Goal: Use online tool/utility: Utilize a website feature to perform a specific function

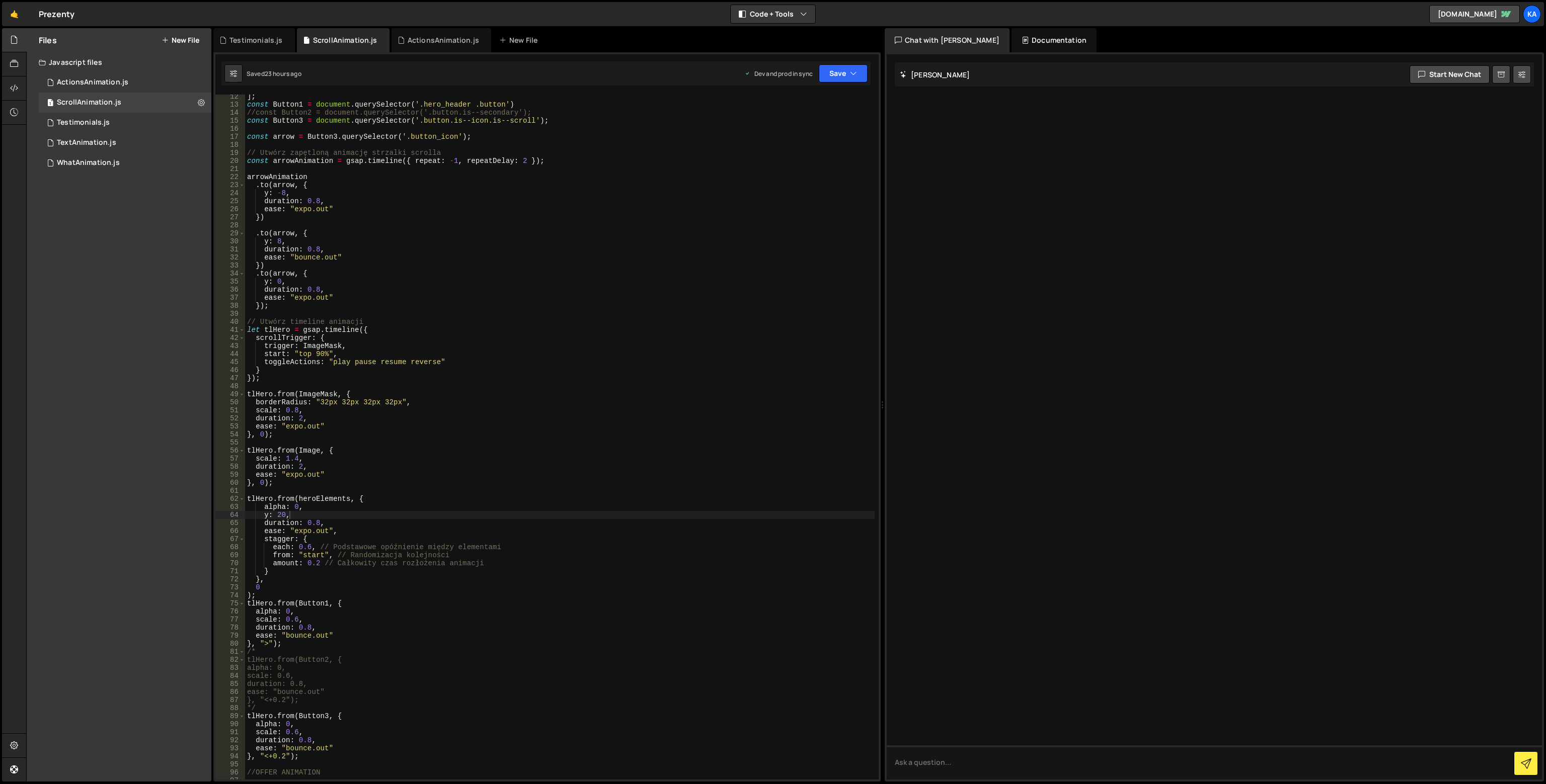
scroll to position [91, 0]
click at [355, 301] on div "] ; const Button1 = document . querySelector ( '.hero_header .button' ) //const…" at bounding box center [559, 443] width 630 height 701
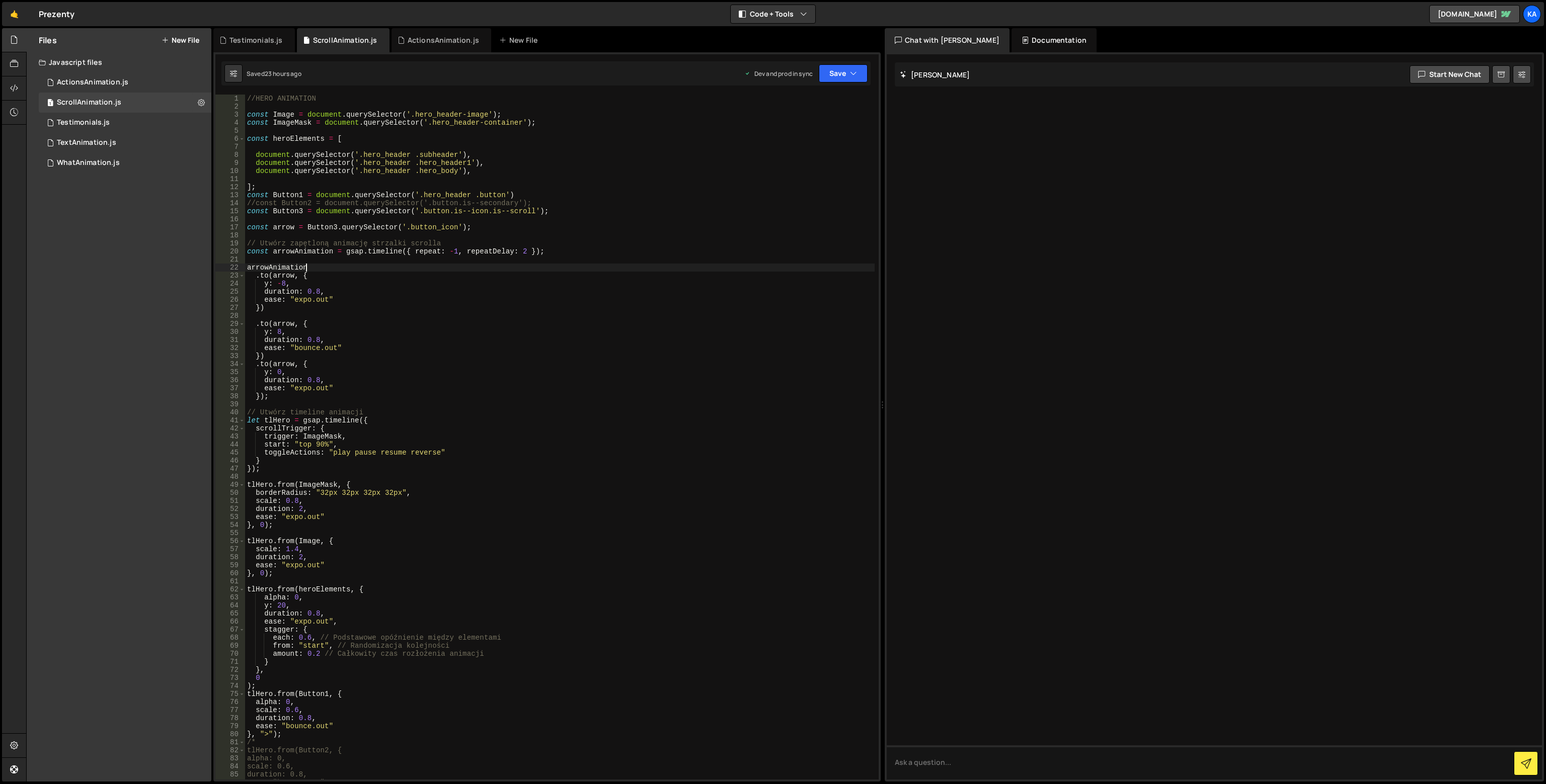
click at [343, 265] on div "//HERO ANIMATION const Image = document . querySelector ( '.hero_header-image' …" at bounding box center [559, 445] width 630 height 701
type textarea "arrowAnimation"
click at [310, 238] on div "//HERO ANIMATION const Image = document . querySelector ( '.hero_header-image' …" at bounding box center [559, 445] width 630 height 701
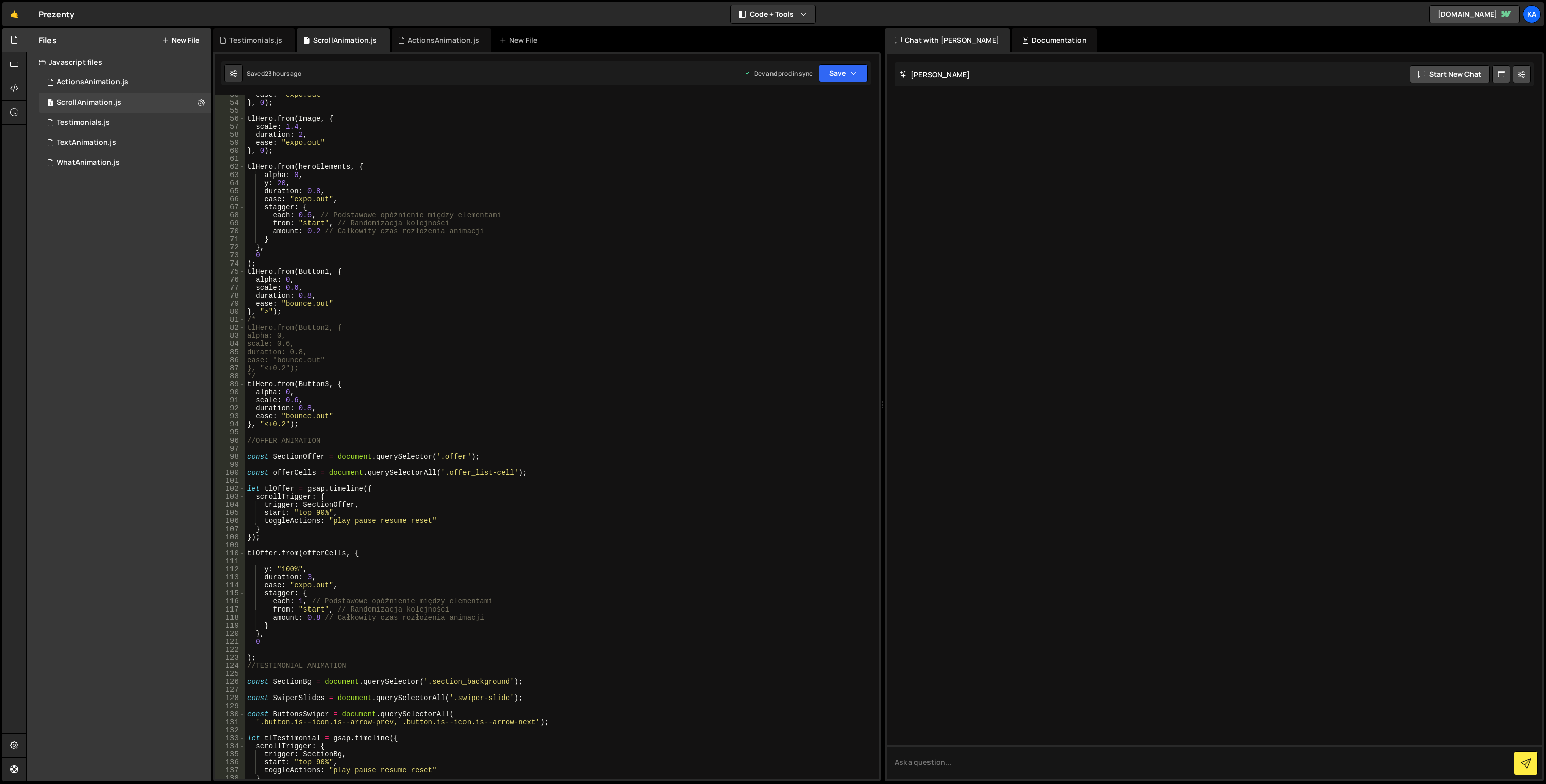
scroll to position [422, 0]
click at [280, 479] on div "ease : "expo.out" } , 0 ) ; tlHero . from ( Image , { scale : 1.4 , duration : …" at bounding box center [559, 441] width 630 height 701
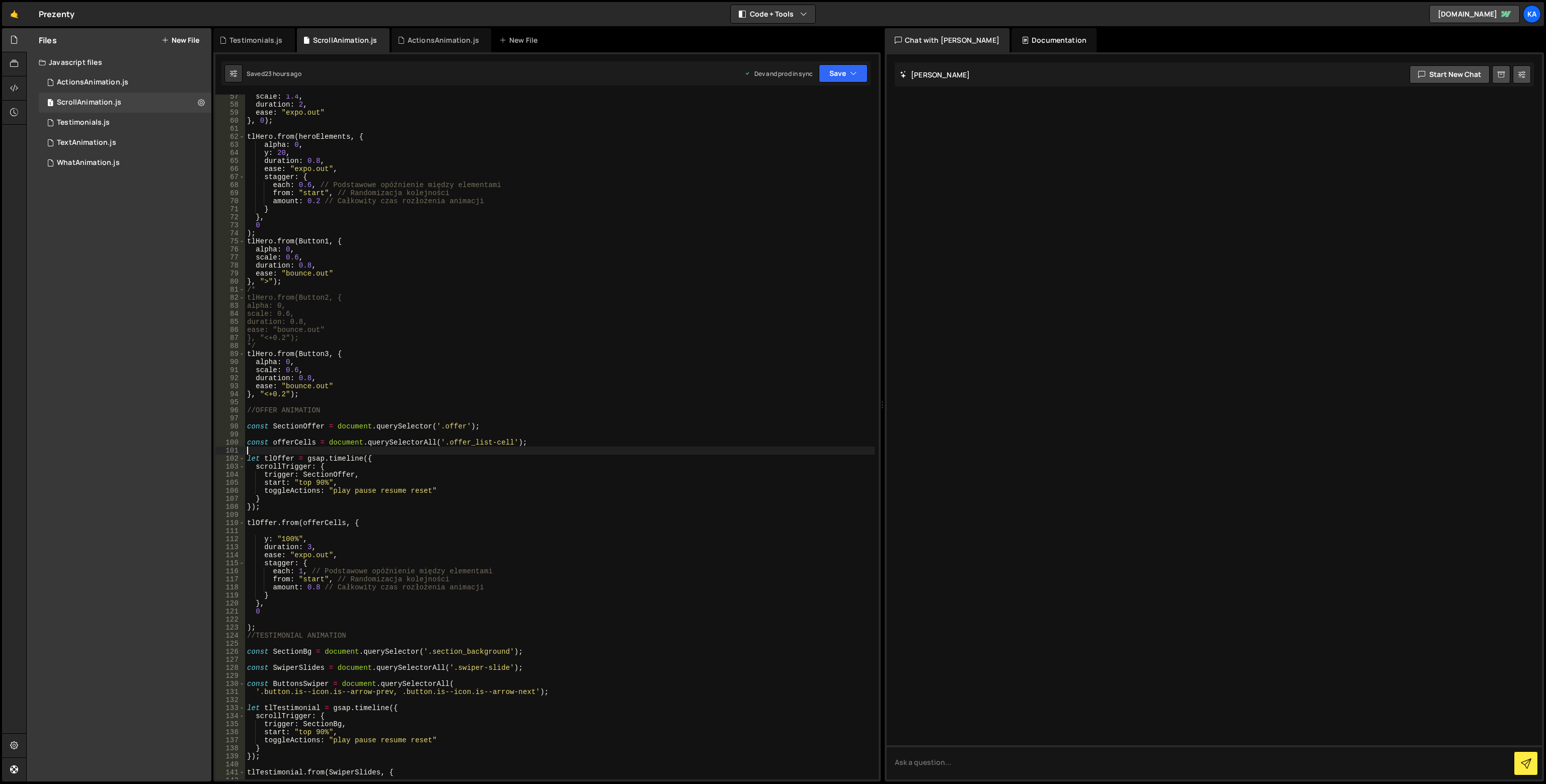
scroll to position [513, 0]
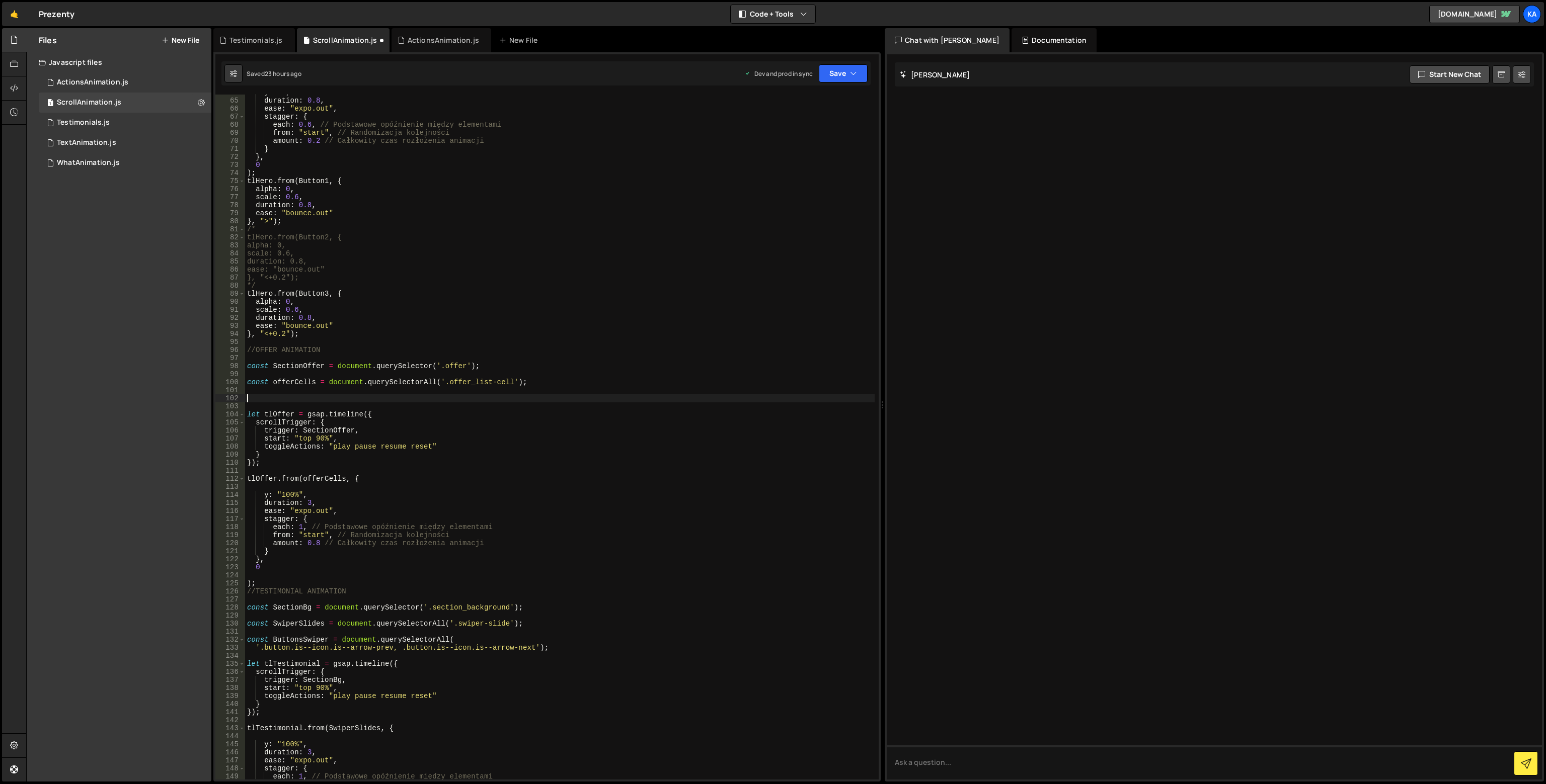
paste textarea "solution_list-header"
type textarea "solution_list-header"
drag, startPoint x: 444, startPoint y: 381, endPoint x: 244, endPoint y: 384, distance: 200.0
click at [244, 384] on div "64 65 66 67 68 69 70 71 72 73 74 75 76 77 78 79 80 81 82 83 84 85 86 87 88 89 9…" at bounding box center [547, 437] width 663 height 685
click at [248, 397] on div "y : 20 , duration : 0.8 , ease : "expo.out" , stagger : { each : 0.6 , // Podst…" at bounding box center [559, 439] width 630 height 701
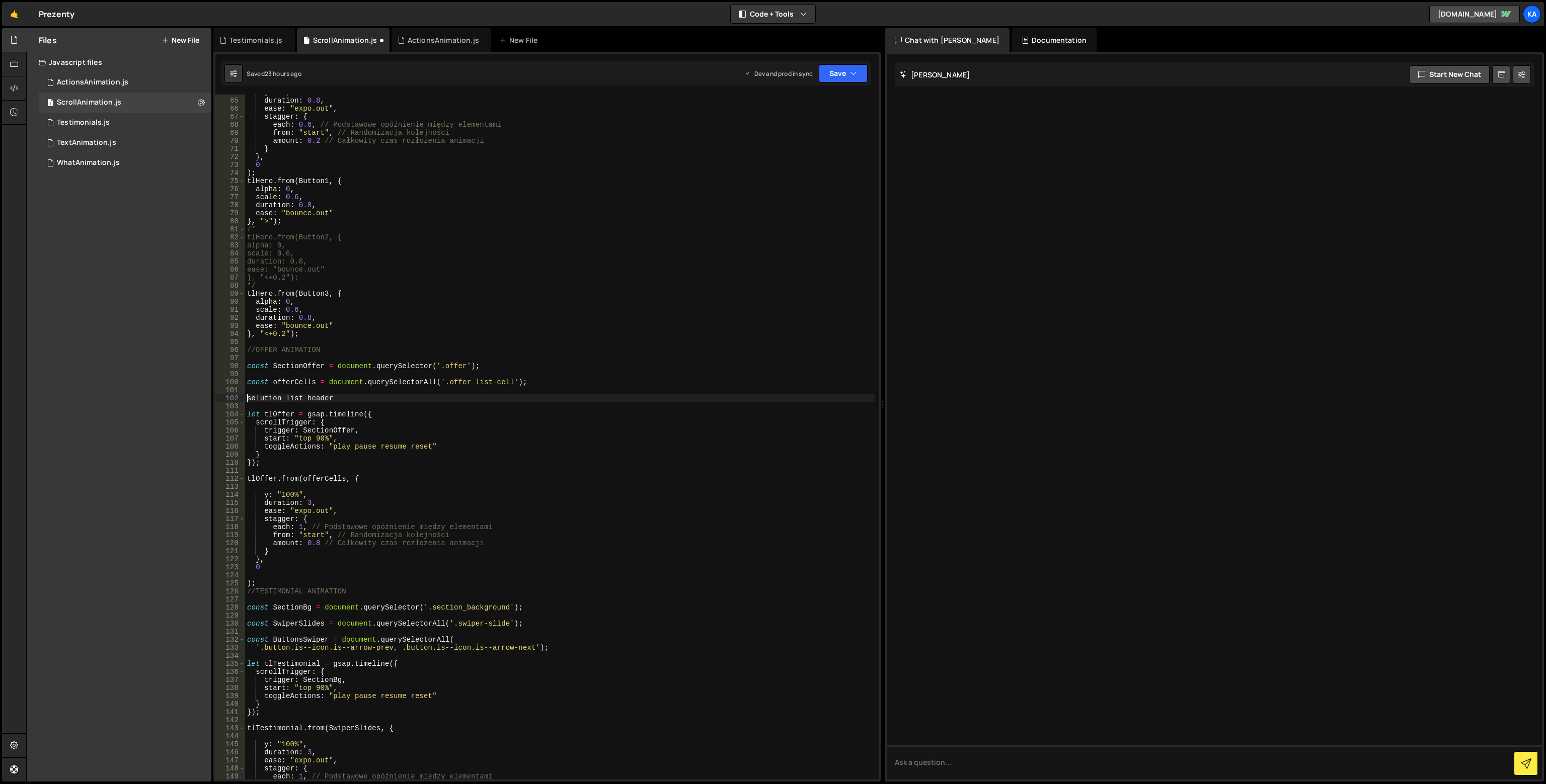
paste textarea "const offerCells = document.querySelectorAll('."
drag, startPoint x: 540, startPoint y: 380, endPoint x: 509, endPoint y: 384, distance: 31.3
click at [509, 384] on div "y : 20 , duration : 0.8 , ease : "expo.out" , stagger : { each : 0.6 , // Podst…" at bounding box center [559, 439] width 630 height 701
click at [538, 396] on div "y : 20 , duration : 0.8 , ease : "expo.out" , stagger : { each : 0.6 , // Podst…" at bounding box center [559, 439] width 630 height 701
paste textarea "');"
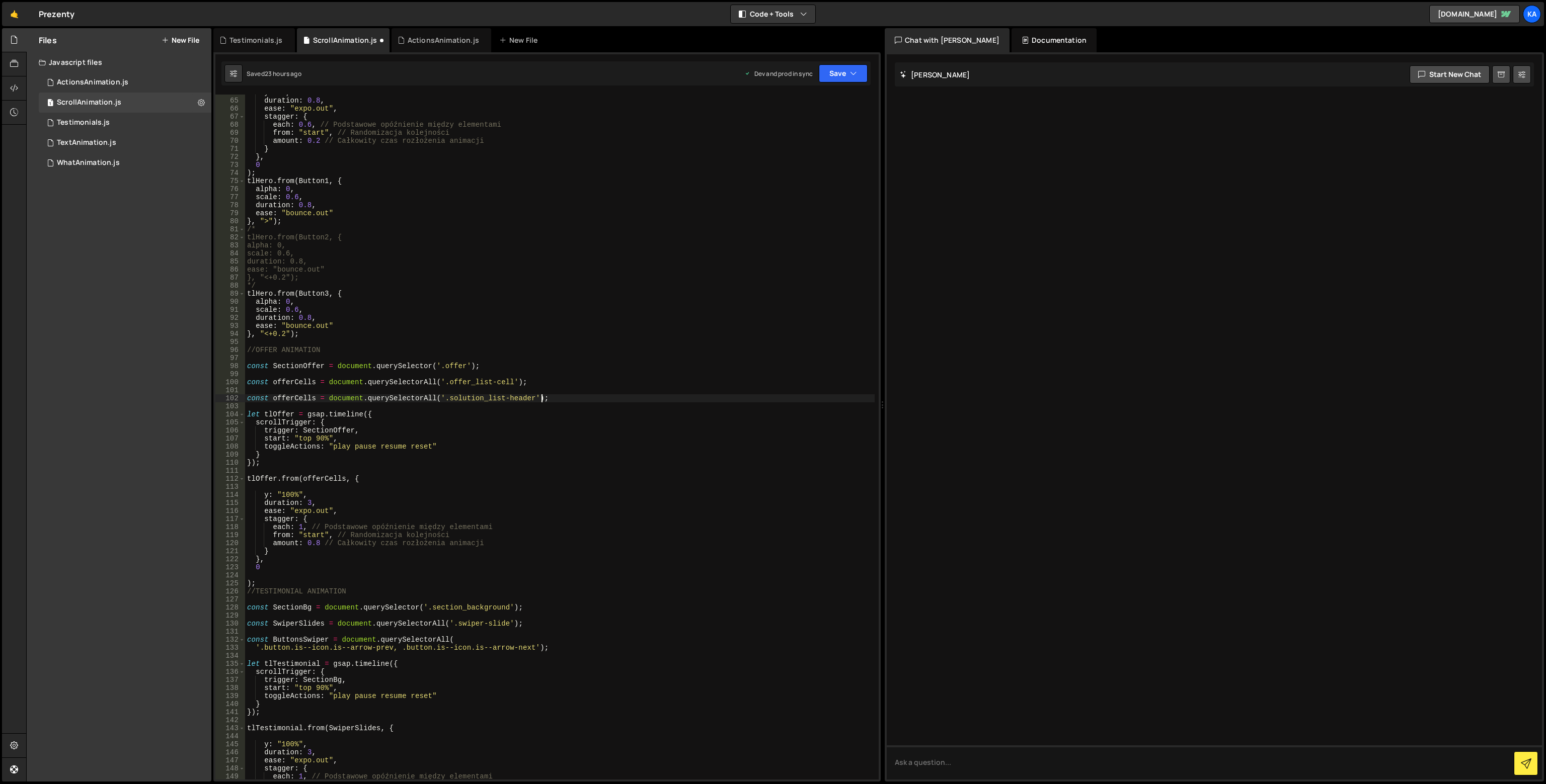
click at [248, 398] on div "y : 20 , duration : 0.8 , ease : "expo.out" , stagger : { each : 0.6 , // Podst…" at bounding box center [559, 439] width 630 height 701
click at [250, 381] on div "y : 20 , duration : 0.8 , ease : "expo.out" , stagger : { each : 0.6 , // Podst…" at bounding box center [559, 439] width 630 height 701
type textarea "const offerCells = document.querySelectorAll('.offer_list-cell');"
click at [249, 383] on div "y : 20 , duration : 0.8 , ease : "expo.out" , stagger : { each : 0.6 , // Podst…" at bounding box center [559, 439] width 630 height 701
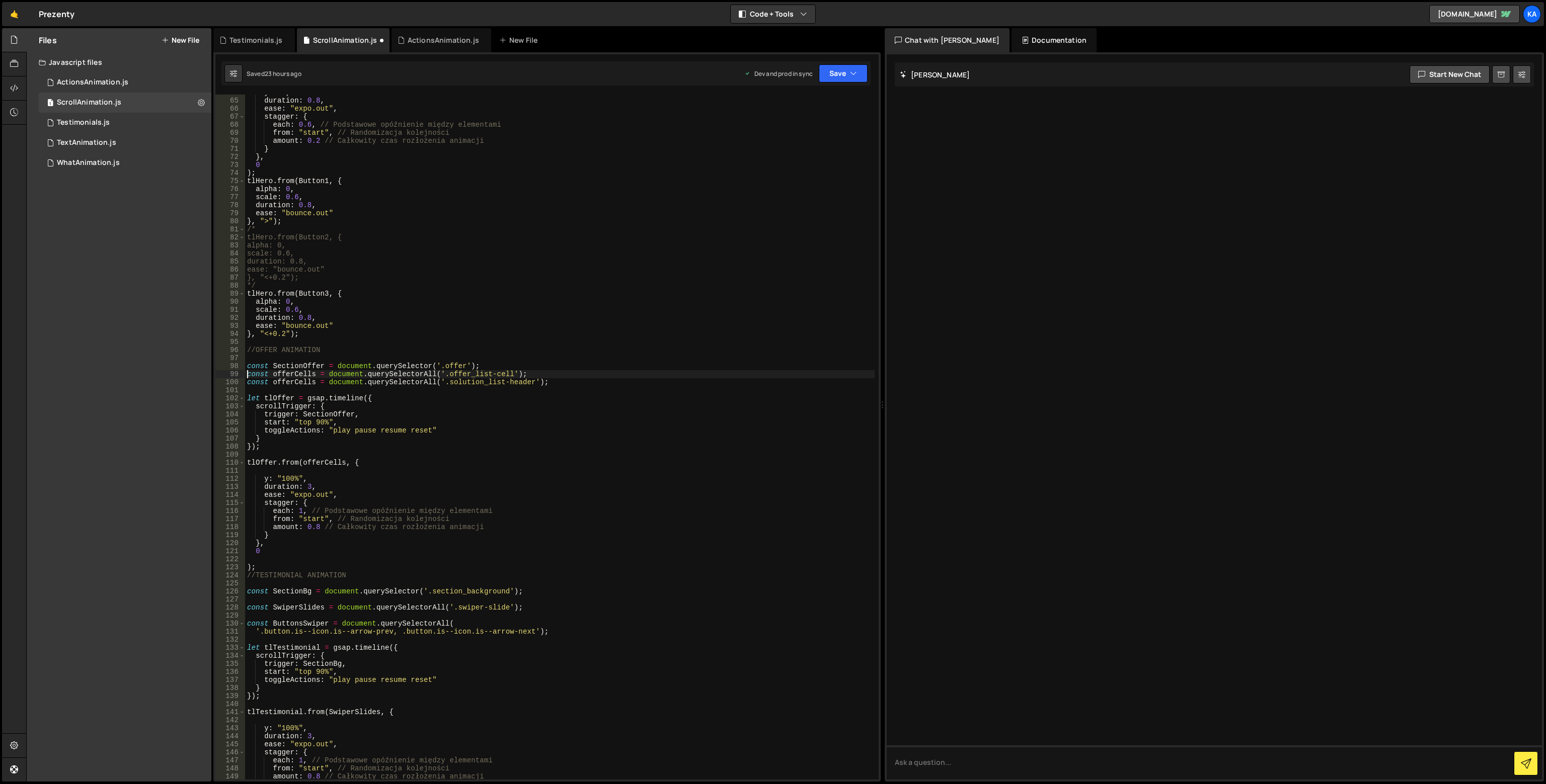
click at [610, 393] on div "y : 20 , duration : 0.8 , ease : "expo.out" , stagger : { each : 0.6 , // Podst…" at bounding box center [559, 439] width 630 height 701
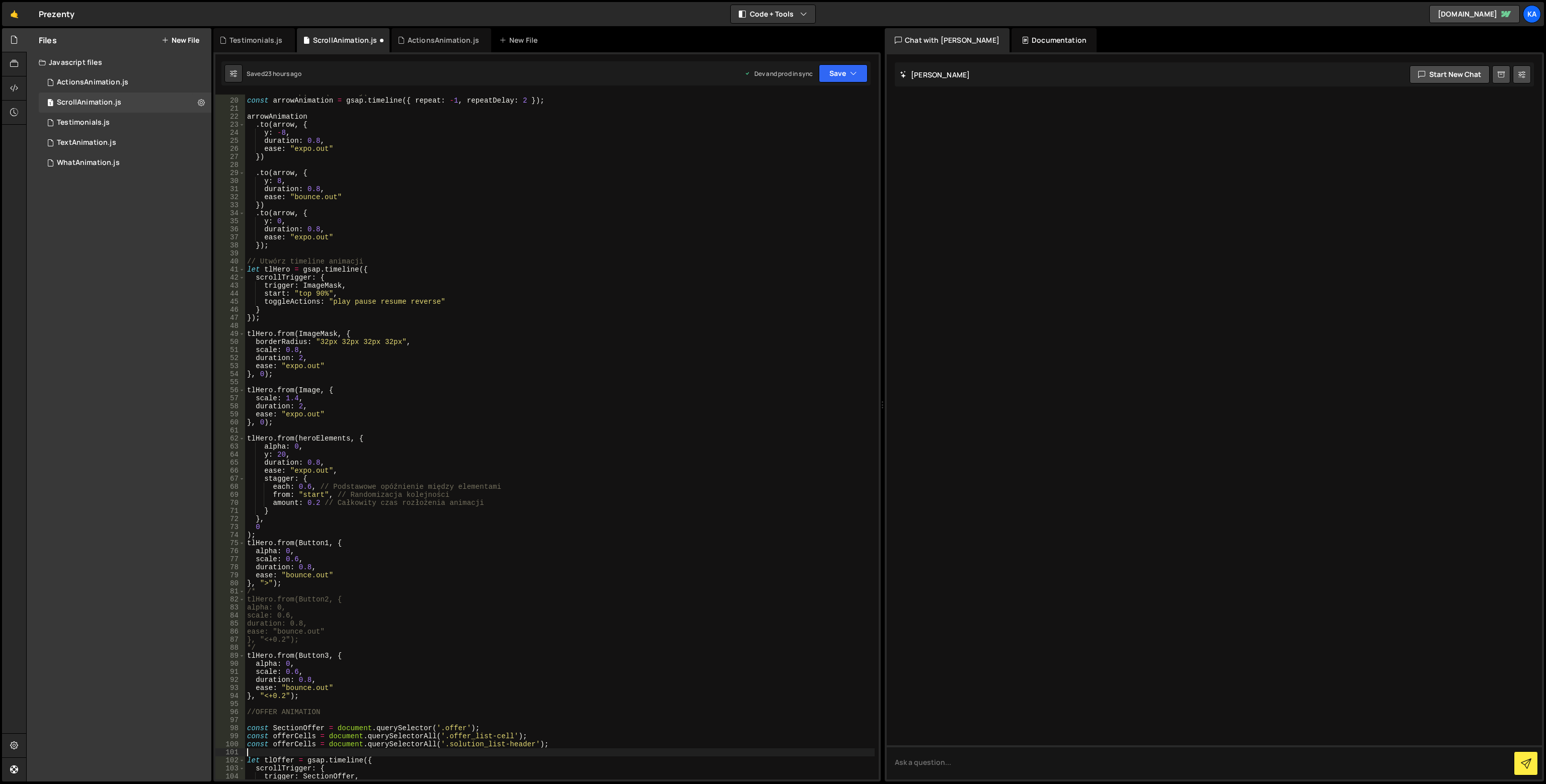
scroll to position [0, 0]
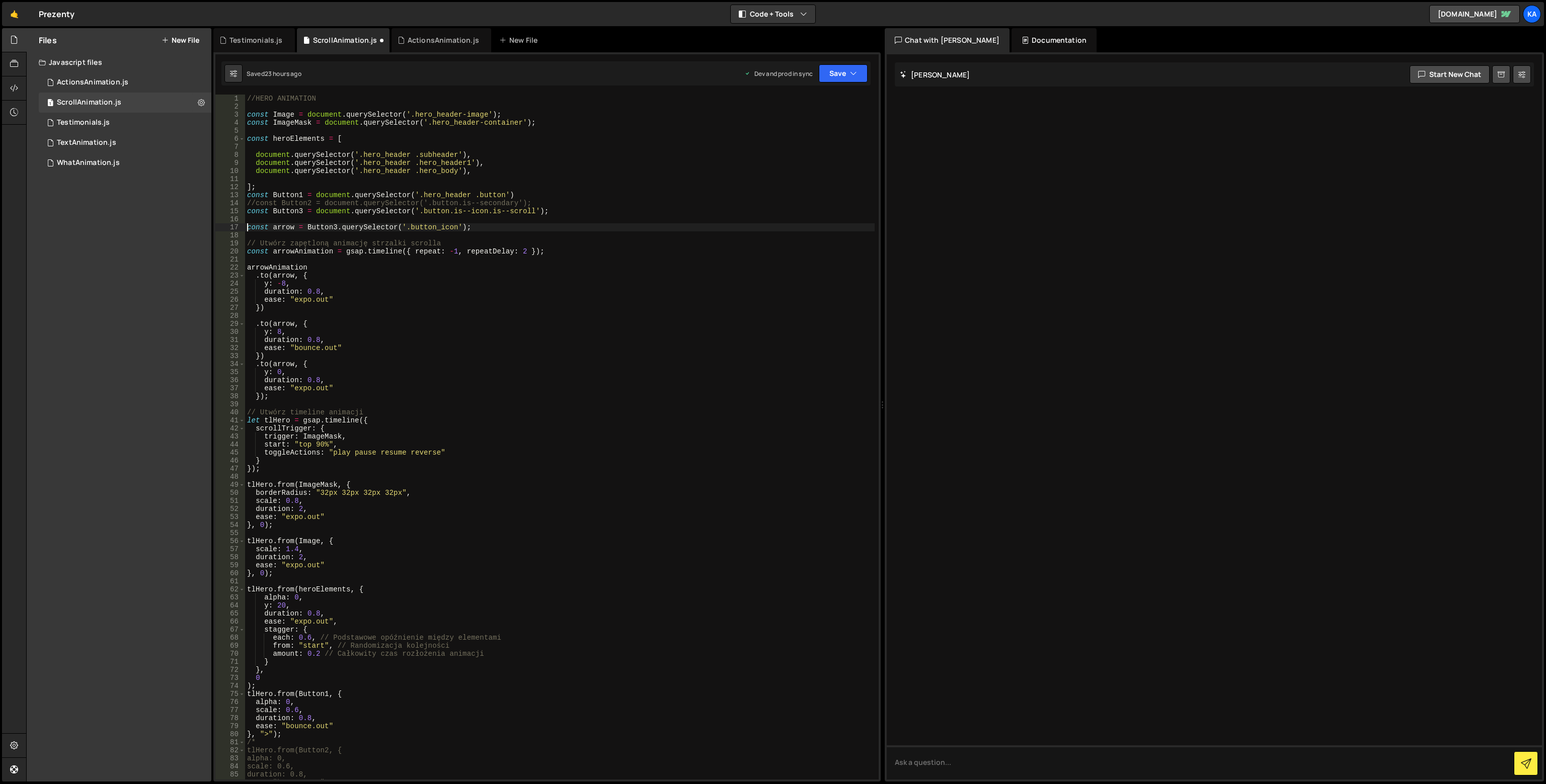
click at [245, 228] on div "//HERO ANIMATION const Image = document . querySelector ( '.hero_header-image' …" at bounding box center [559, 445] width 630 height 701
drag, startPoint x: 559, startPoint y: 203, endPoint x: 235, endPoint y: 203, distance: 324.0
click at [235, 203] on div "const arrow = Button3.querySelector('.button_icon'); 1 2 3 4 5 6 7 8 9 10 11 12…" at bounding box center [547, 437] width 663 height 685
type textarea "//const Button2 = document.querySelector('.button.is--secondary');"
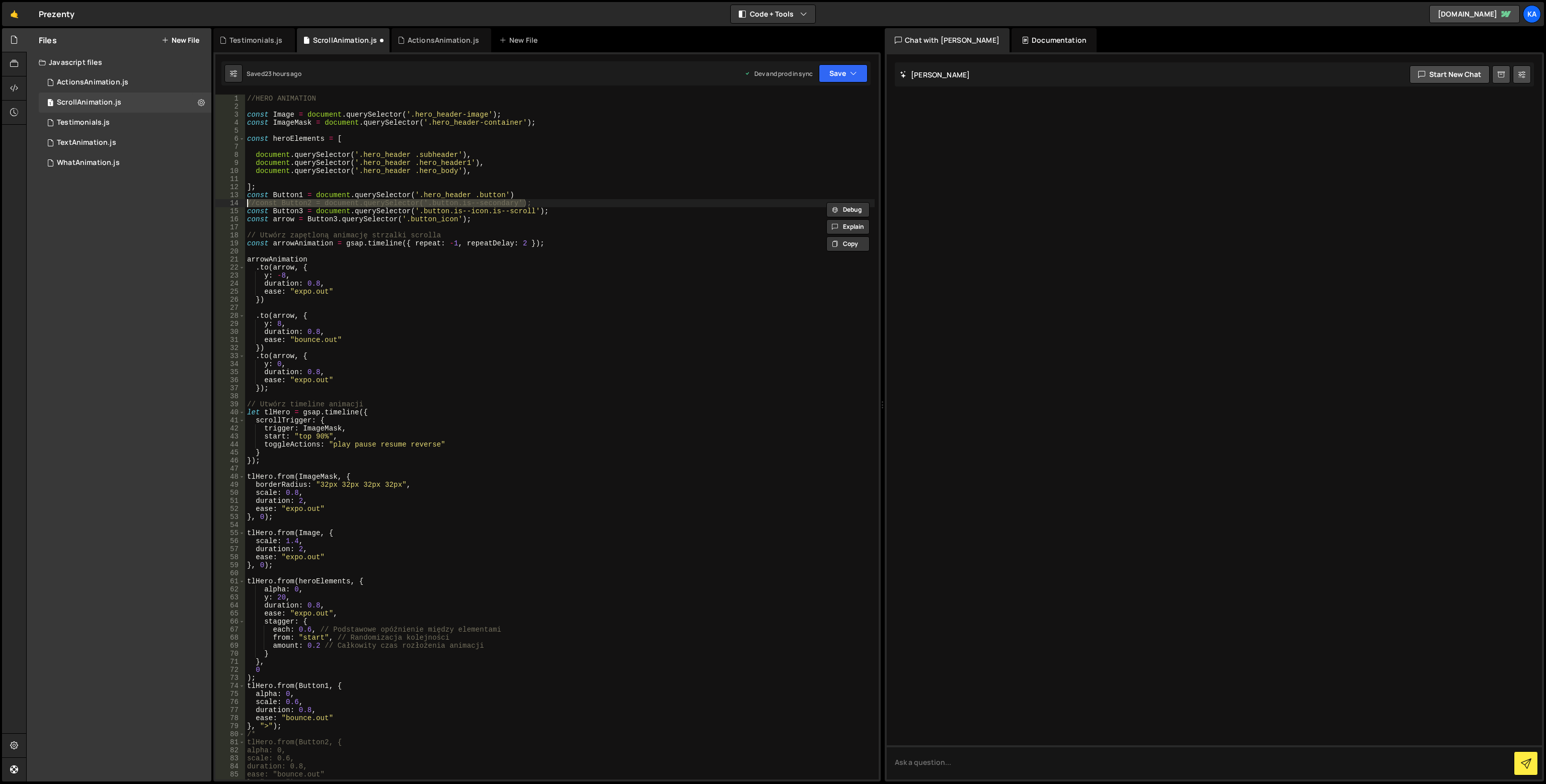
click at [675, 255] on div "//HERO ANIMATION const Image = document . querySelector ( '.hero_header-image' …" at bounding box center [559, 445] width 630 height 701
drag, startPoint x: 458, startPoint y: 232, endPoint x: 209, endPoint y: 233, distance: 249.0
click at [209, 233] on div "Files New File Javascript files 5 ActionsAnimation.js 0 1 ScrollAnimation.js 0 …" at bounding box center [786, 405] width 1520 height 754
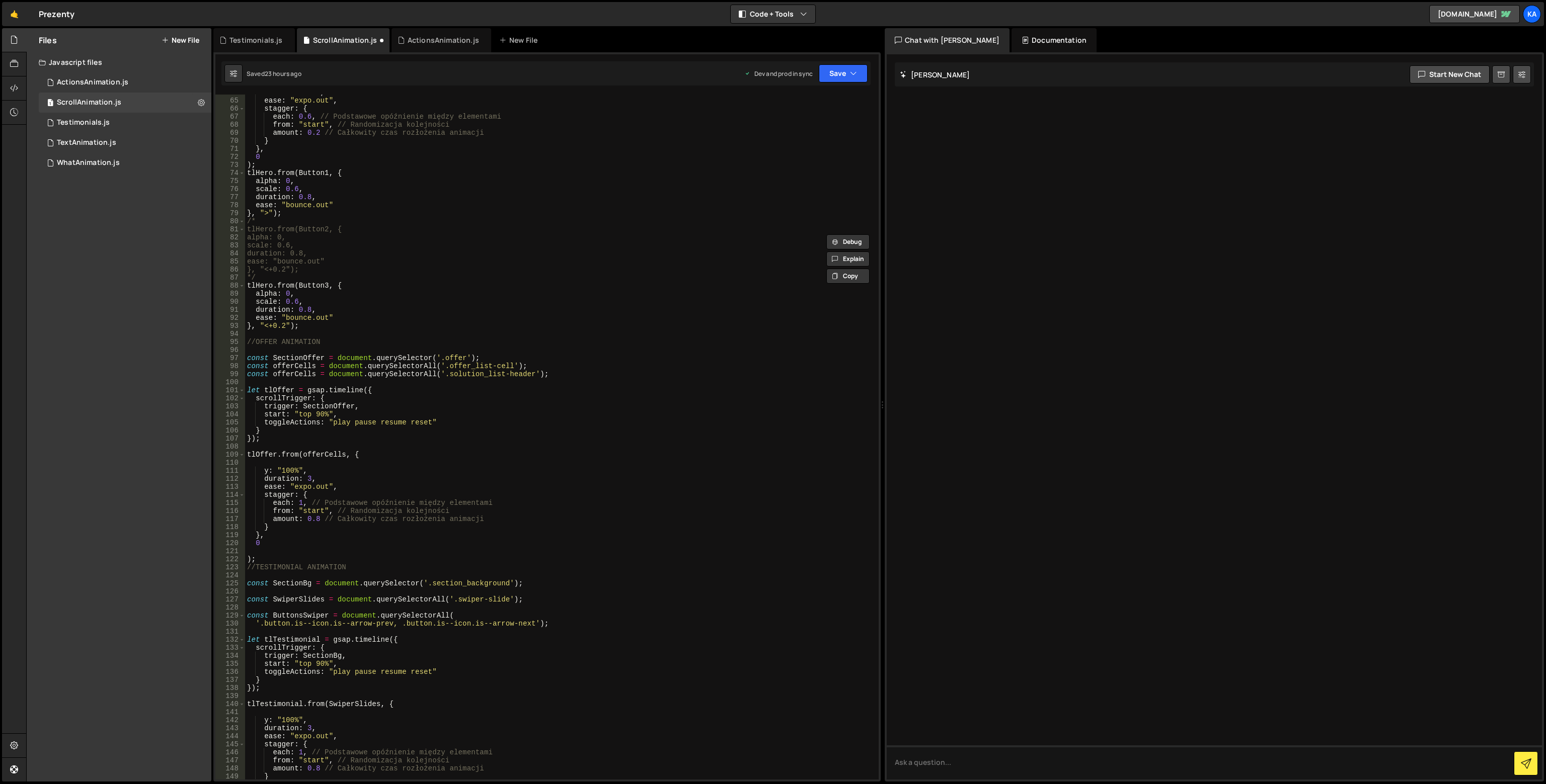
scroll to position [603, 0]
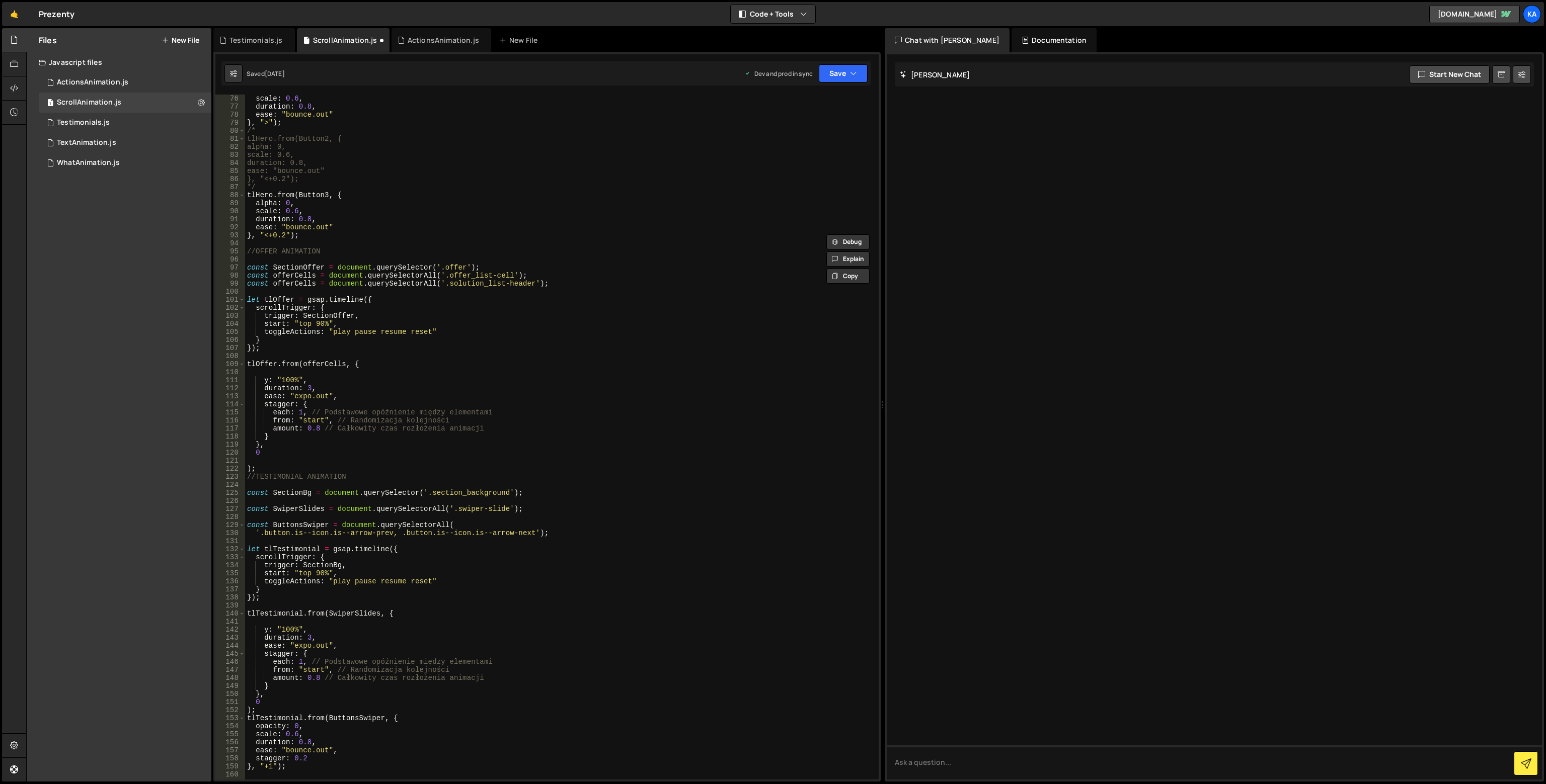
click at [296, 351] on div "scale : 0.6 , duration : 0.8 , ease : "bounce.out" } , ">" ) ; /* tlHero.from(B…" at bounding box center [559, 445] width 630 height 701
drag, startPoint x: 362, startPoint y: 366, endPoint x: 241, endPoint y: 361, distance: 121.1
click at [241, 361] on div "}); 76 77 78 79 80 81 82 83 84 85 86 87 88 89 90 91 92 93 94 95 96 97 98 99 100…" at bounding box center [547, 437] width 663 height 685
click at [276, 351] on div "scale : 0.6 , duration : 0.8 , ease : "bounce.out" } , ">" ) ; /* tlHero.from(B…" at bounding box center [559, 445] width 630 height 701
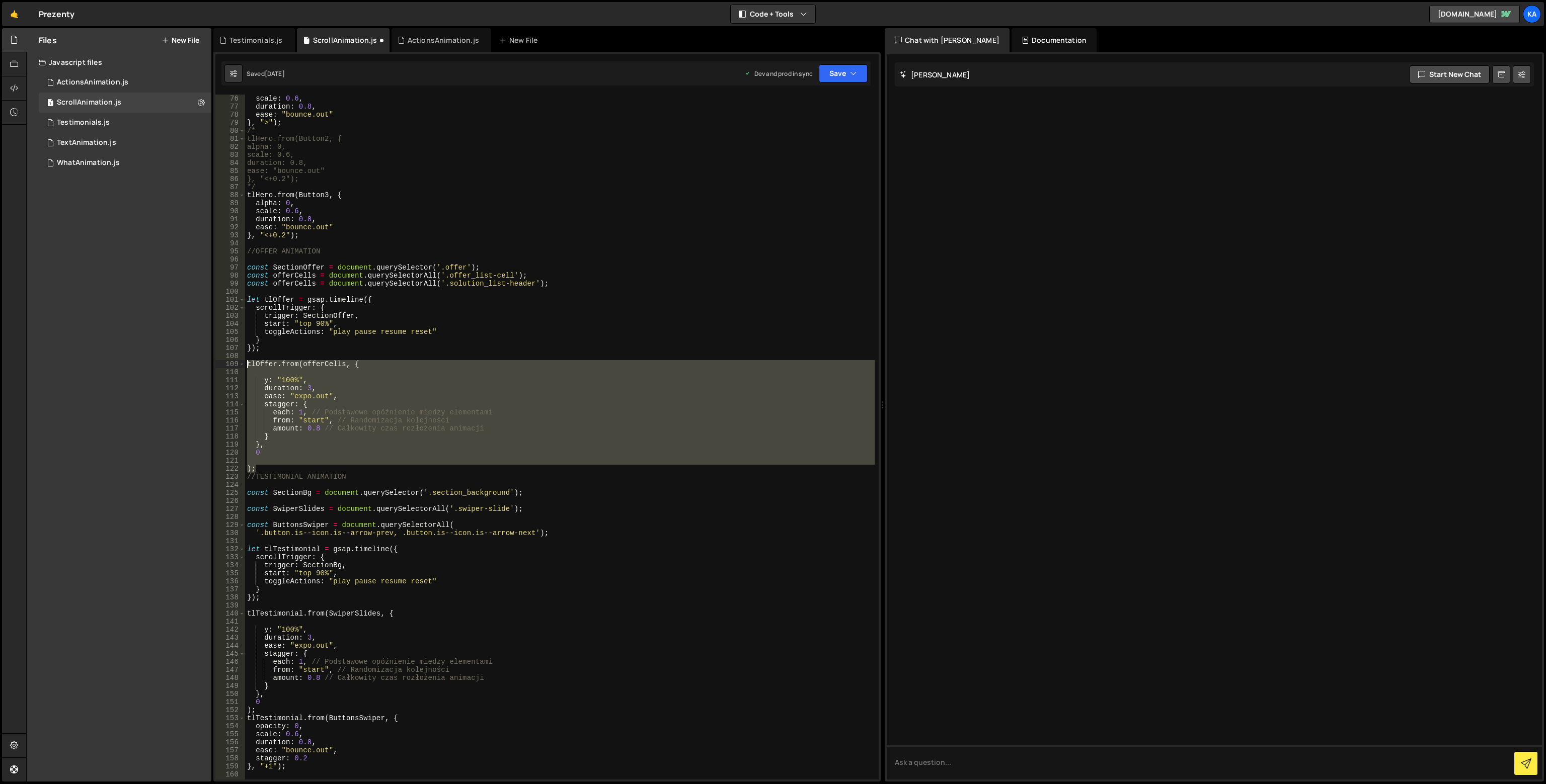
drag, startPoint x: 259, startPoint y: 471, endPoint x: 245, endPoint y: 362, distance: 109.9
click at [245, 362] on div "}); 76 77 78 79 80 81 82 83 84 85 86 87 88 89 90 91 92 93 94 95 96 97 98 99 100…" at bounding box center [547, 437] width 663 height 685
click at [266, 350] on div "scale : 0.6 , duration : 0.8 , ease : "bounce.out" } , ">" ) ; /* tlHero.from(B…" at bounding box center [559, 445] width 630 height 701
type textarea "});"
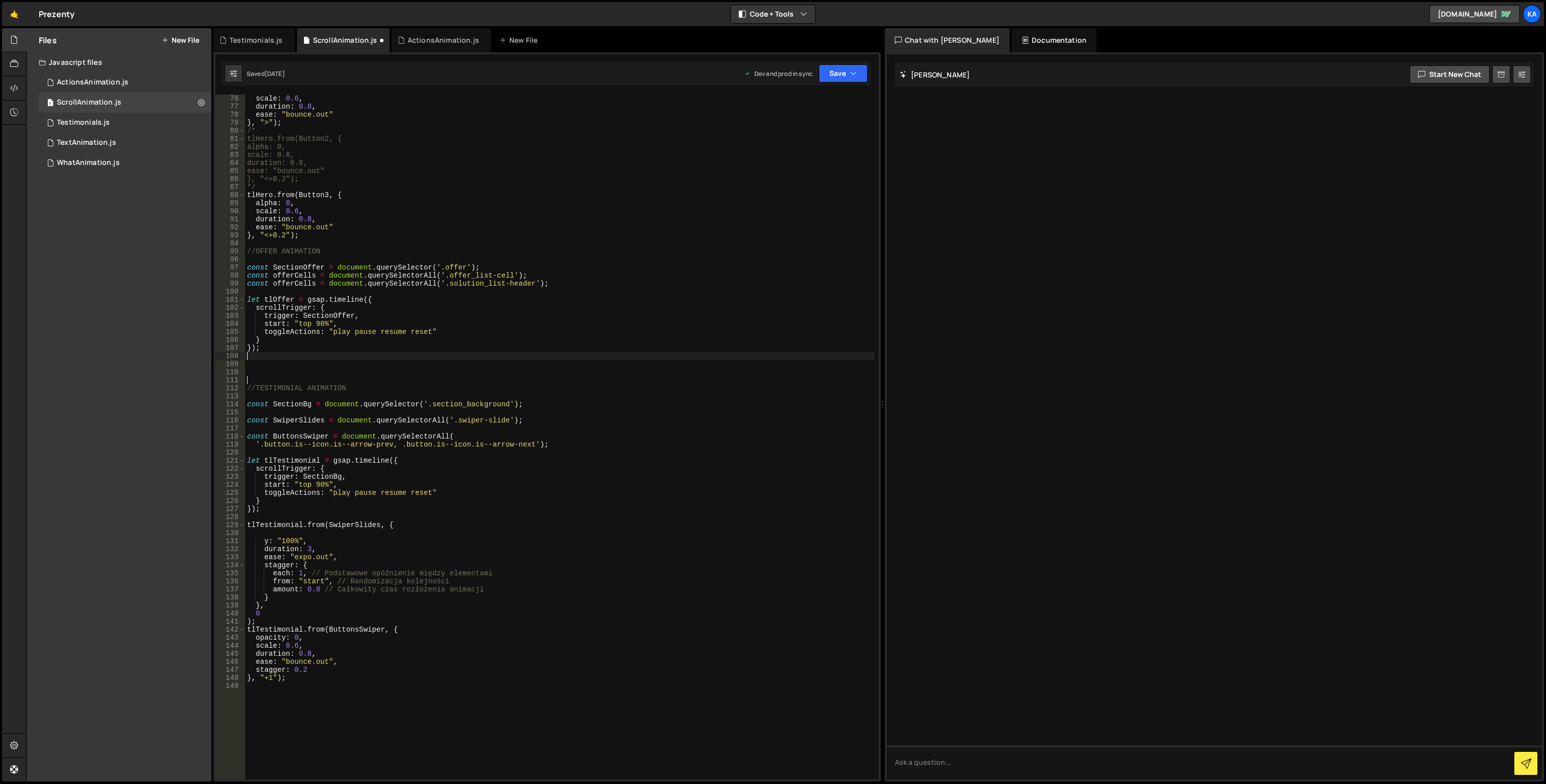
type textarea "});"
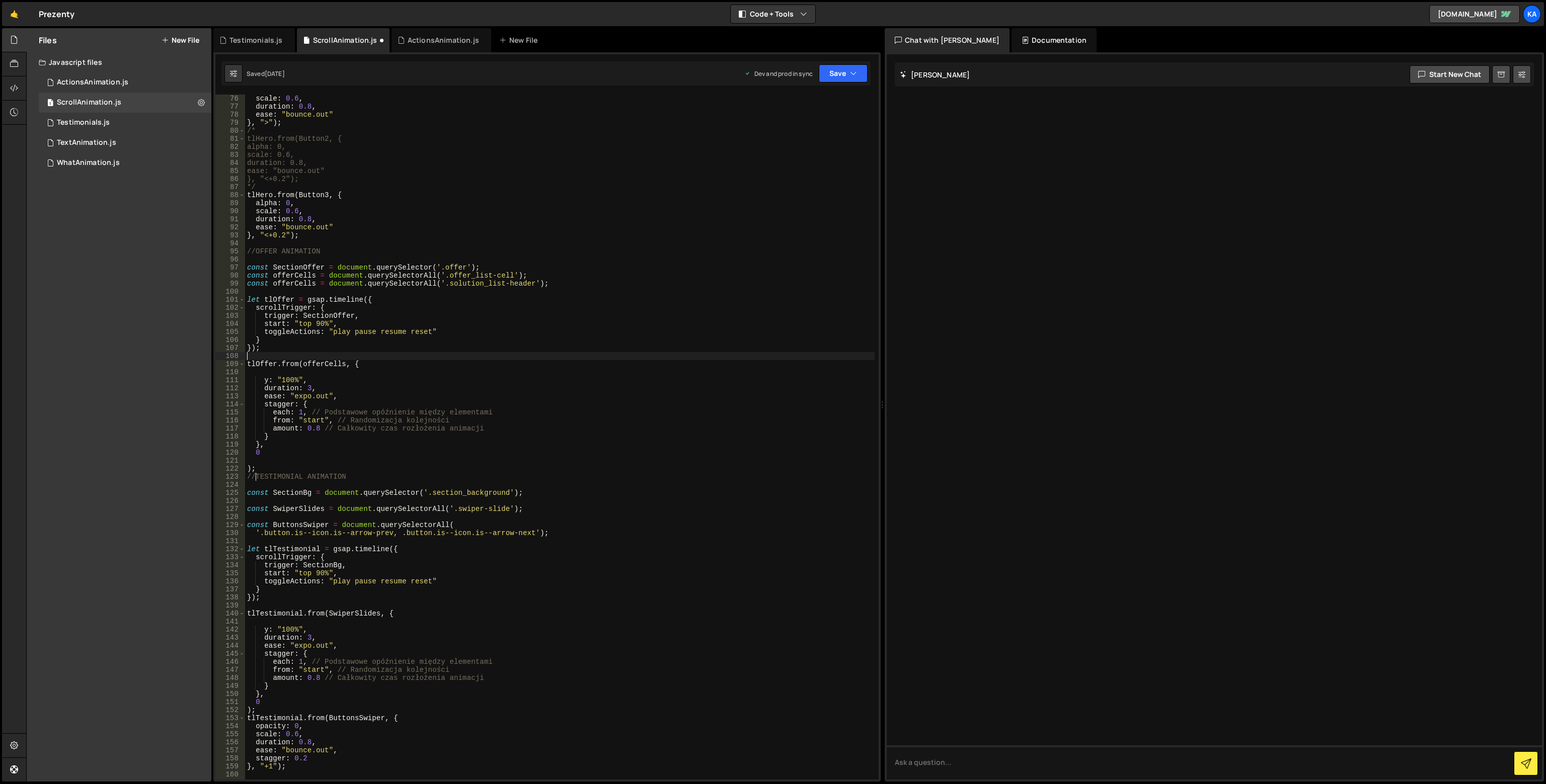
type textarea "});"
type textarea "tlOffer.from(offerCells, {"
type textarea "});"
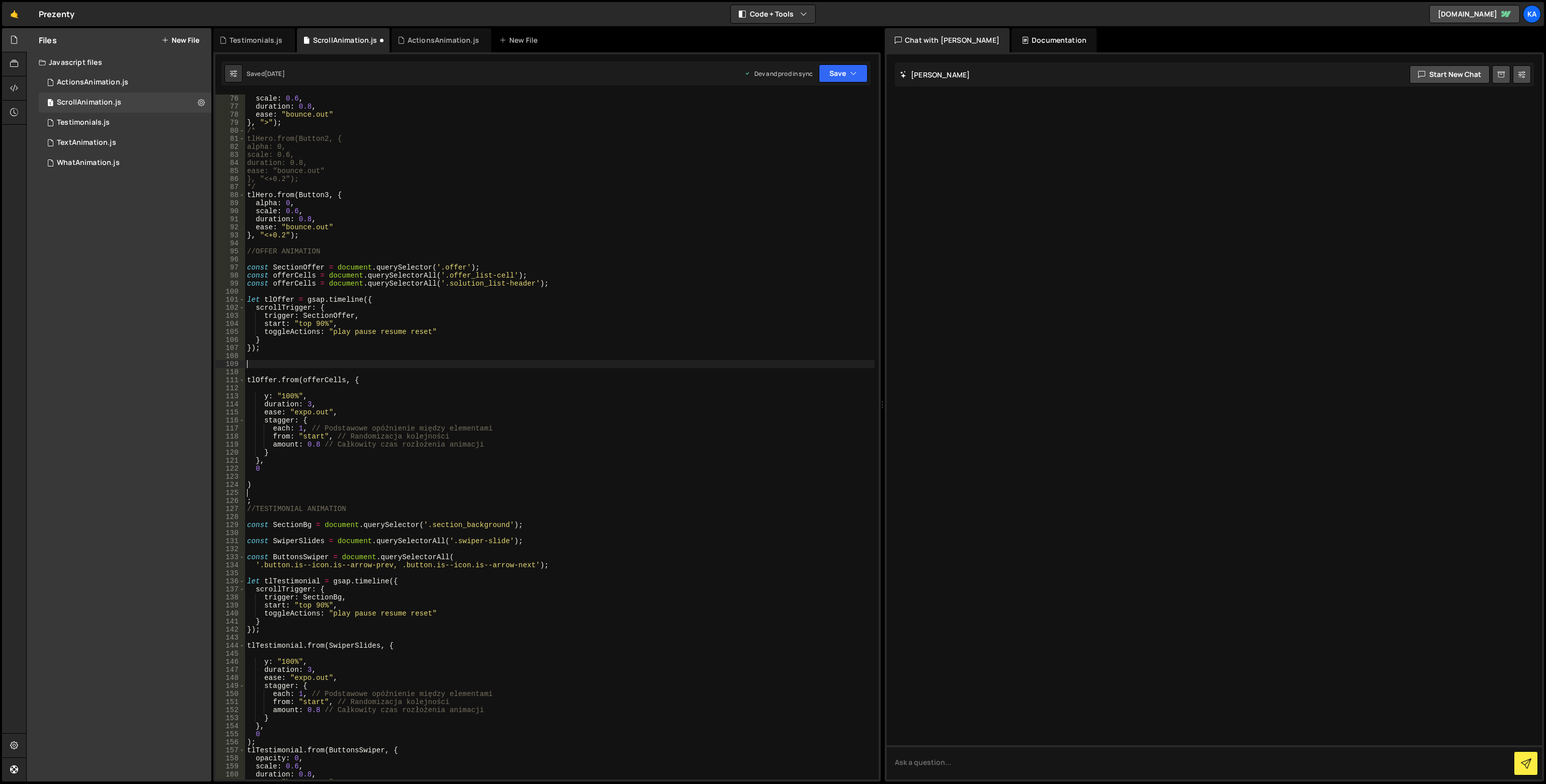
paste textarea ");"
type textarea ");"
click at [388, 416] on div "scale : 0.6 , duration : 0.8 , ease : "bounce.out" } , ">" ) ; /* tlHero.from(B…" at bounding box center [559, 445] width 630 height 701
click at [375, 377] on div "scale : 0.6 , duration : 0.8 , ease : "bounce.out" } , ">" ) ; /* tlHero.from(B…" at bounding box center [559, 445] width 630 height 701
type textarea "tlOffer.from(offerCells, {"
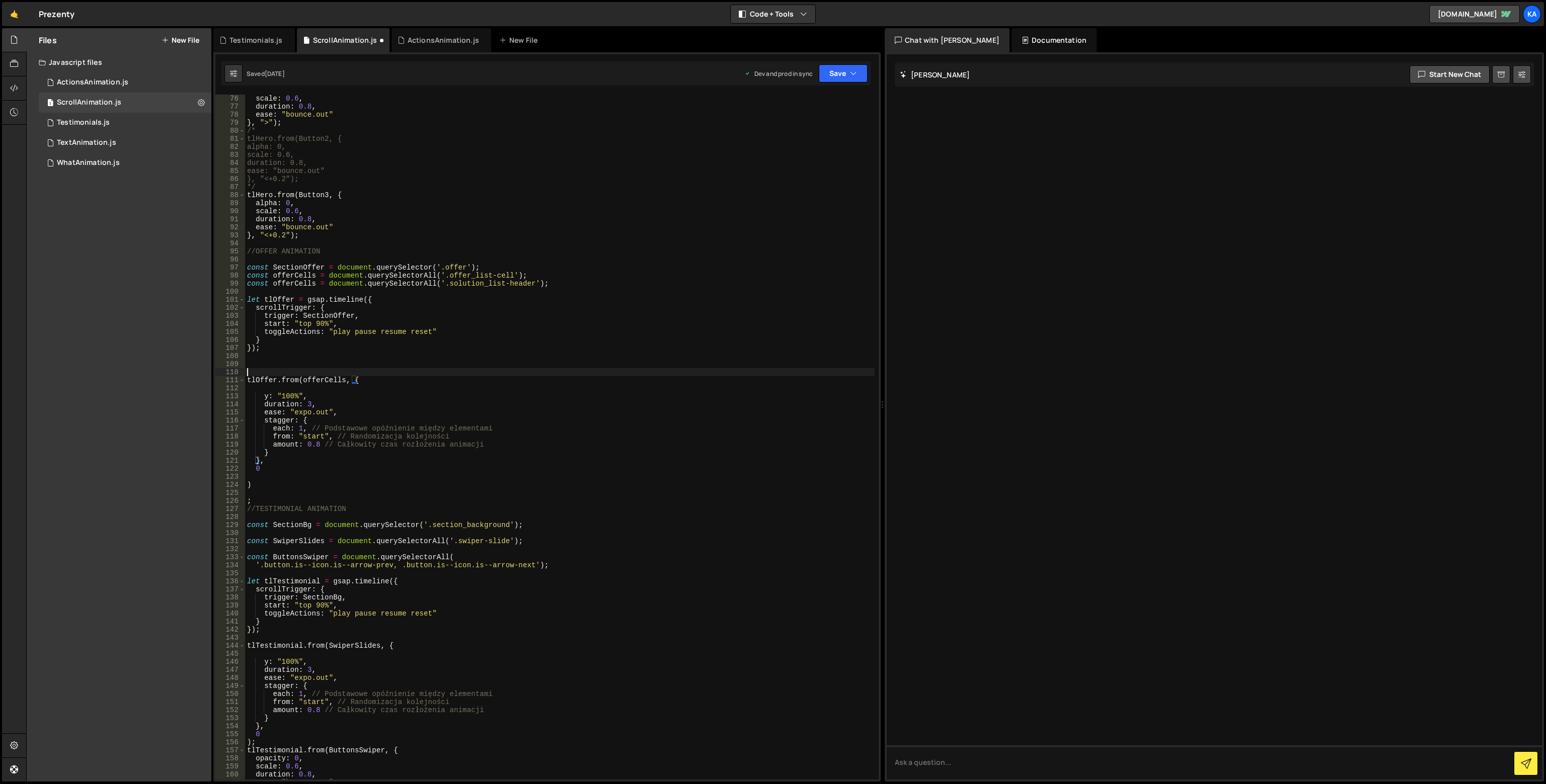
click at [312, 368] on div "scale : 0.6 , duration : 0.8 , ease : "bounce.out" } , ">" ) ; /* tlHero.from(B…" at bounding box center [559, 445] width 630 height 701
click at [316, 360] on div "scale : 0.6 , duration : 0.8 , ease : "bounce.out" } , ">" ) ; /* tlHero.from(B…" at bounding box center [559, 445] width 630 height 701
paste textarea ");"
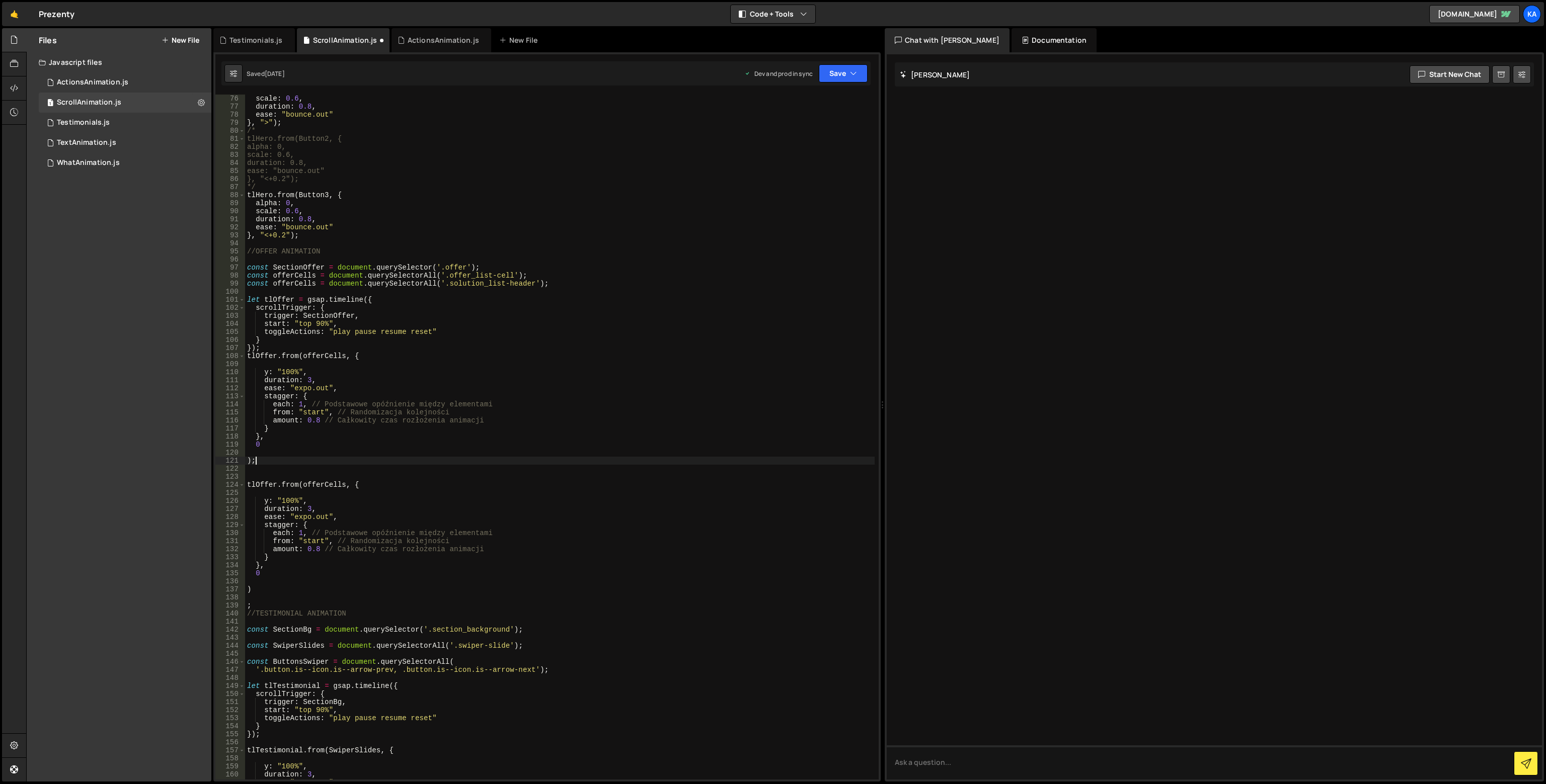
click at [246, 356] on div "scale : 0.6 , duration : 0.8 , ease : "bounce.out" } , ">" ) ; /* tlHero.from(B…" at bounding box center [559, 445] width 630 height 701
drag, startPoint x: 261, startPoint y: 466, endPoint x: 300, endPoint y: 412, distance: 66.6
click at [262, 466] on div "scale : 0.6 , duration : 0.8 , ease : "bounce.out" } , ">" ) ; /* tlHero.from(B…" at bounding box center [559, 445] width 630 height 701
click at [289, 281] on div "scale : 0.6 , duration : 0.8 , ease : "bounce.out" } , ">" ) ; /* tlHero.from(B…" at bounding box center [559, 445] width 630 height 701
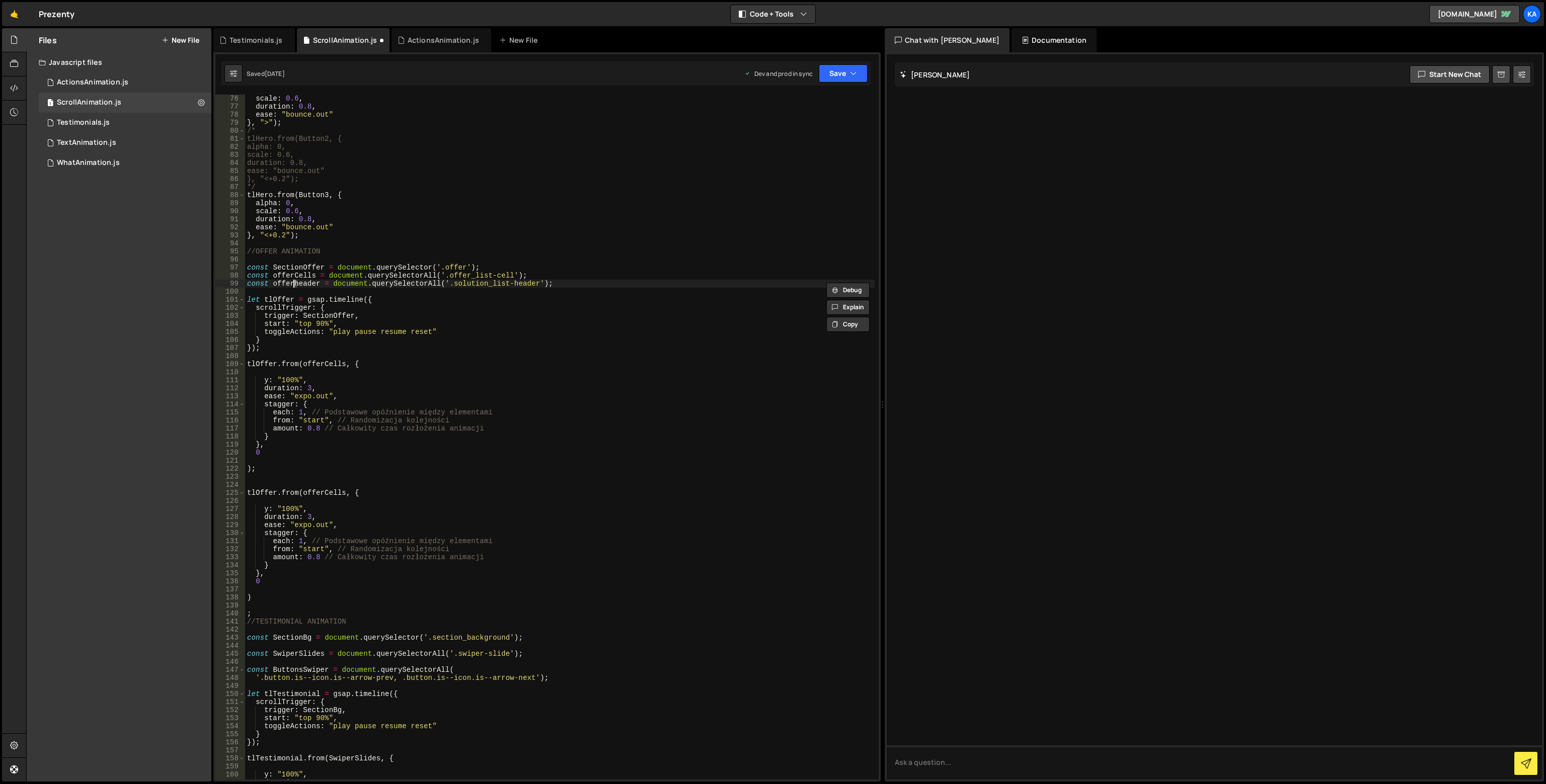
scroll to position [0, 4]
click at [307, 364] on div "scale : 0.6 , duration : 0.8 , ease : "bounce.out" } , ">" ) ; /* tlHero.from(B…" at bounding box center [559, 445] width 630 height 701
paste textarea "Header"
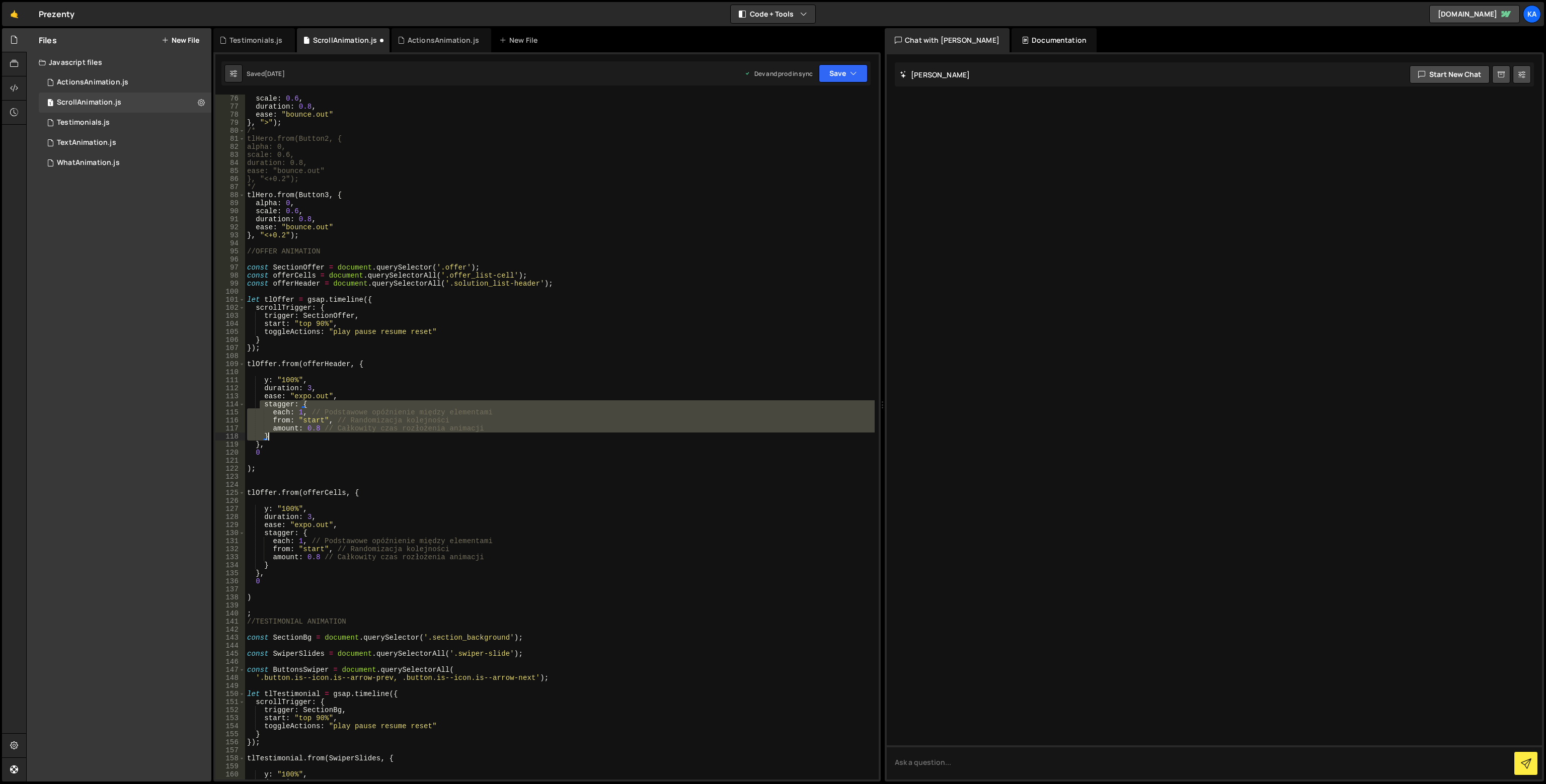
drag, startPoint x: 260, startPoint y: 407, endPoint x: 310, endPoint y: 440, distance: 59.9
click at [310, 440] on div "scale : 0.6 , duration : 0.8 , ease : "bounce.out" } , ">" ) ; /* tlHero.from(B…" at bounding box center [559, 445] width 630 height 701
type textarea "amount: 0.8 // Całkowity czas rozłożenia animacji }"
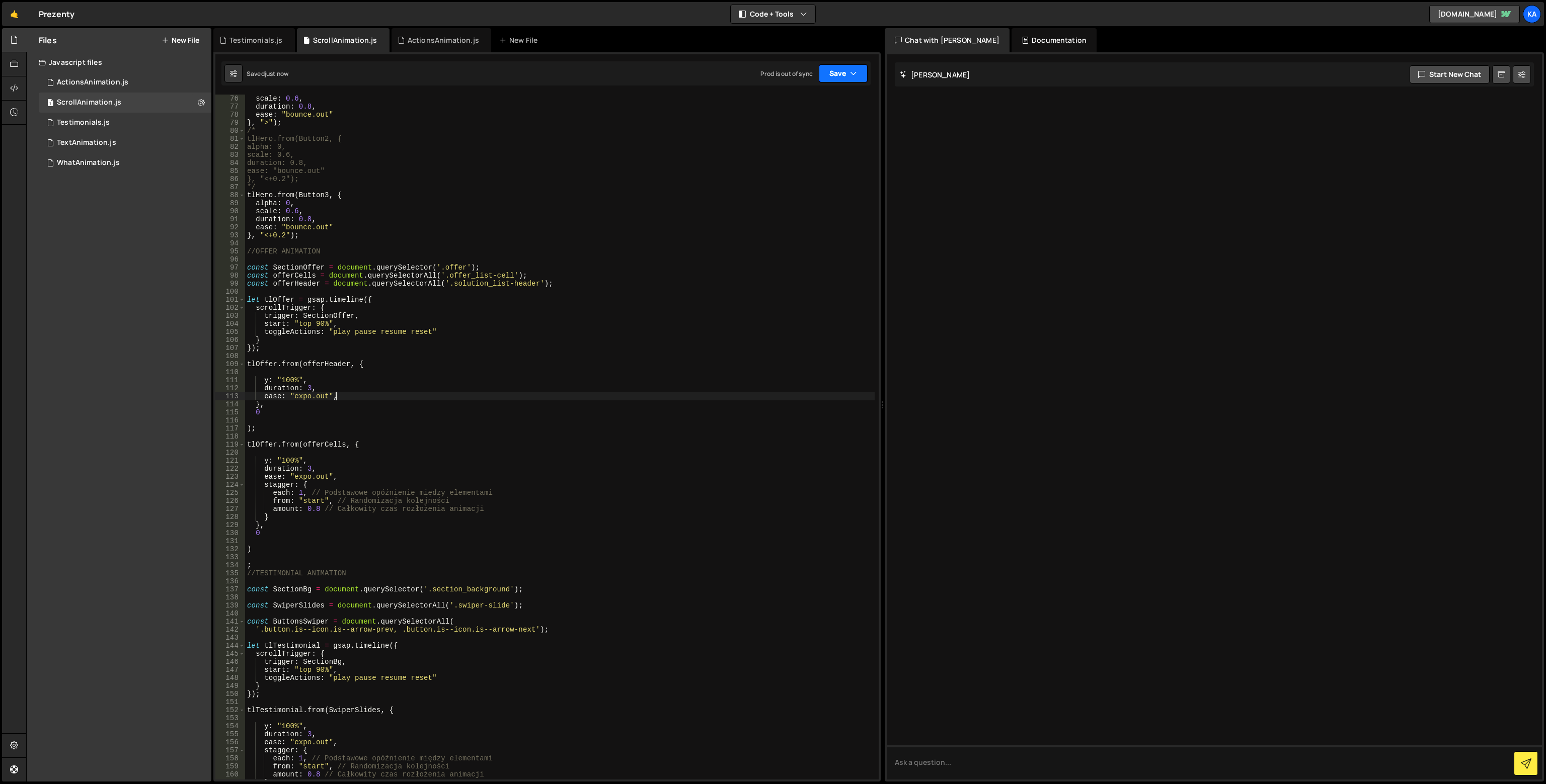
click at [847, 78] on button "Save" at bounding box center [843, 73] width 49 height 18
click at [830, 128] on div "Save to Production S" at bounding box center [810, 131] width 104 height 10
drag, startPoint x: 451, startPoint y: 283, endPoint x: 535, endPoint y: 282, distance: 84.0
click at [535, 282] on div "scale : 0.6 , duration : 0.8 , ease : "bounce.out" } , ">" ) ; /* tlHero.from(B…" at bounding box center [559, 445] width 630 height 701
paste textarea "tlOffer.from(offerHeader, {"
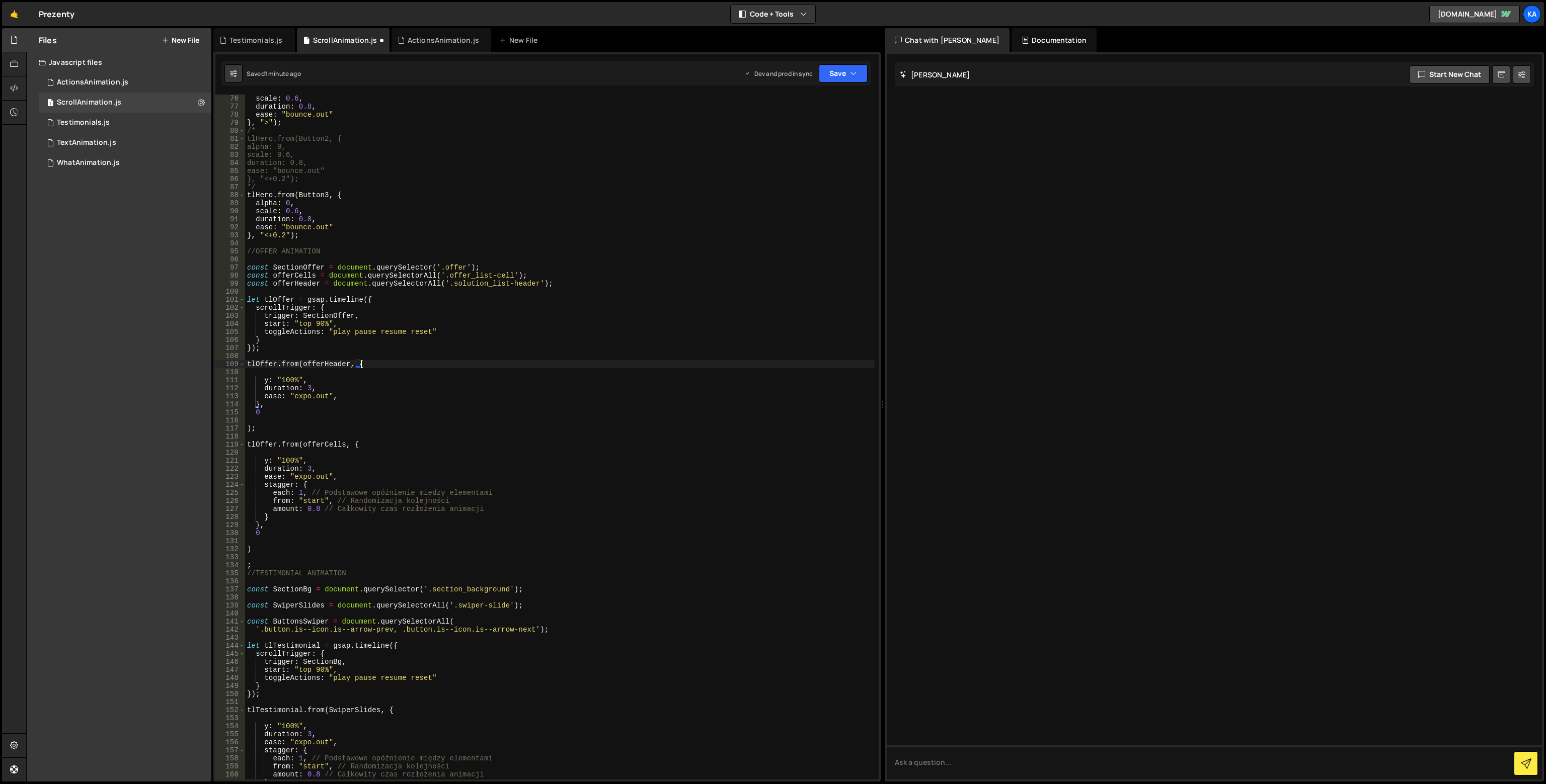
click at [555, 365] on div "scale : 0.6 , duration : 0.8 , ease : "bounce.out" } , ">" ) ; /* tlHero.from(B…" at bounding box center [559, 445] width 630 height 701
click at [247, 272] on div "scale : 0.6 , duration : 0.8 , ease : "bounce.out" } , ">" ) ; /* tlHero.from(B…" at bounding box center [559, 445] width 630 height 701
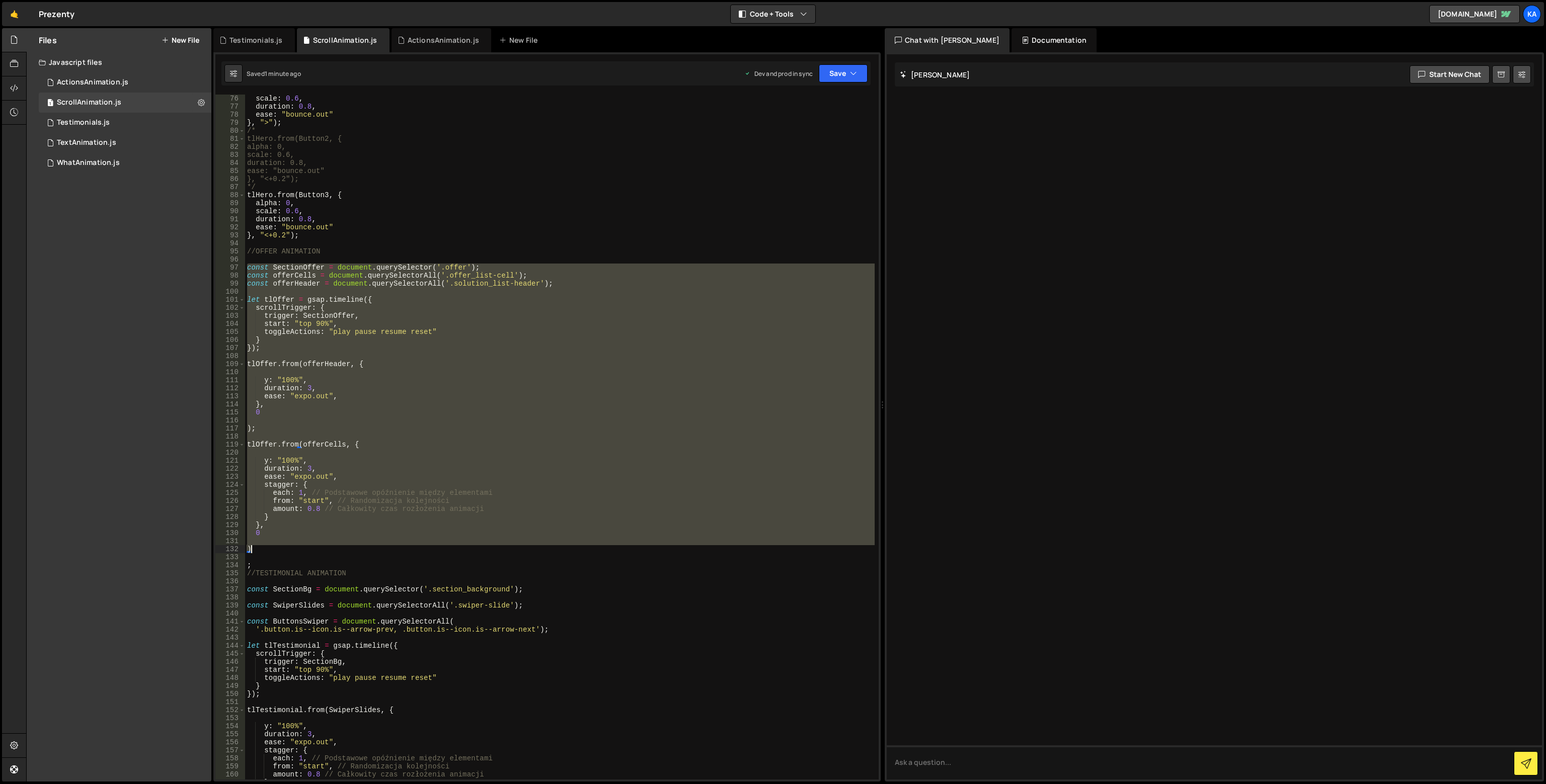
drag, startPoint x: 245, startPoint y: 269, endPoint x: 323, endPoint y: 551, distance: 292.6
click at [323, 551] on div "scale : 0.6 , duration : 0.8 , ease : "bounce.out" } , ">" ) ; /* tlHero.from(B…" at bounding box center [559, 445] width 630 height 701
type textarea ")"
drag, startPoint x: 240, startPoint y: 576, endPoint x: 248, endPoint y: 564, distance: 14.4
click at [241, 572] on div "135" at bounding box center [230, 573] width 29 height 8
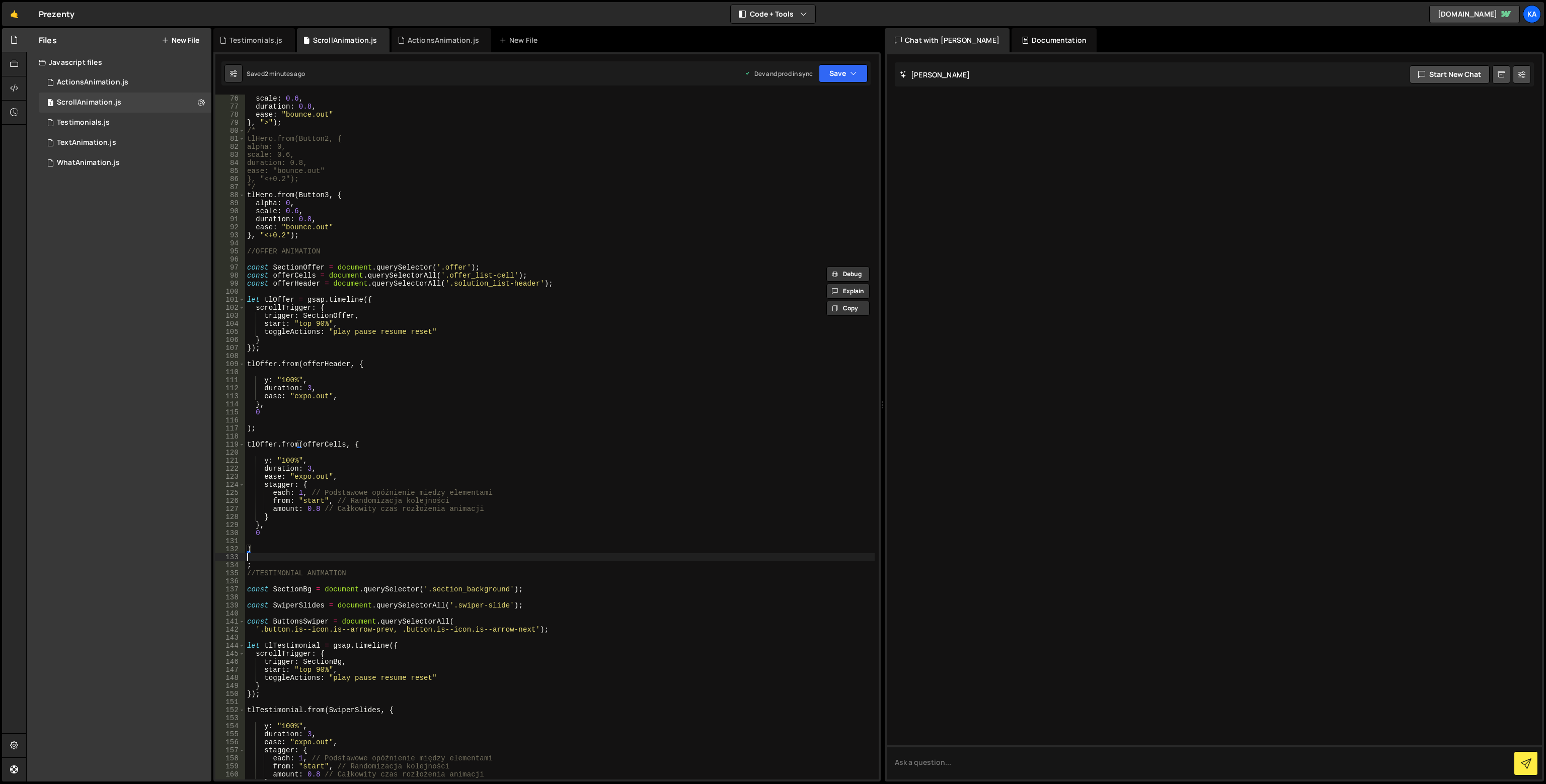
click at [250, 560] on div "scale : 0.6 , duration : 0.8 , ease : "bounce.out" } , ">" ) ; /* tlHero.from(B…" at bounding box center [559, 445] width 630 height 701
click at [248, 567] on div "scale : 0.6 , duration : 0.8 , ease : "bounce.out" } , ">" ) ; /* tlHero.from(B…" at bounding box center [559, 445] width 630 height 701
type textarea ");"
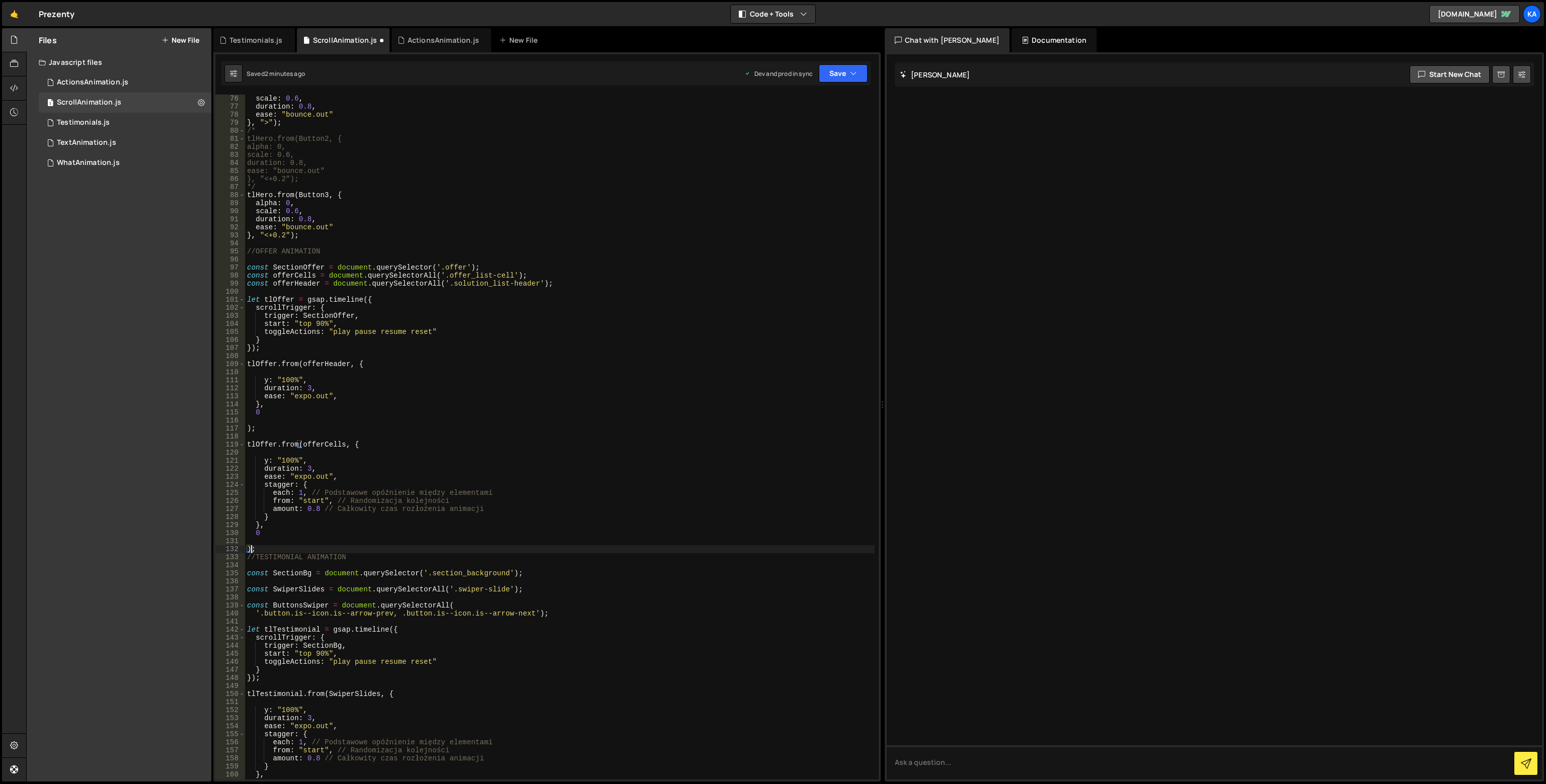
click at [290, 537] on div "scale : 0.6 , duration : 0.8 , ease : "bounce.out" } , ">" ) ; /* tlHero.from(B…" at bounding box center [559, 445] width 630 height 701
click at [283, 549] on div "scale : 0.6 , duration : 0.8 , ease : "bounce.out" } , ">" ) ; /* tlHero.from(B…" at bounding box center [559, 445] width 630 height 701
type textarea ");"
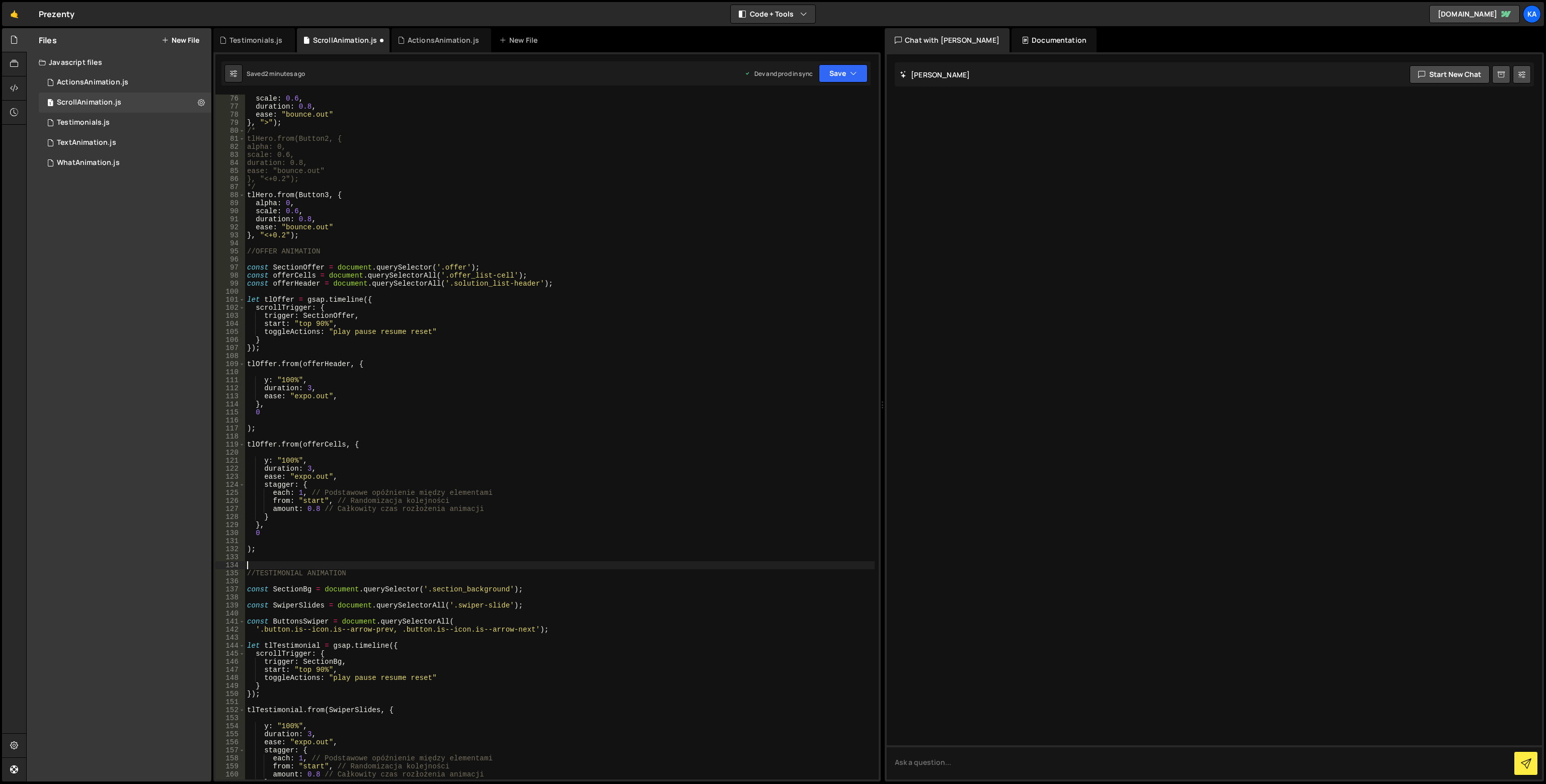
click at [277, 406] on div "scale : 0.6 , duration : 0.8 , ease : "bounce.out" } , ">" ) ; /* tlHero.from(B…" at bounding box center [559, 445] width 630 height 701
click at [277, 533] on div "scale : 0.6 , duration : 0.8 , ease : "bounce.out" } , ">" ) ; /* tlHero.from(B…" at bounding box center [559, 445] width 630 height 701
click at [838, 76] on button "Save" at bounding box center [843, 73] width 49 height 18
click at [828, 142] on div "Saved 2 minutes ago" at bounding box center [810, 142] width 104 height 12
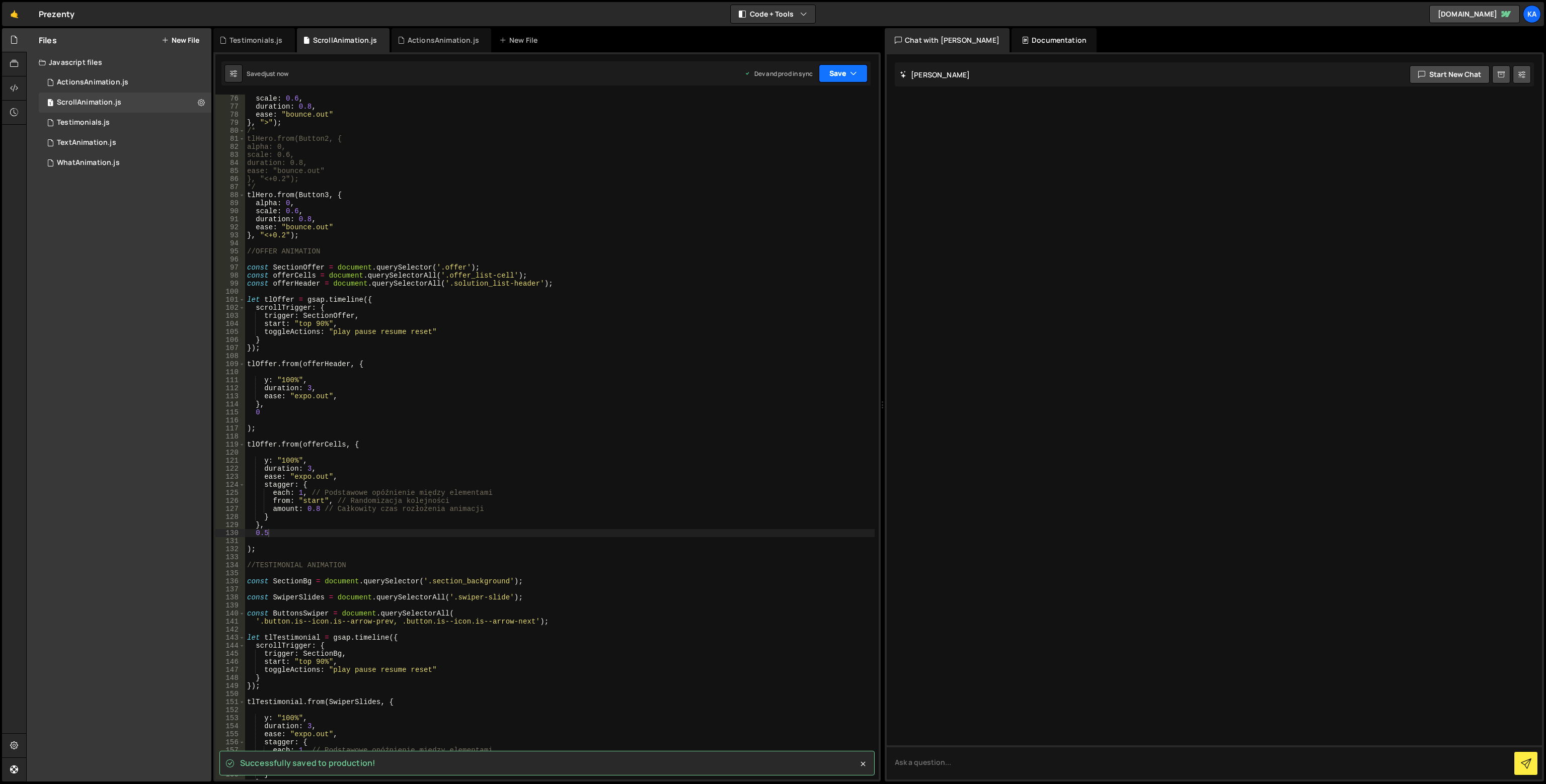
click at [838, 72] on button "Save" at bounding box center [843, 73] width 49 height 18
click at [834, 100] on div "Save to Staging S" at bounding box center [810, 98] width 104 height 10
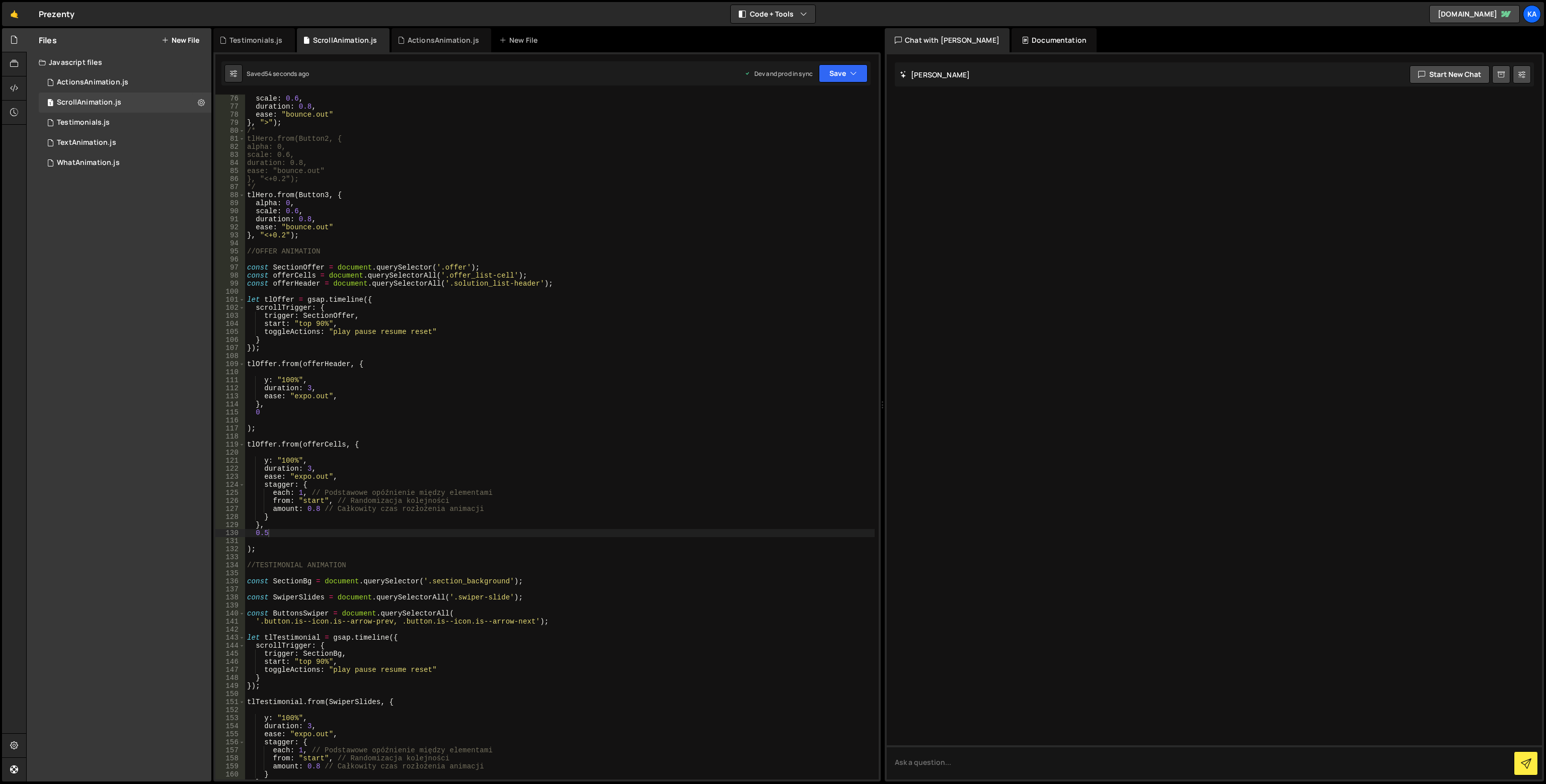
scroll to position [0, 0]
click at [282, 428] on div "scale : 0.6 , duration : 0.8 , ease : "bounce.out" } , ">" ) ; /* tlHero.from(B…" at bounding box center [559, 445] width 630 height 701
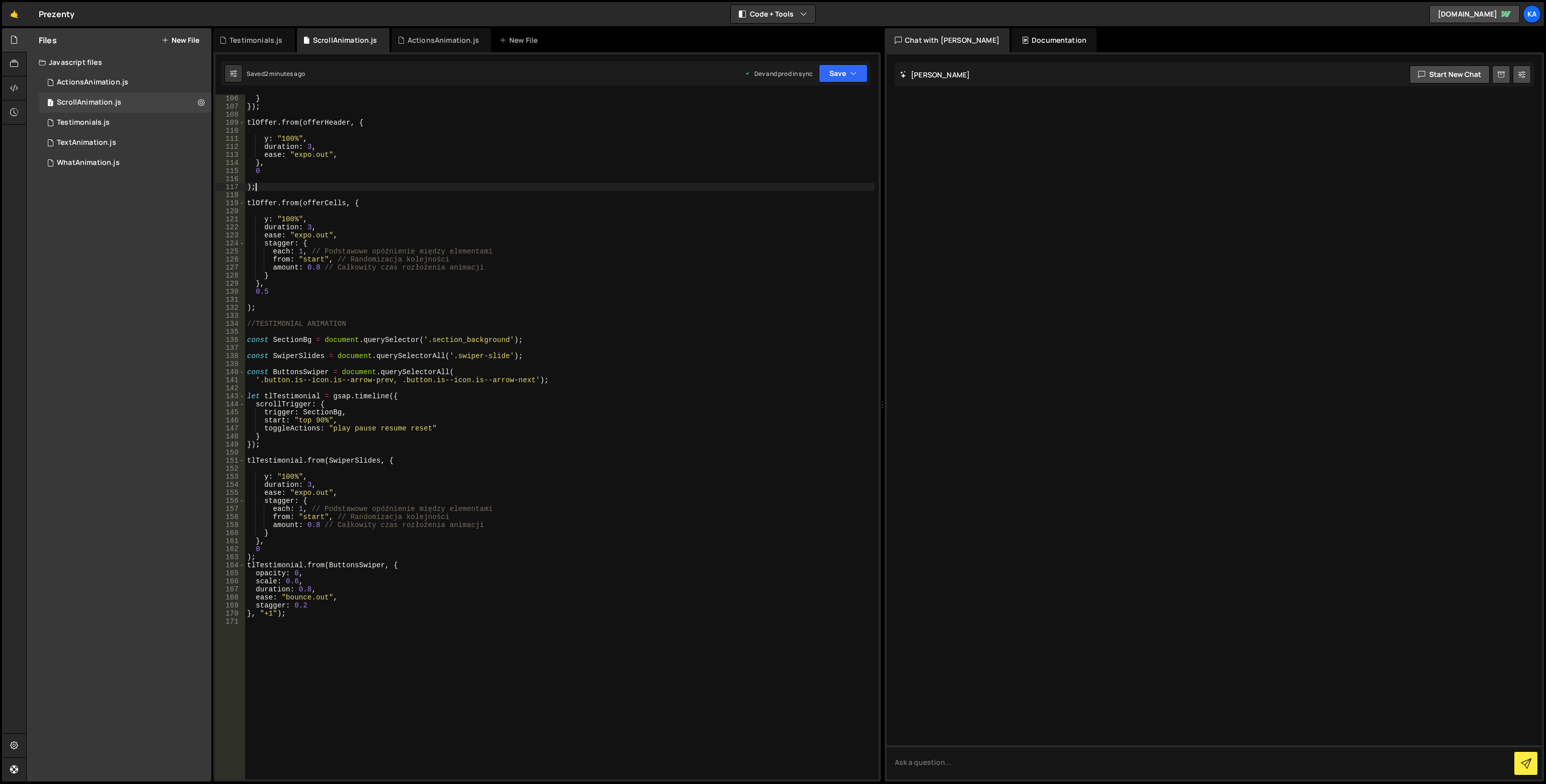
scroll to position [815, 0]
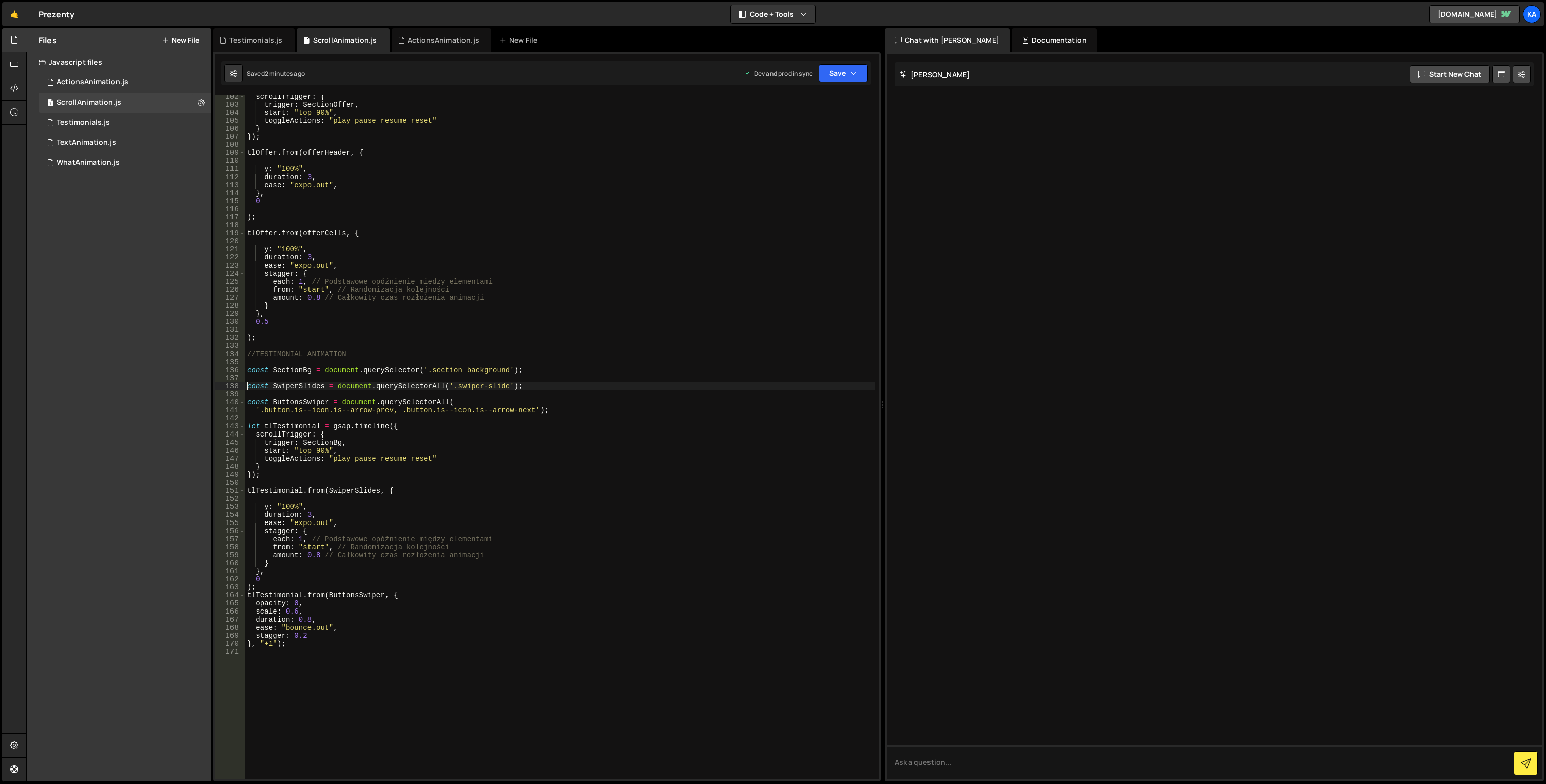
click at [248, 386] on div "scrollTrigger : { trigger : SectionOffer , start : "top 90%" , toggleActions : …" at bounding box center [559, 443] width 630 height 701
click at [249, 392] on div "scrollTrigger : { trigger : SectionOffer , start : "top 90%" , toggleActions : …" at bounding box center [559, 443] width 630 height 701
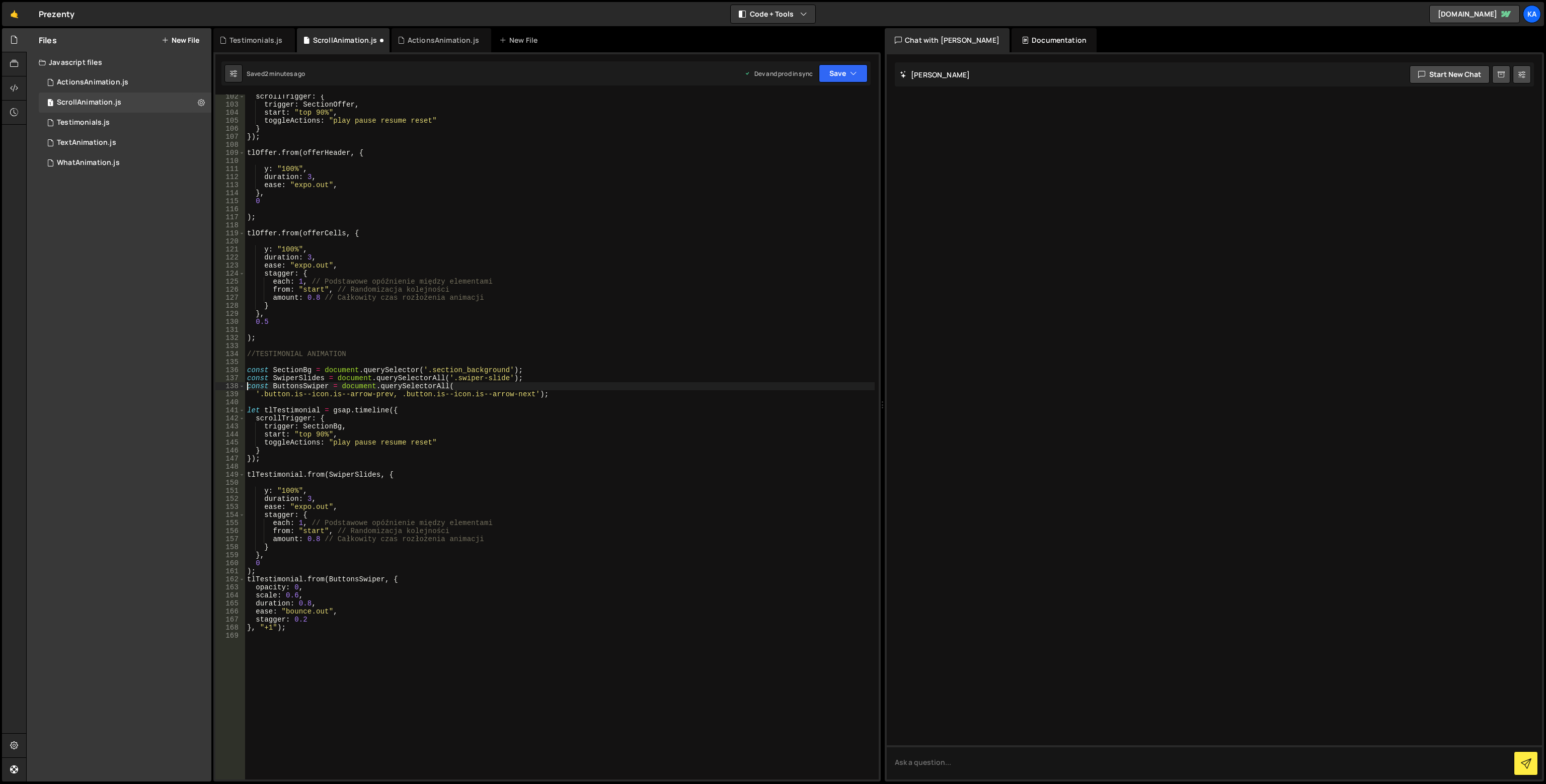
click at [254, 396] on div "scrollTrigger : { trigger : SectionOffer , start : "top 90%" , toggleActions : …" at bounding box center [559, 443] width 630 height 701
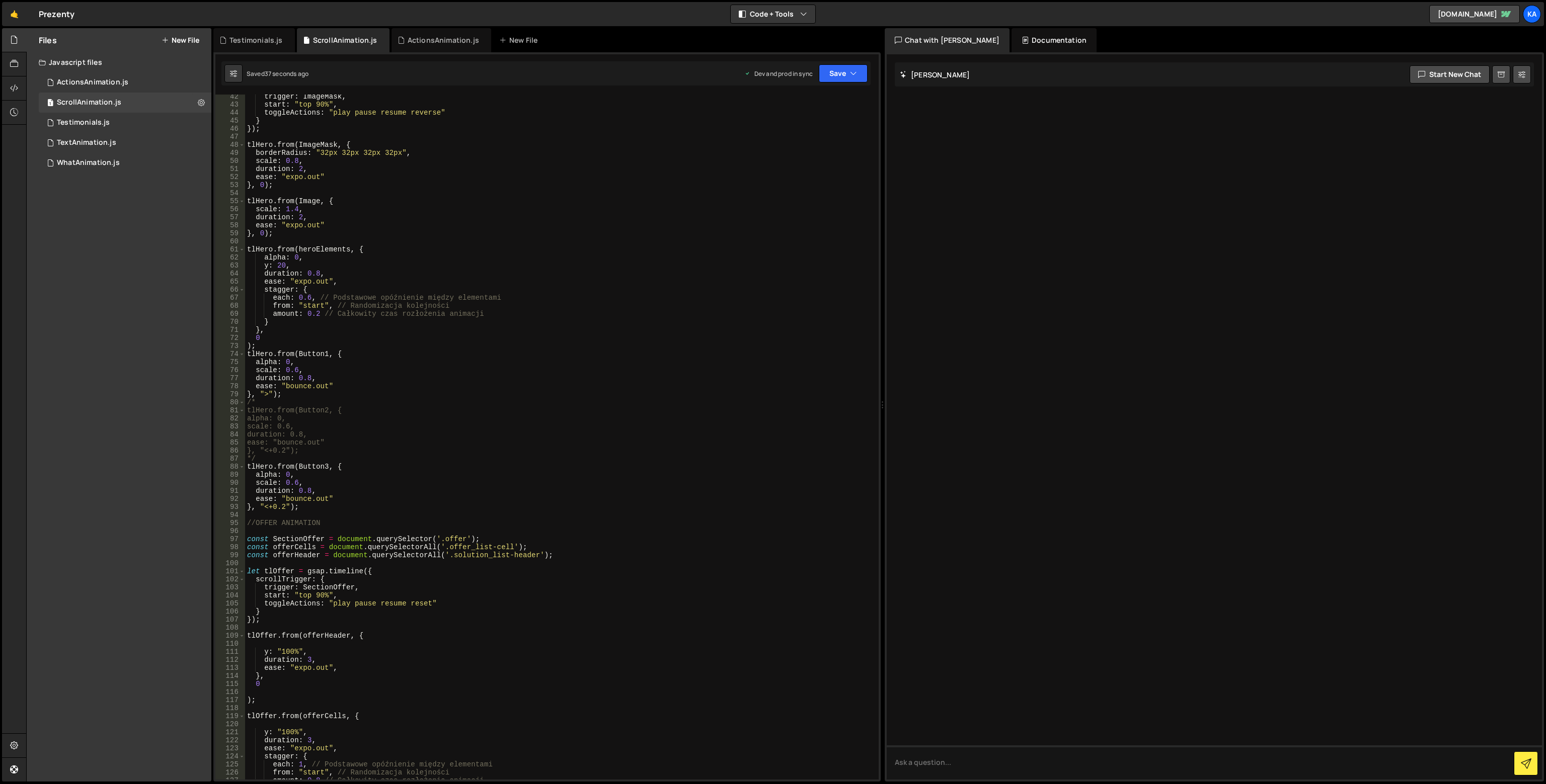
scroll to position [362, 0]
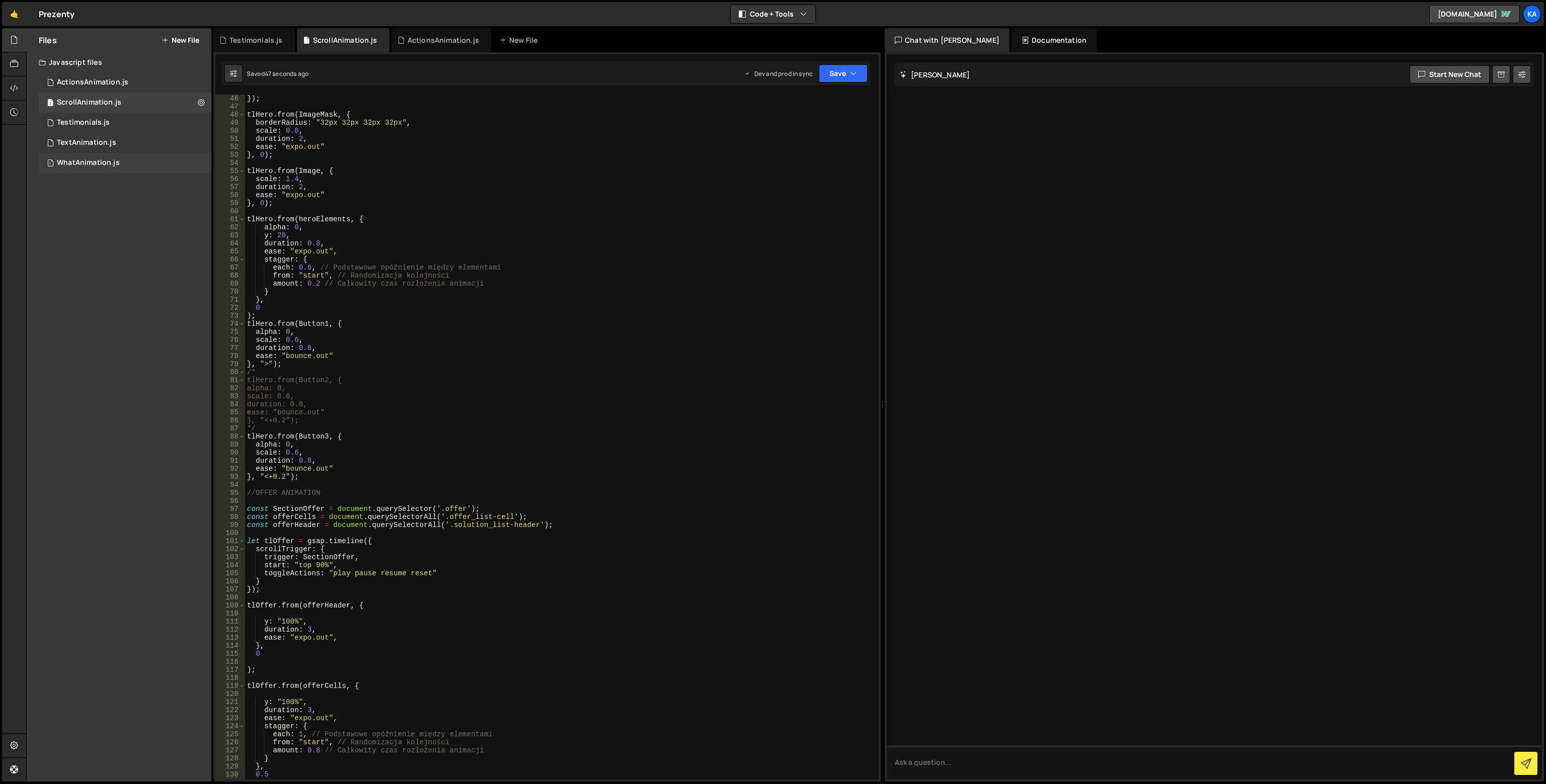
click at [90, 172] on div "1 WhatAnimation.js 0" at bounding box center [125, 163] width 173 height 20
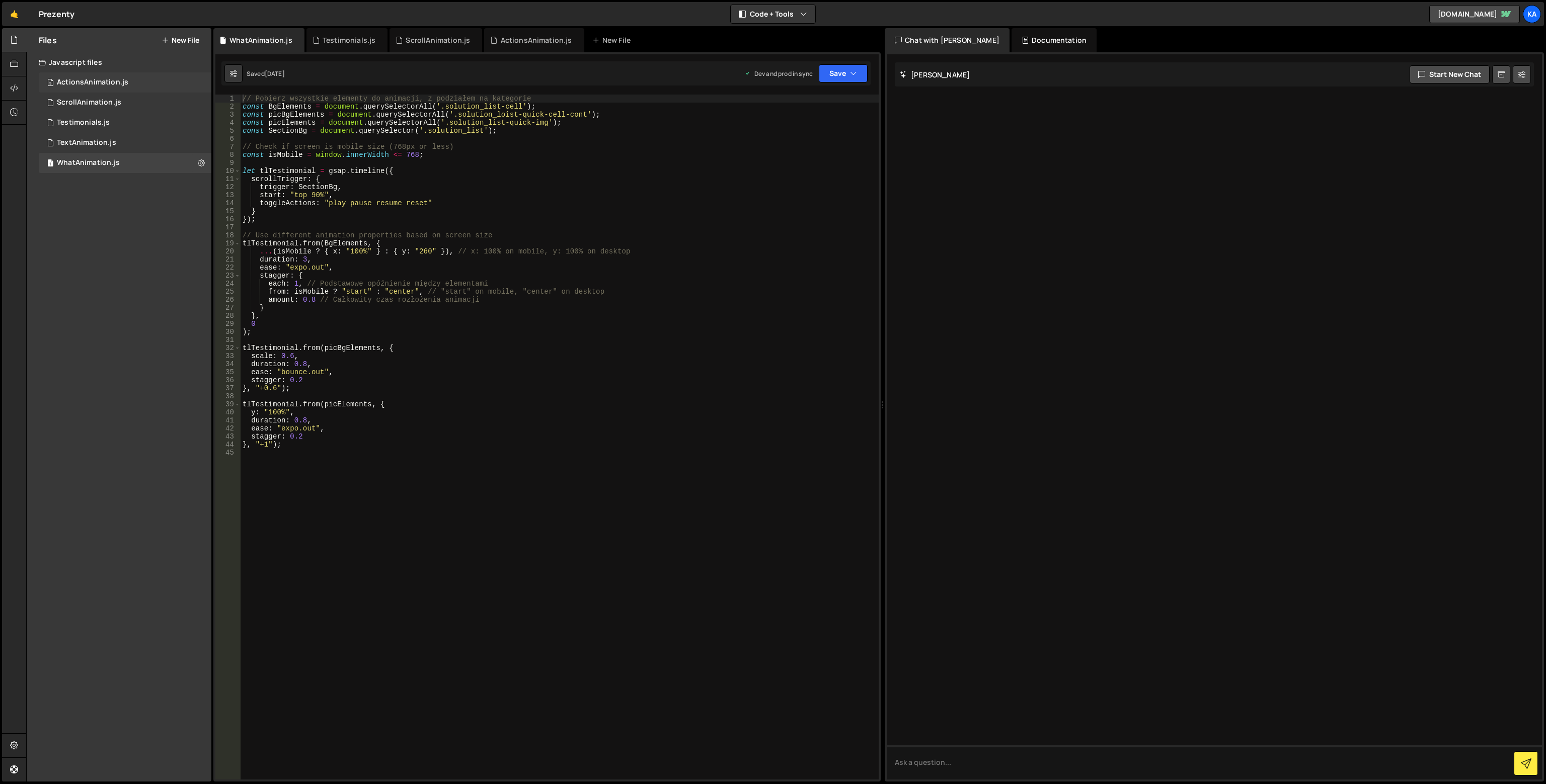
click at [85, 88] on div "5 ActionsAnimation.js 0" at bounding box center [125, 83] width 173 height 20
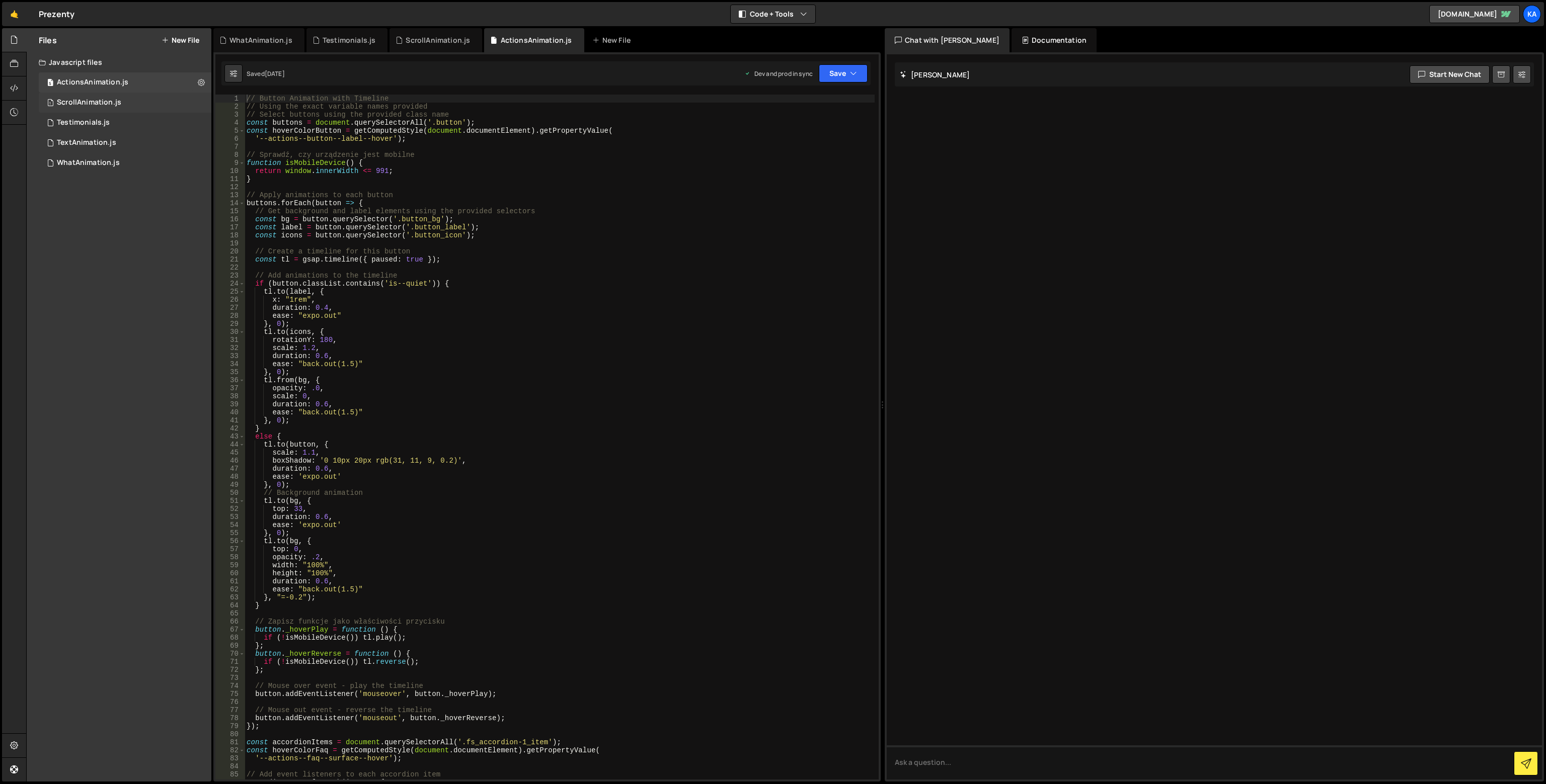
click at [79, 107] on div "ScrollAnimation.js" at bounding box center [89, 103] width 64 height 9
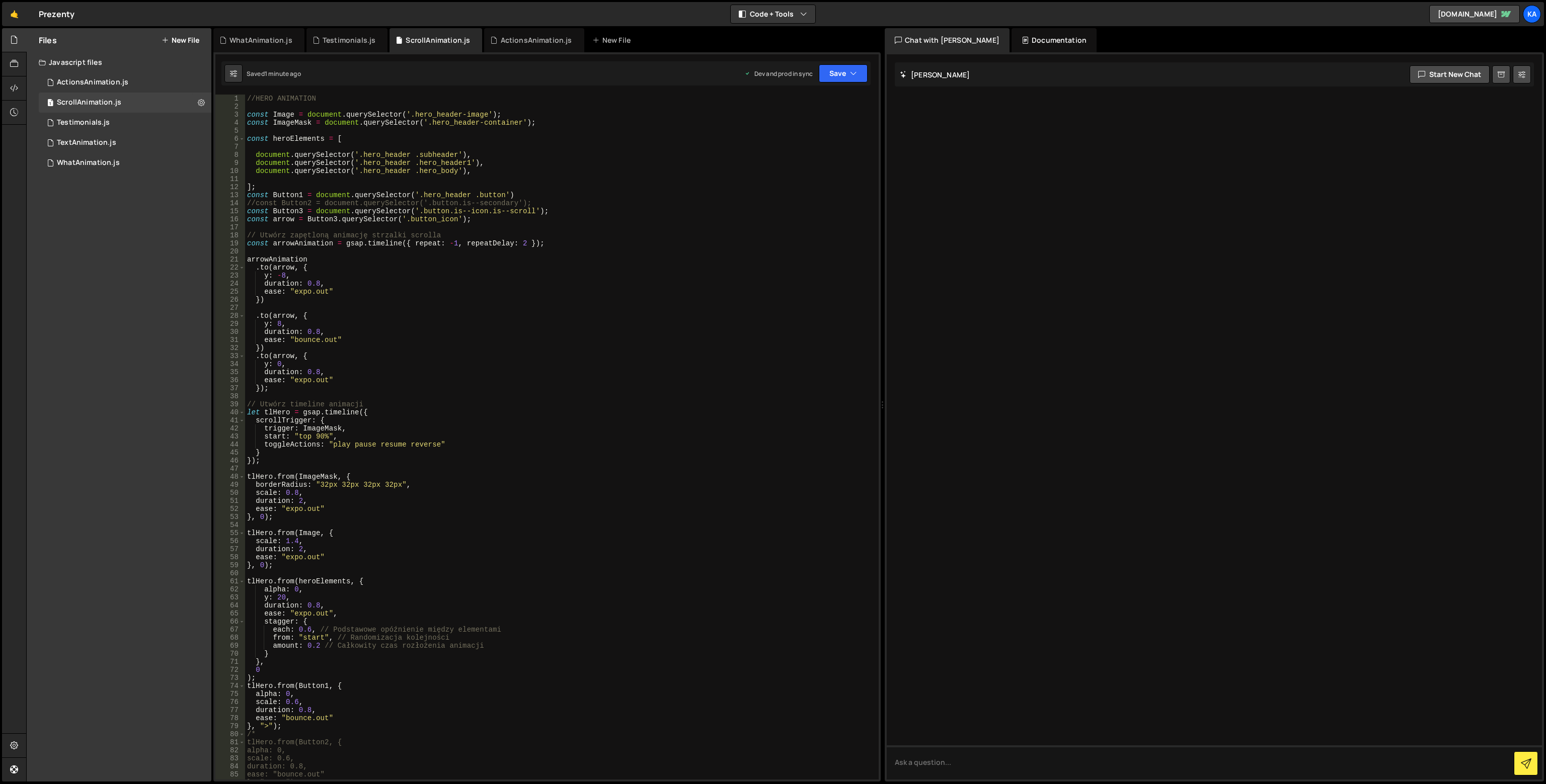
scroll to position [0, 0]
type textarea "const Button1 = document.querySelector('.hero_header .button')"
click at [642, 199] on div "//HERO ANIMATION const Image = document . querySelector ( '.hero_header-image' …" at bounding box center [559, 445] width 630 height 701
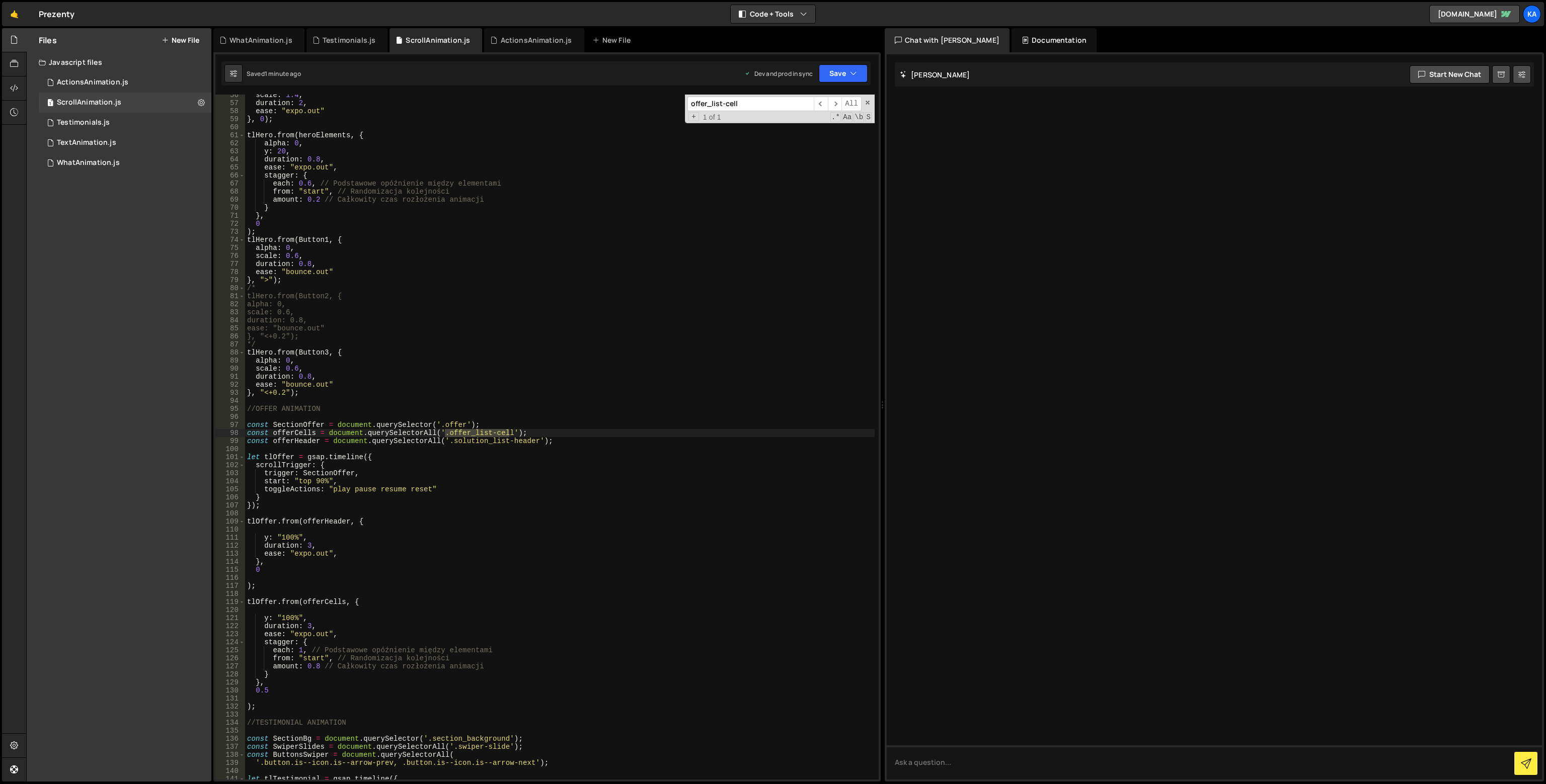
type input "offer_list-cell"
type textarea "0"
click at [329, 572] on div "scale : 1.4 , duration : 2 , ease : "expo.out" } , 0 ) ; tlHero . from ( heroEl…" at bounding box center [559, 441] width 630 height 701
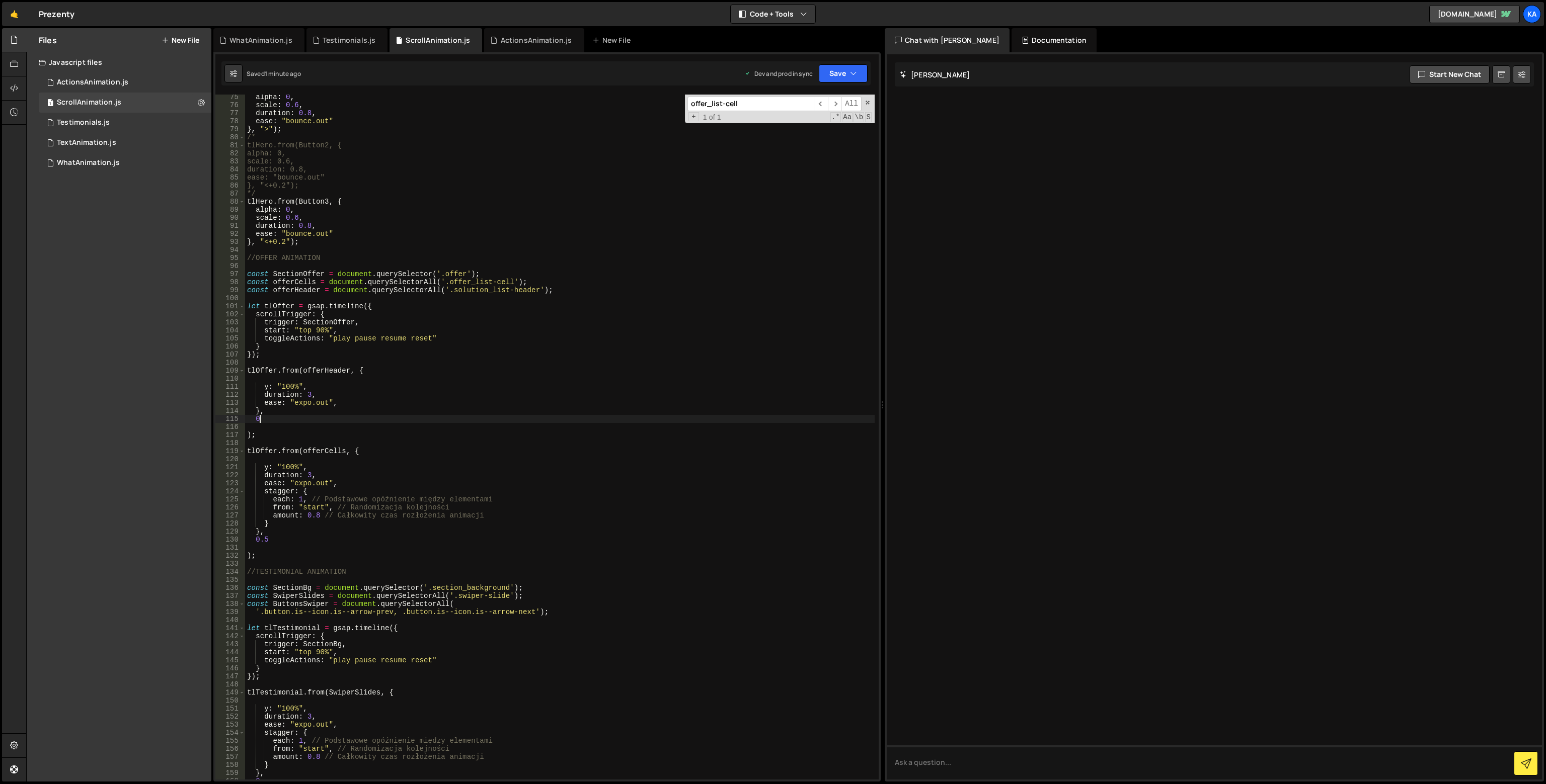
scroll to position [506, 0]
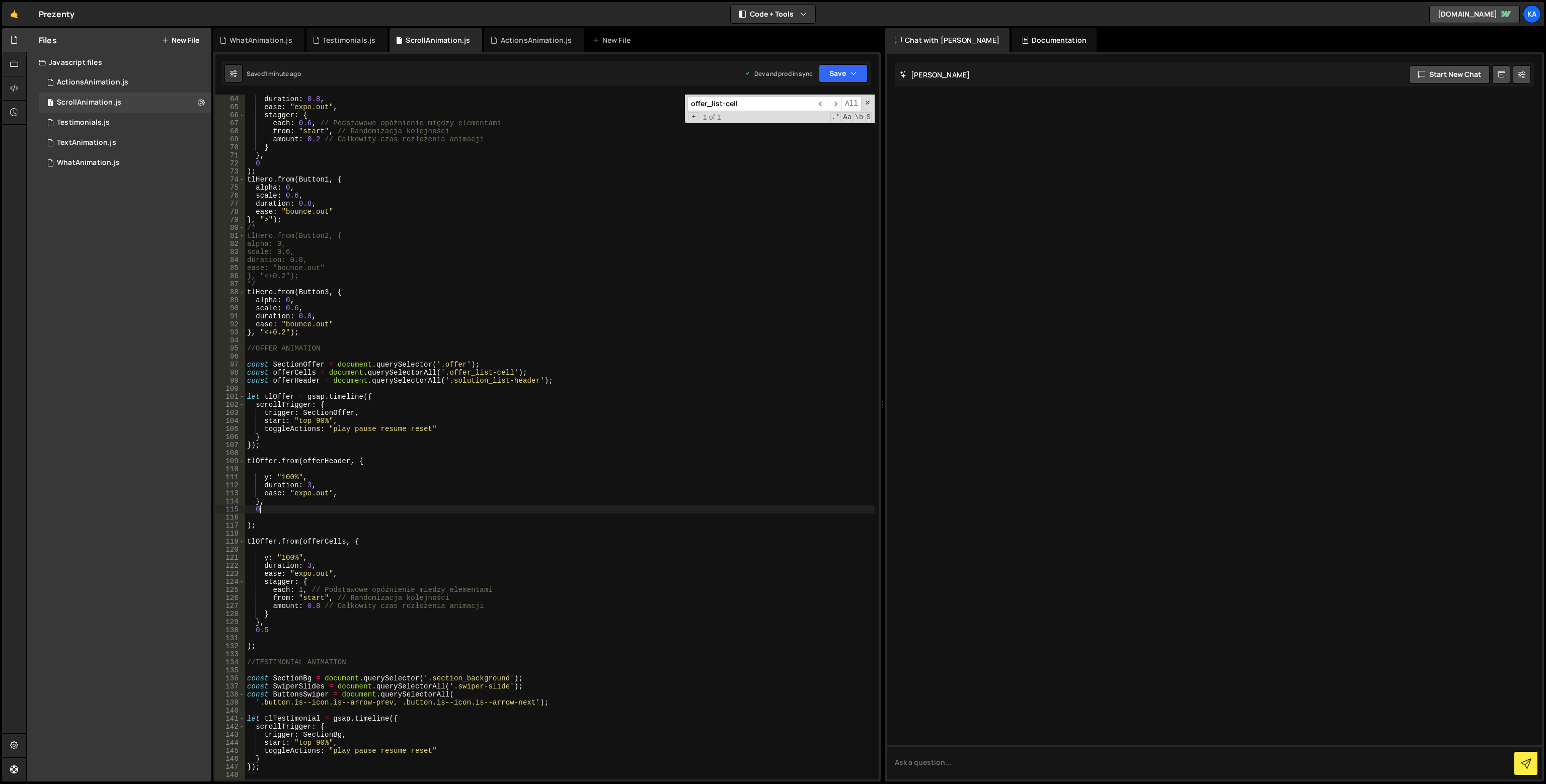
click at [380, 473] on div "y : 20 , duration : 0.8 , ease : "expo.out" , stagger : { each : 0.6 , // Podst…" at bounding box center [559, 437] width 630 height 701
click at [338, 460] on div "y : 20 , duration : 0.8 , ease : "expo.out" , stagger : { each : 0.6 , // Podst…" at bounding box center [559, 437] width 630 height 701
click at [338, 446] on div "y : 20 , duration : 0.8 , ease : "expo.out" , stagger : { each : 0.6 , // Podst…" at bounding box center [559, 437] width 630 height 701
type textarea "});"
click at [338, 446] on div "y : 20 , duration : 0.8 , ease : "expo.out" , stagger : { each : 0.6 , // Podst…" at bounding box center [559, 437] width 630 height 701
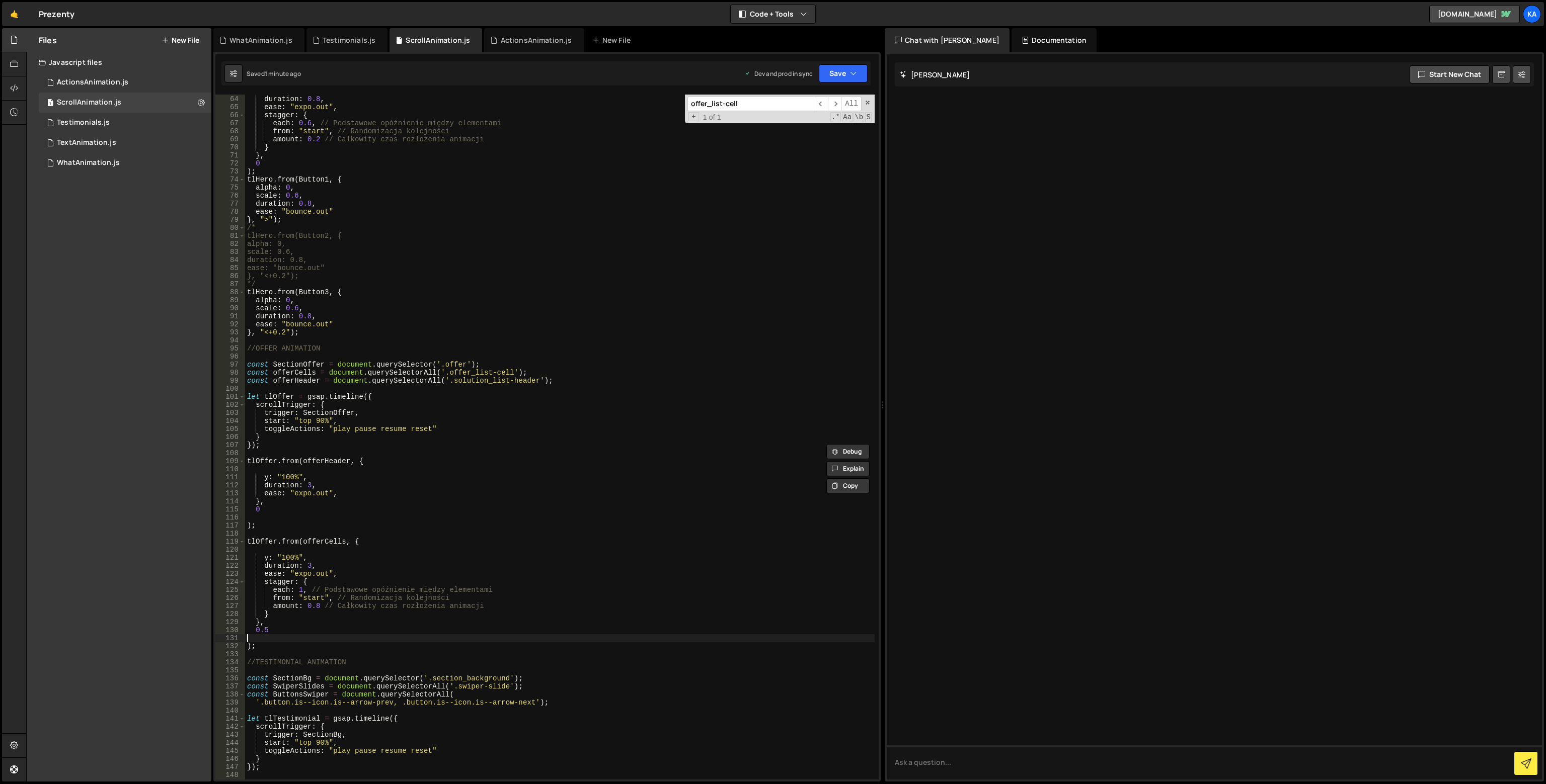
click at [335, 640] on div "y : 20 , duration : 0.8 , ease : "expo.out" , stagger : { each : 0.6 , // Podst…" at bounding box center [559, 437] width 630 height 701
click at [580, 283] on div "y : 20 , duration : 0.8 , ease : "expo.out" , stagger : { each : 0.6 , // Podst…" at bounding box center [559, 437] width 630 height 701
type textarea "*/"
paste input "solution"
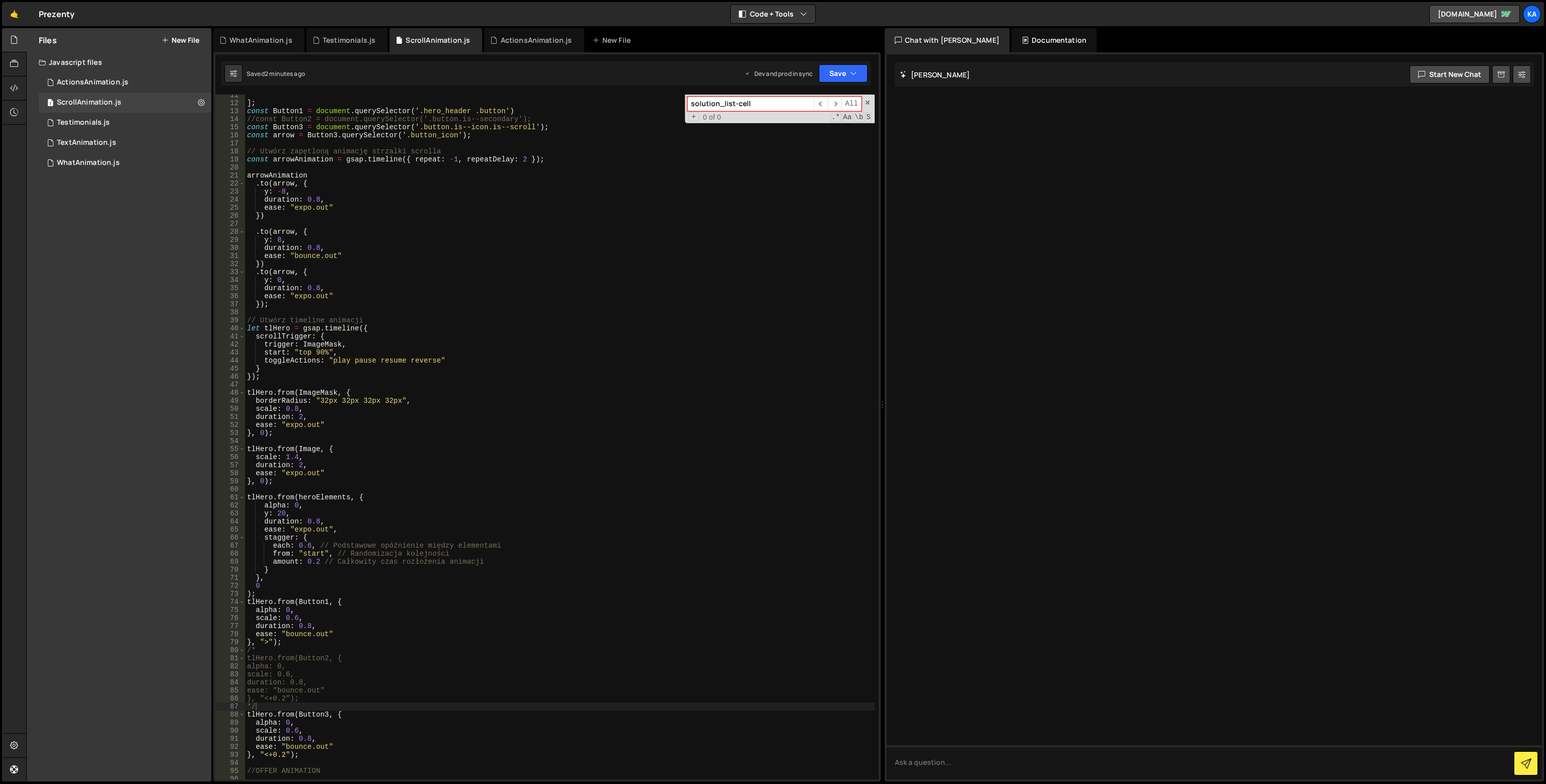
scroll to position [0, 0]
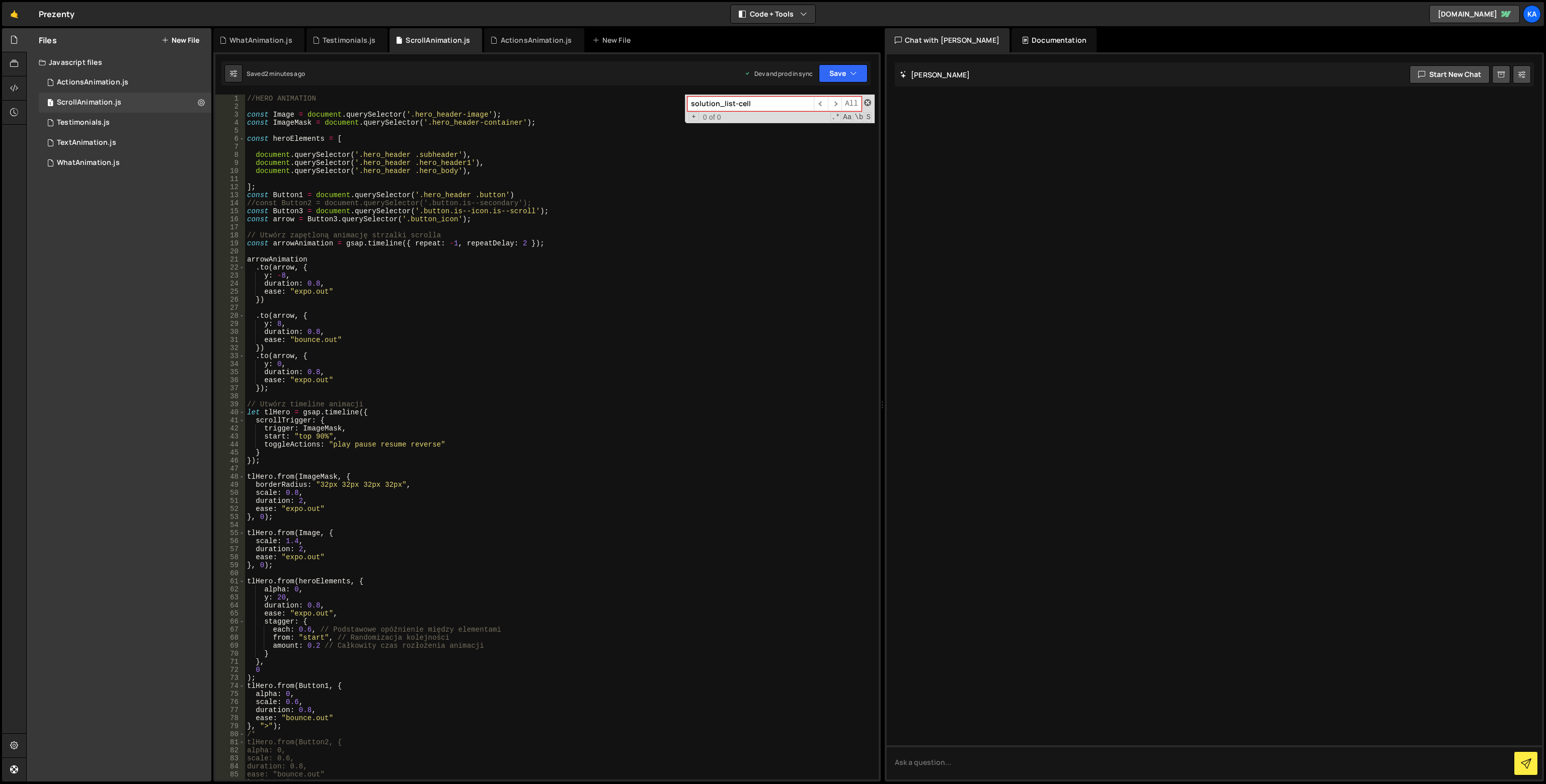
type input "solution_list-cell"
click at [868, 104] on span at bounding box center [868, 103] width 7 height 7
click at [635, 162] on div "//HERO ANIMATION const Image = document . querySelector ( '.hero_header-image' …" at bounding box center [559, 445] width 630 height 701
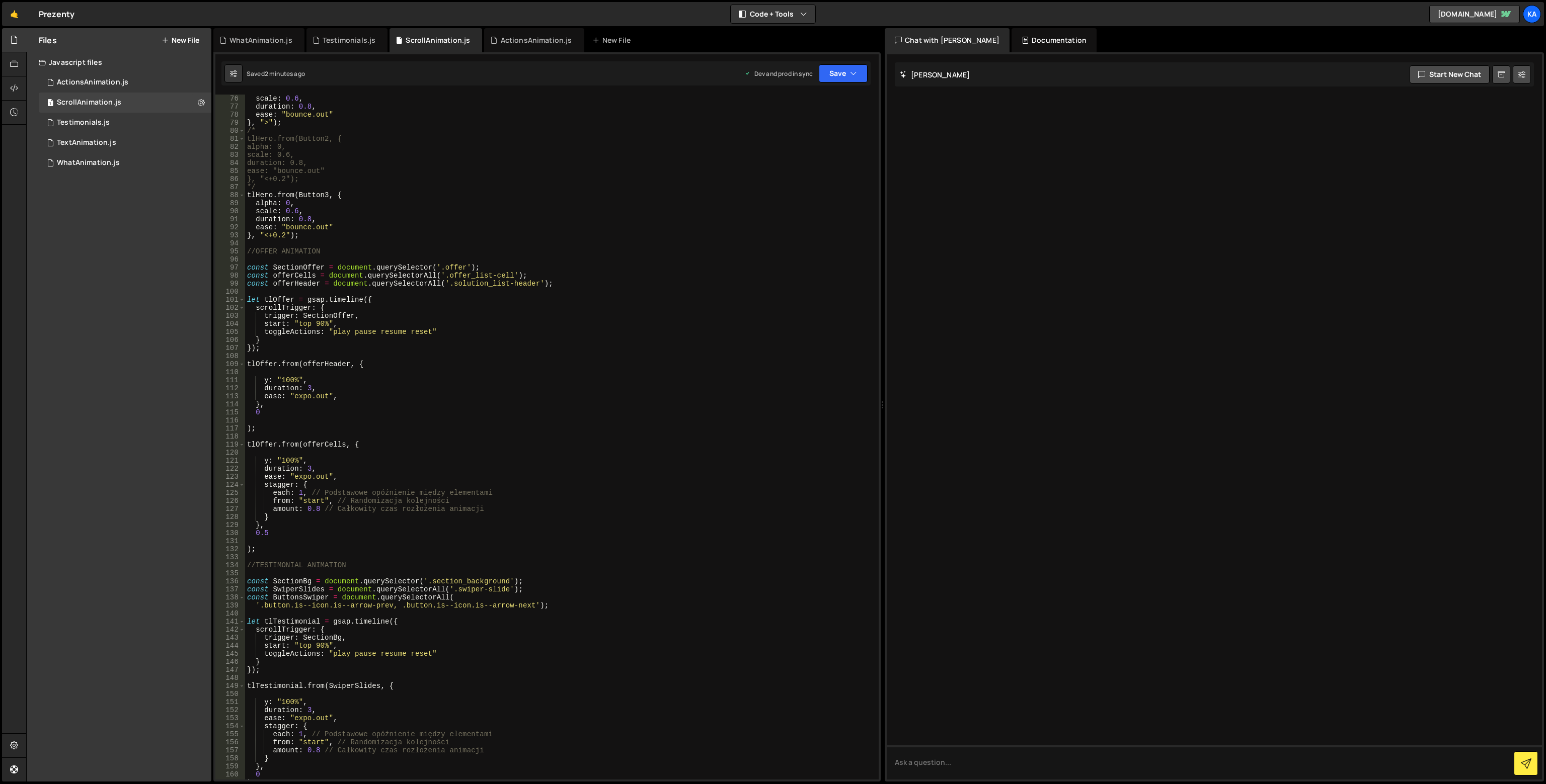
scroll to position [725, 0]
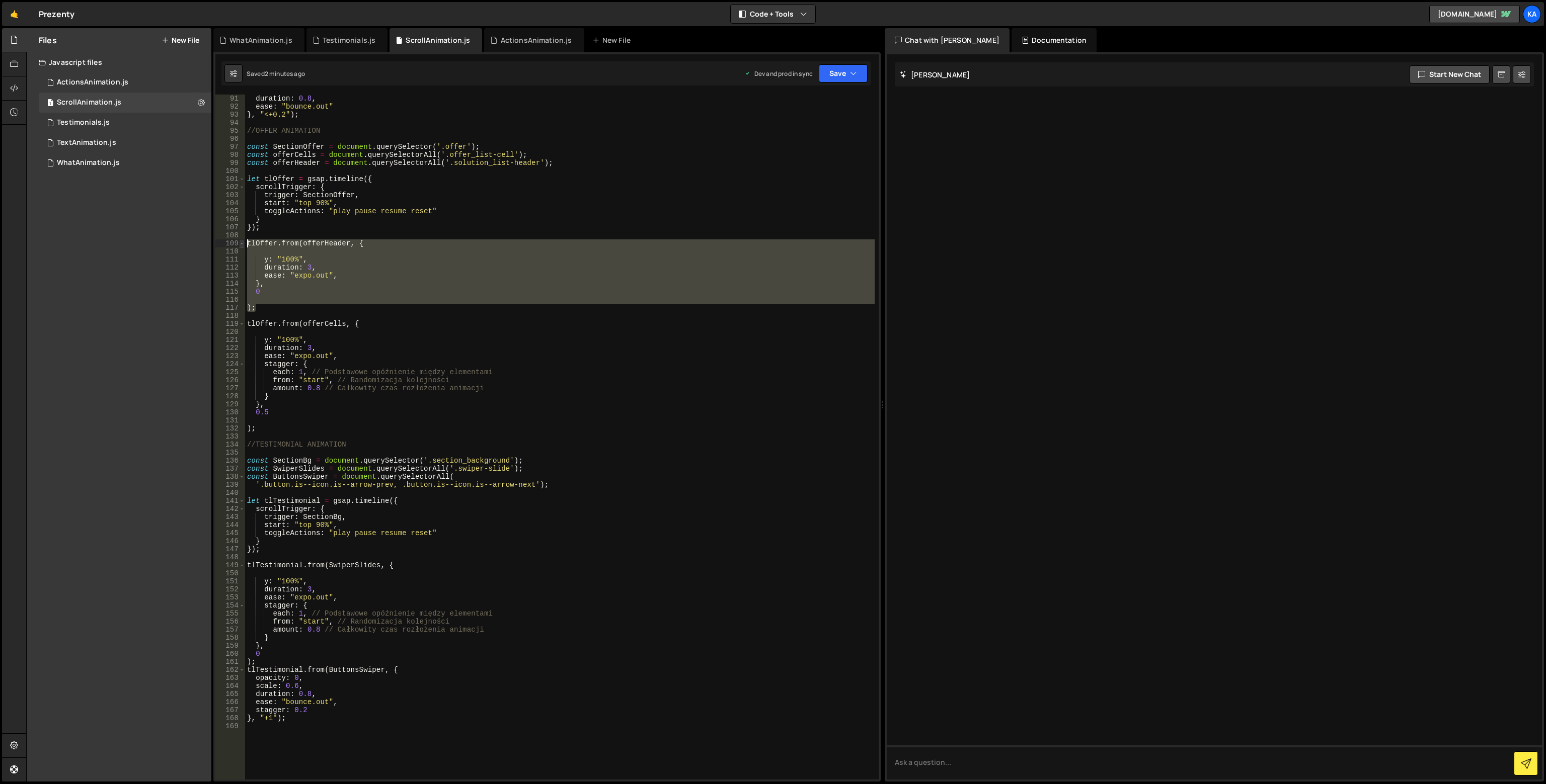
drag, startPoint x: 276, startPoint y: 307, endPoint x: 239, endPoint y: 239, distance: 77.4
click at [239, 239] on div "document.querySelector('.hero_header .hero_header1'), 91 92 93 94 95 96 97 98 9…" at bounding box center [547, 437] width 663 height 685
type textarea "tlOffer.from(offerHeader, {"
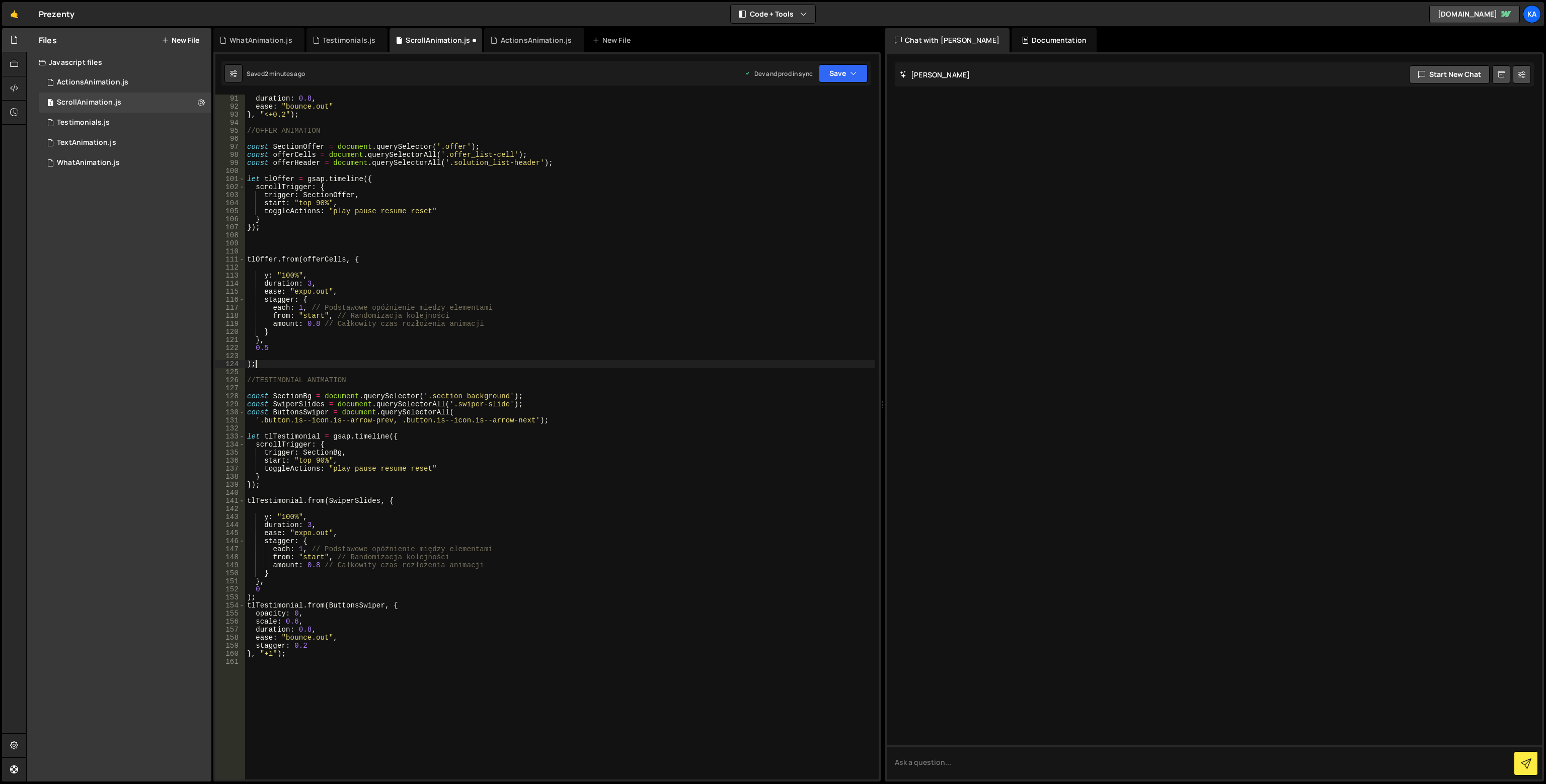
click at [266, 365] on div "duration : 0.8 , ease : "bounce.out" } , "<+0.2" ) ; //OFFER ANIMATION const Se…" at bounding box center [559, 445] width 630 height 701
type textarea ");"
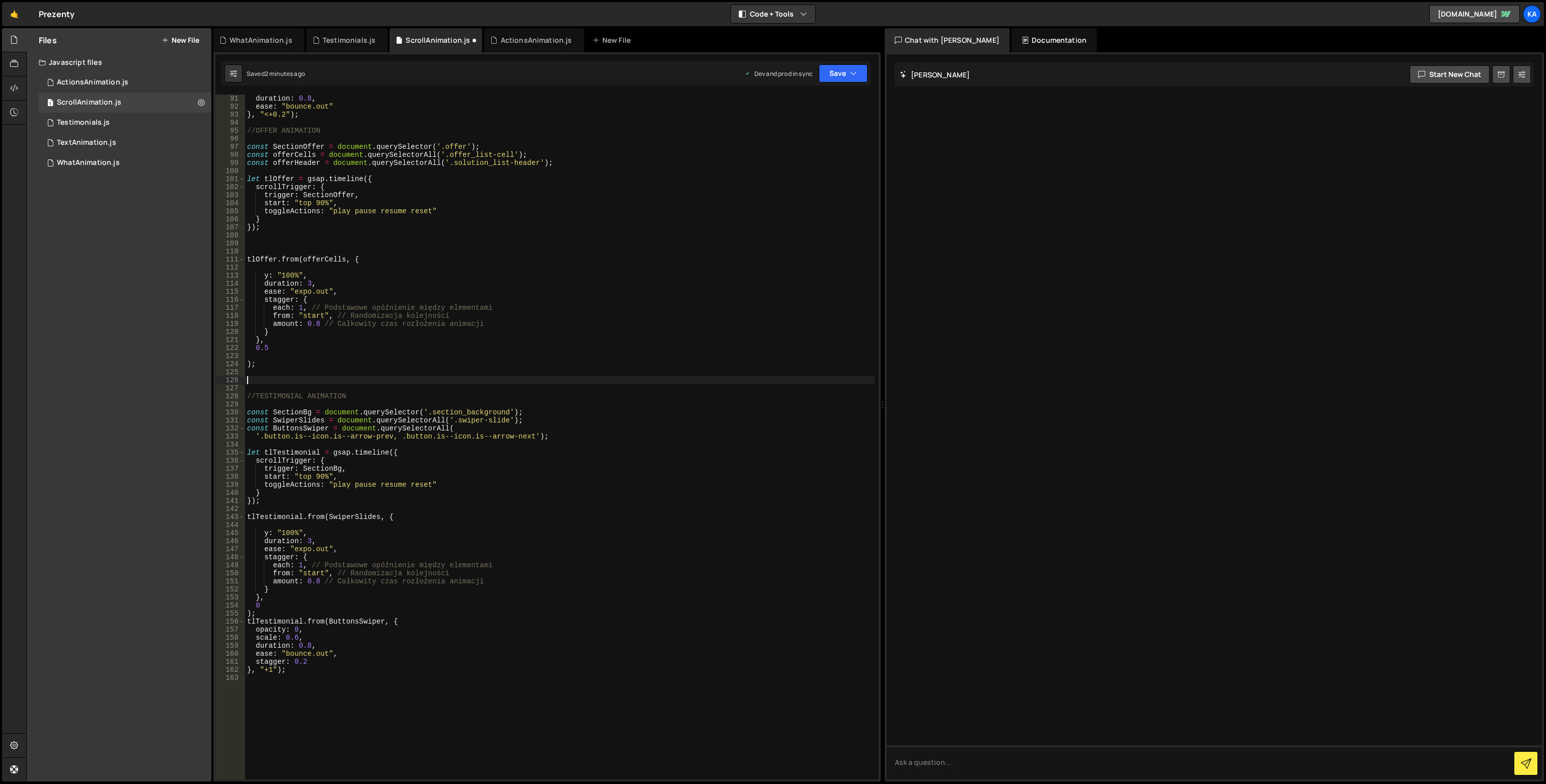
paste textarea ");"
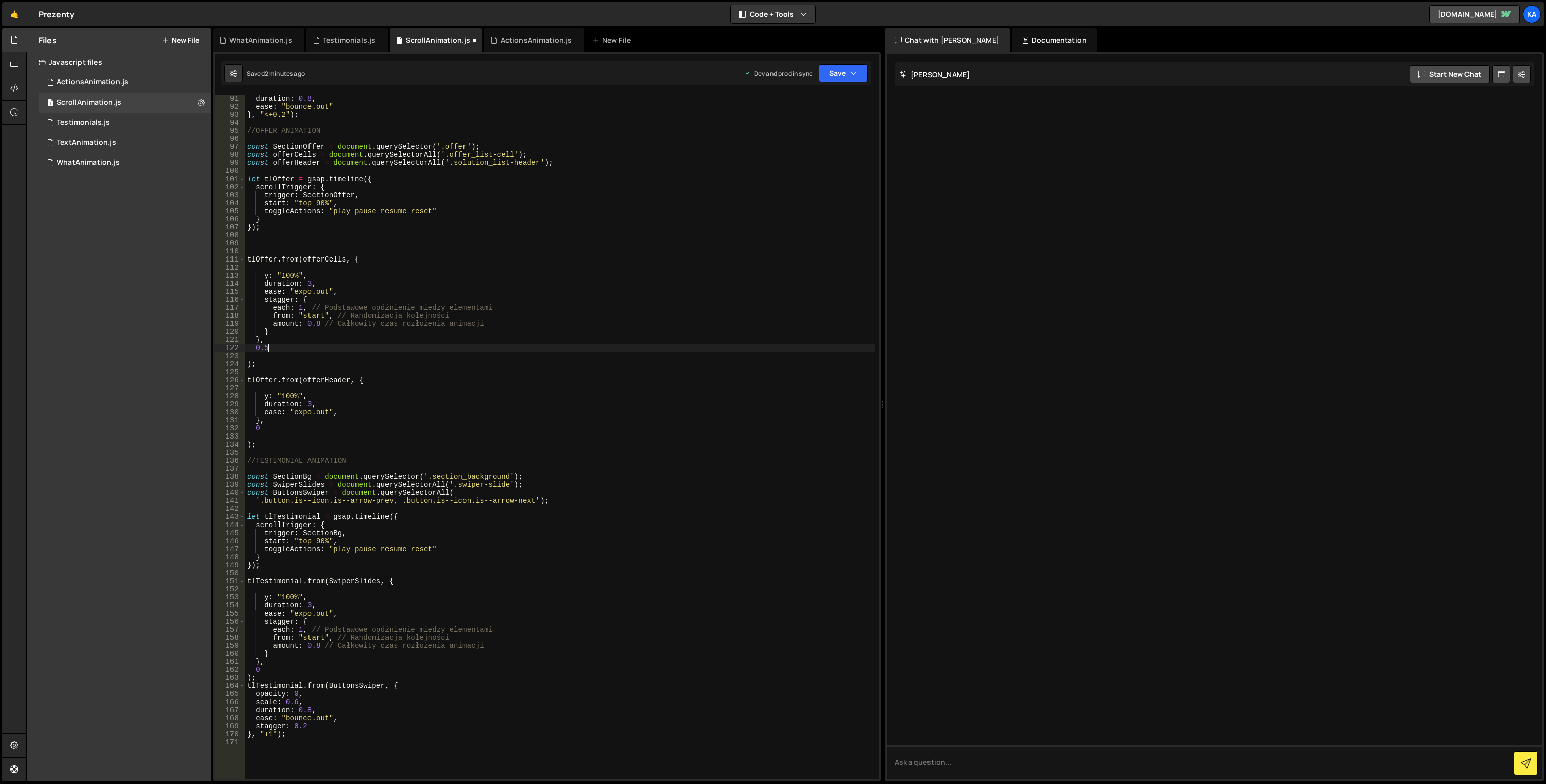
click at [272, 347] on div "duration : 0.8 , ease : "bounce.out" } , "<+0.2" ) ; //OFFER ANIMATION const Se…" at bounding box center [559, 445] width 630 height 701
click at [262, 424] on div "duration : 0.8 , ease : "bounce.out" } , "<+0.2" ) ; //OFFER ANIMATION const Se…" at bounding box center [559, 445] width 630 height 701
click at [263, 431] on div "duration : 0.8 , ease : "bounce.out" } , "<+0.2" ) ; //OFFER ANIMATION const Se…" at bounding box center [559, 445] width 630 height 701
type textarea ");"
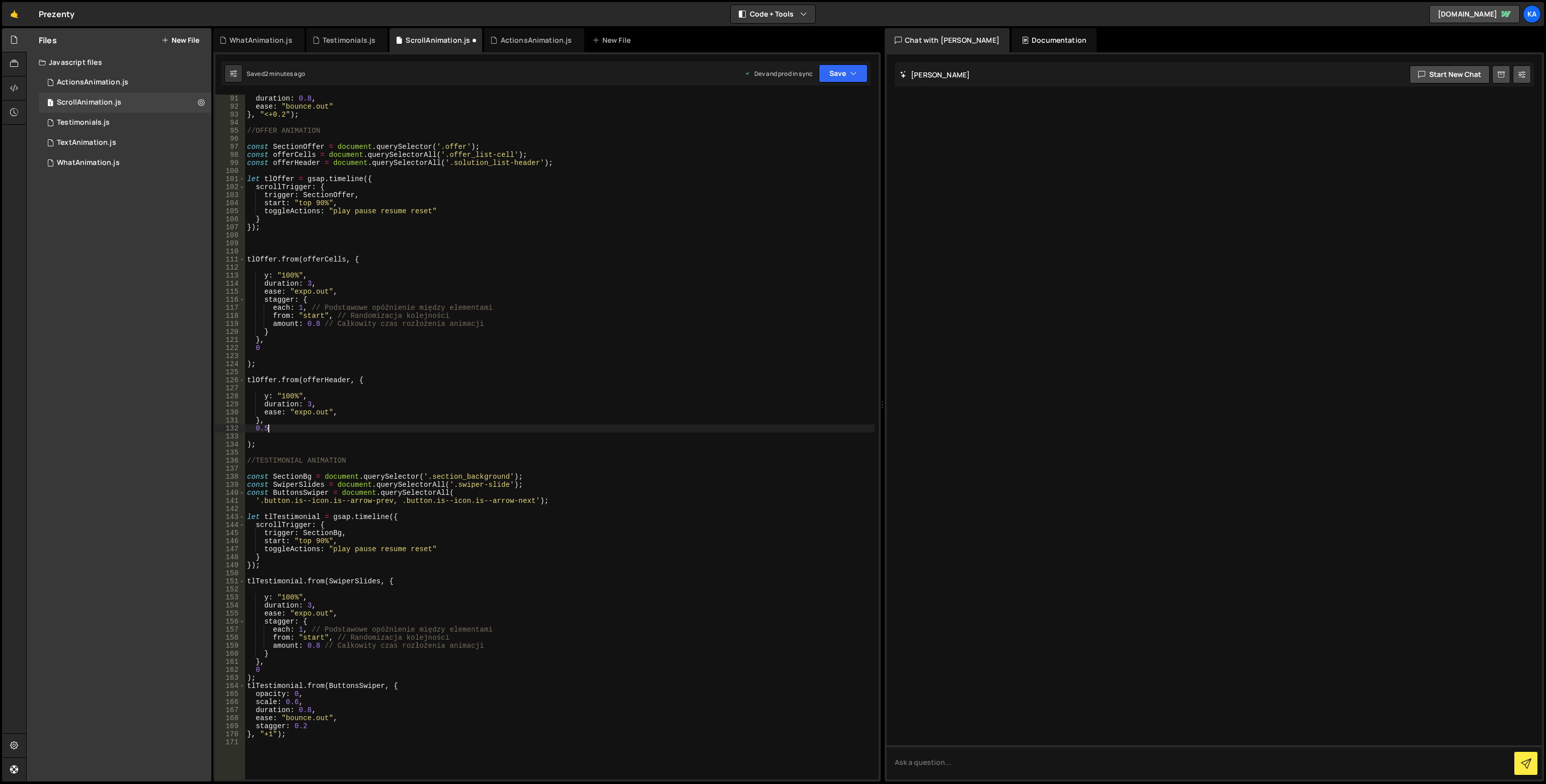
scroll to position [0, 0]
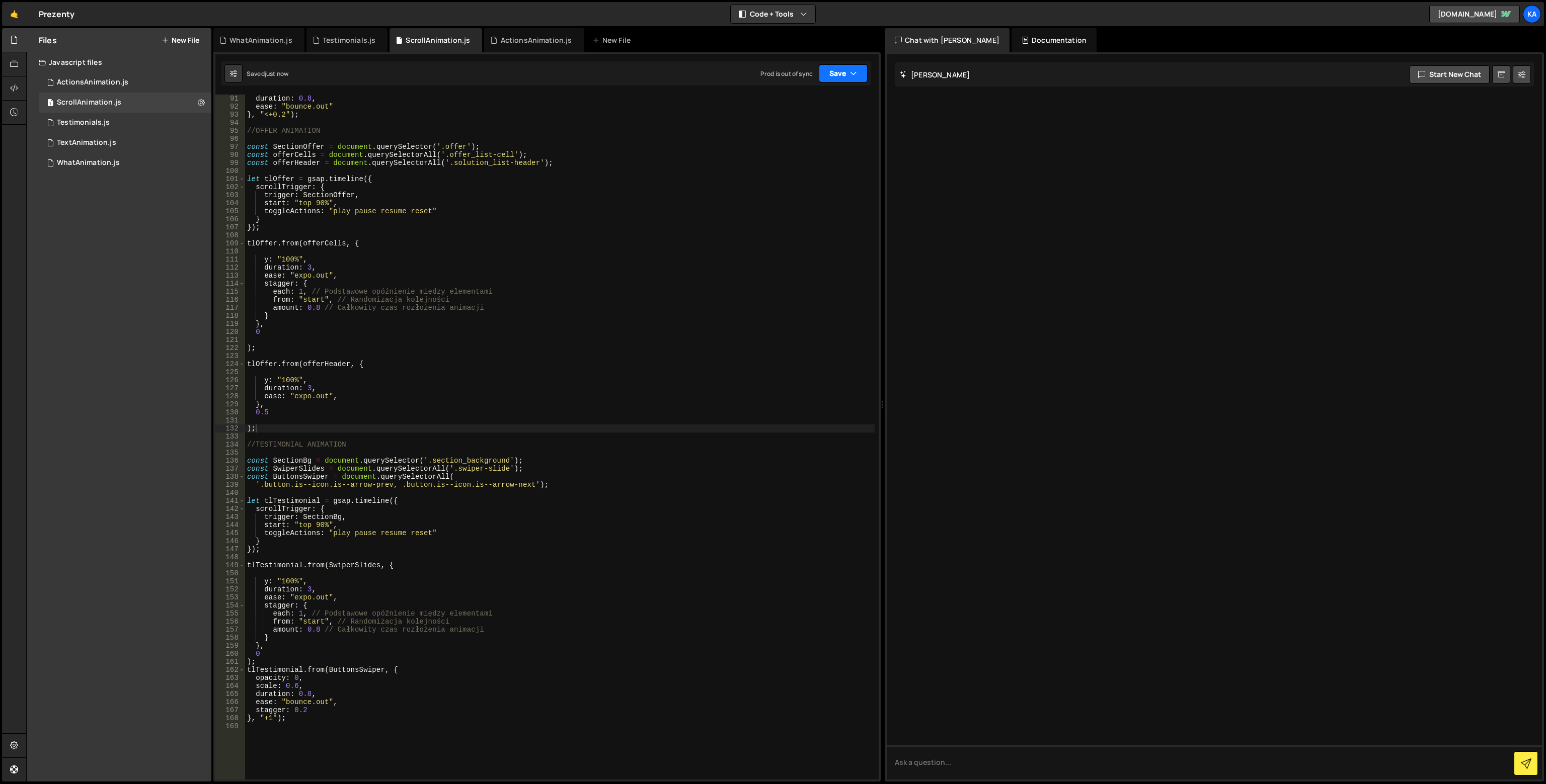
click at [831, 75] on button "Save" at bounding box center [843, 73] width 49 height 18
click at [806, 136] on div "Saved 2 minutes ago" at bounding box center [810, 142] width 104 height 12
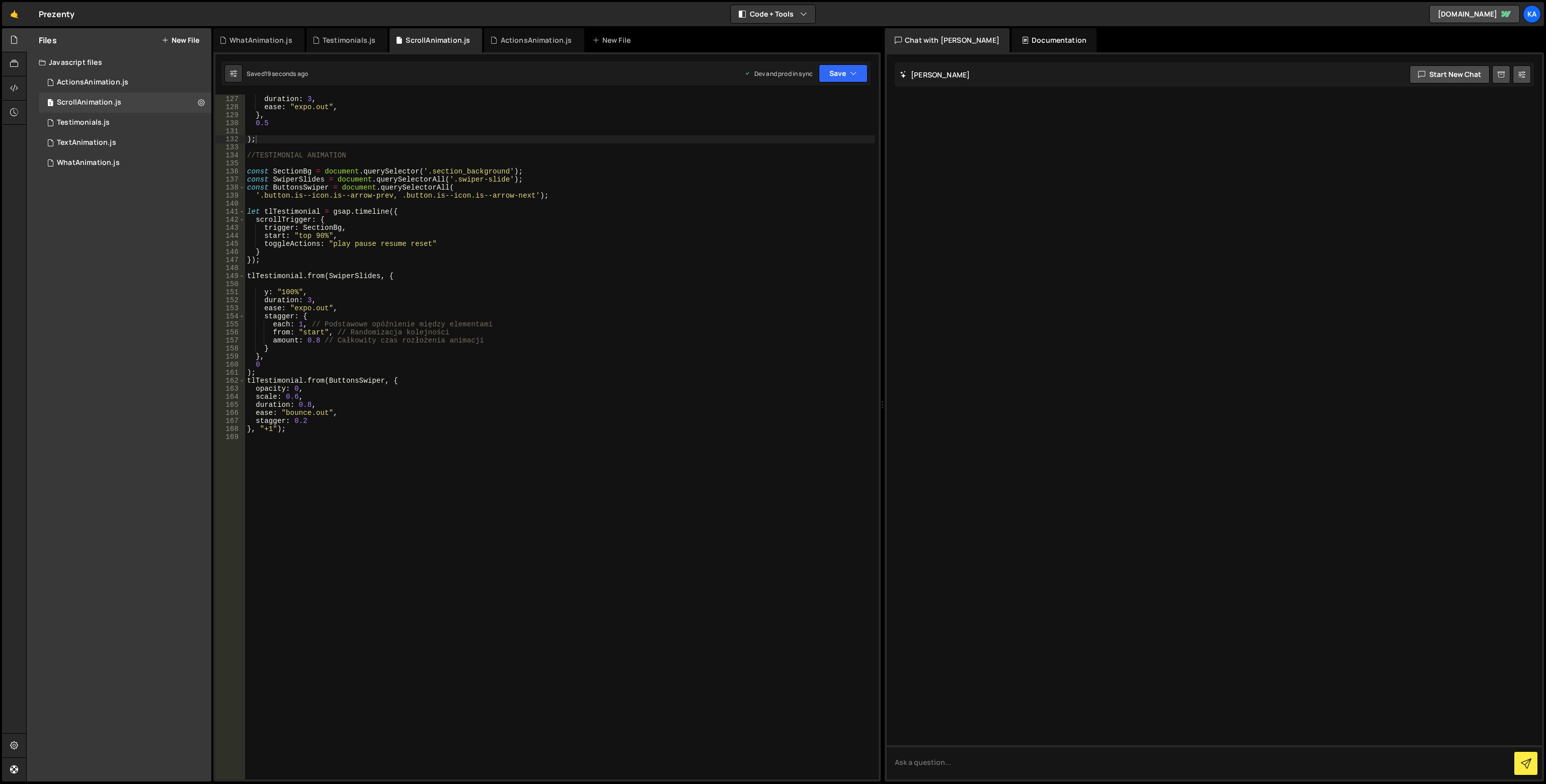
scroll to position [983, 0]
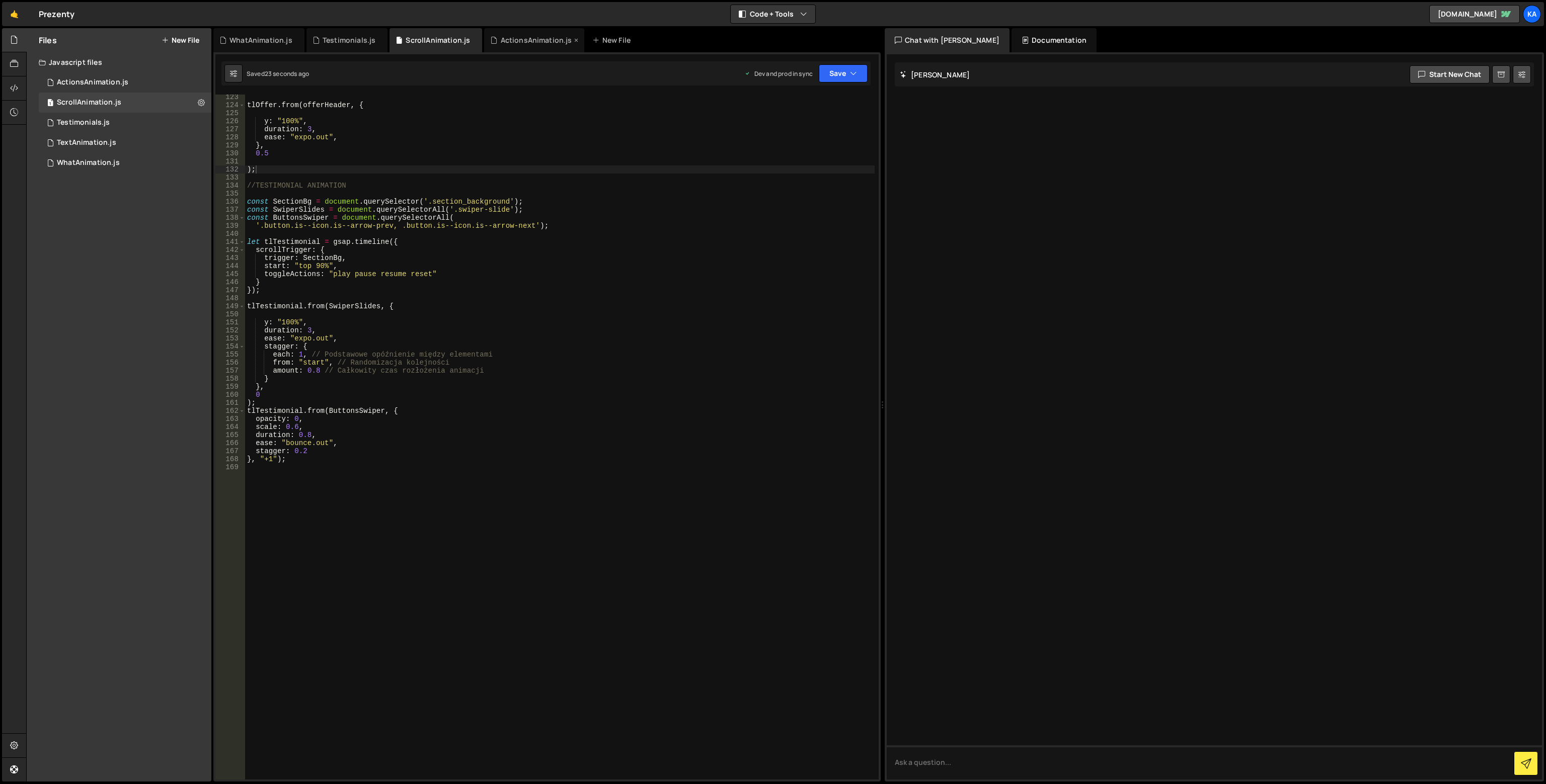
click at [519, 45] on div "ActionsAnimation.js" at bounding box center [536, 40] width 71 height 10
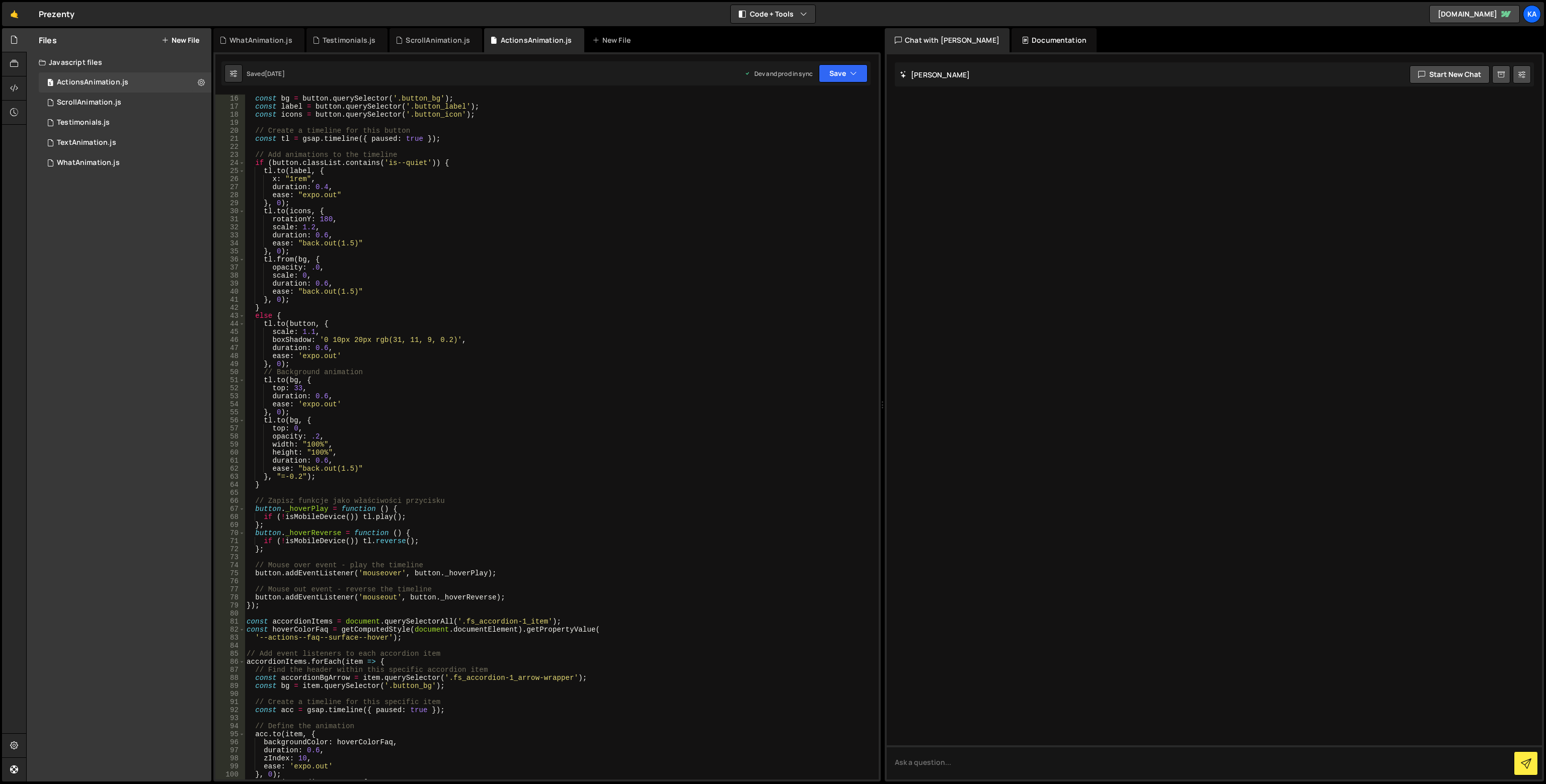
scroll to position [0, 0]
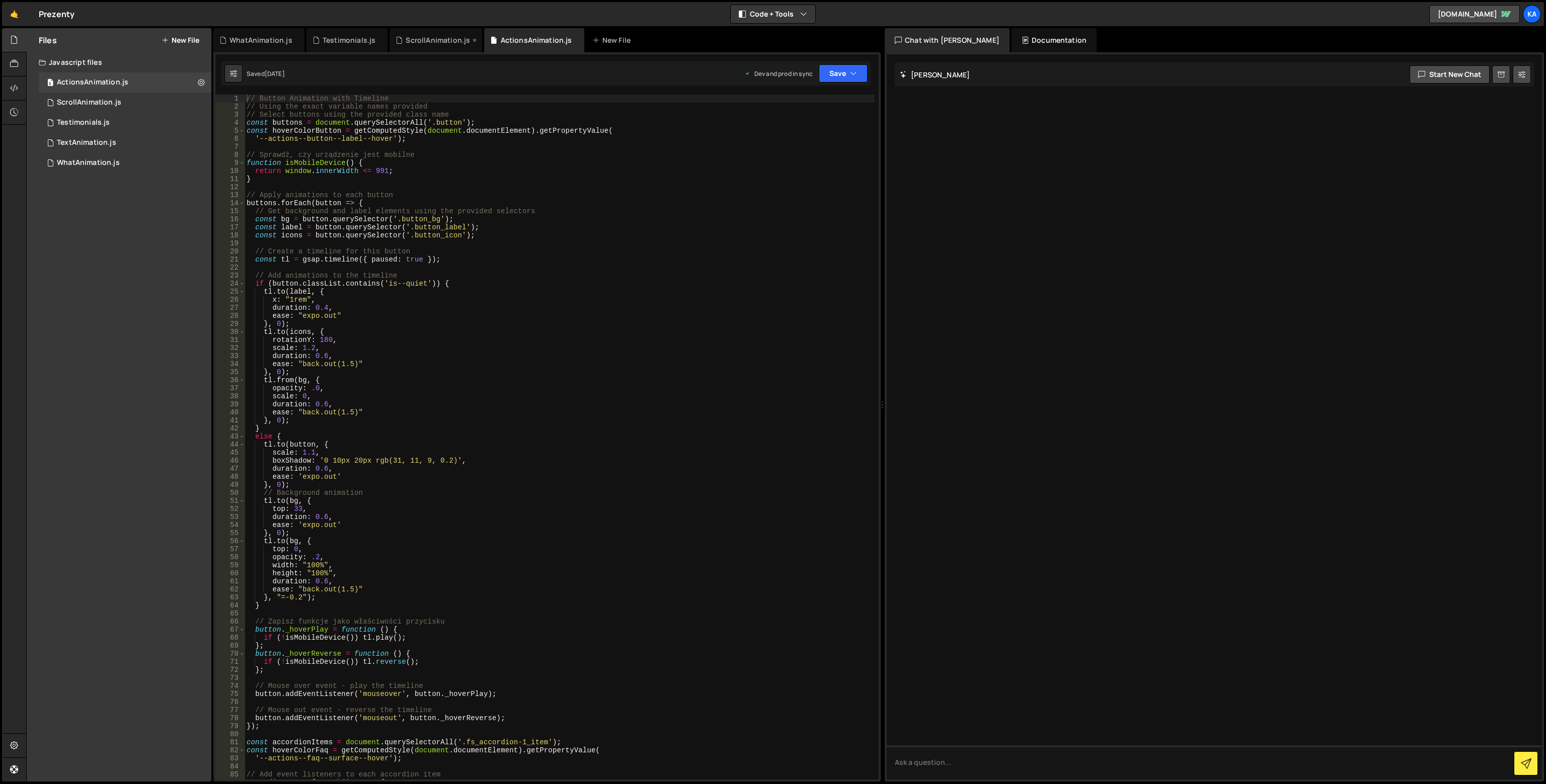
click at [432, 45] on div "ScrollAnimation.js" at bounding box center [436, 40] width 92 height 24
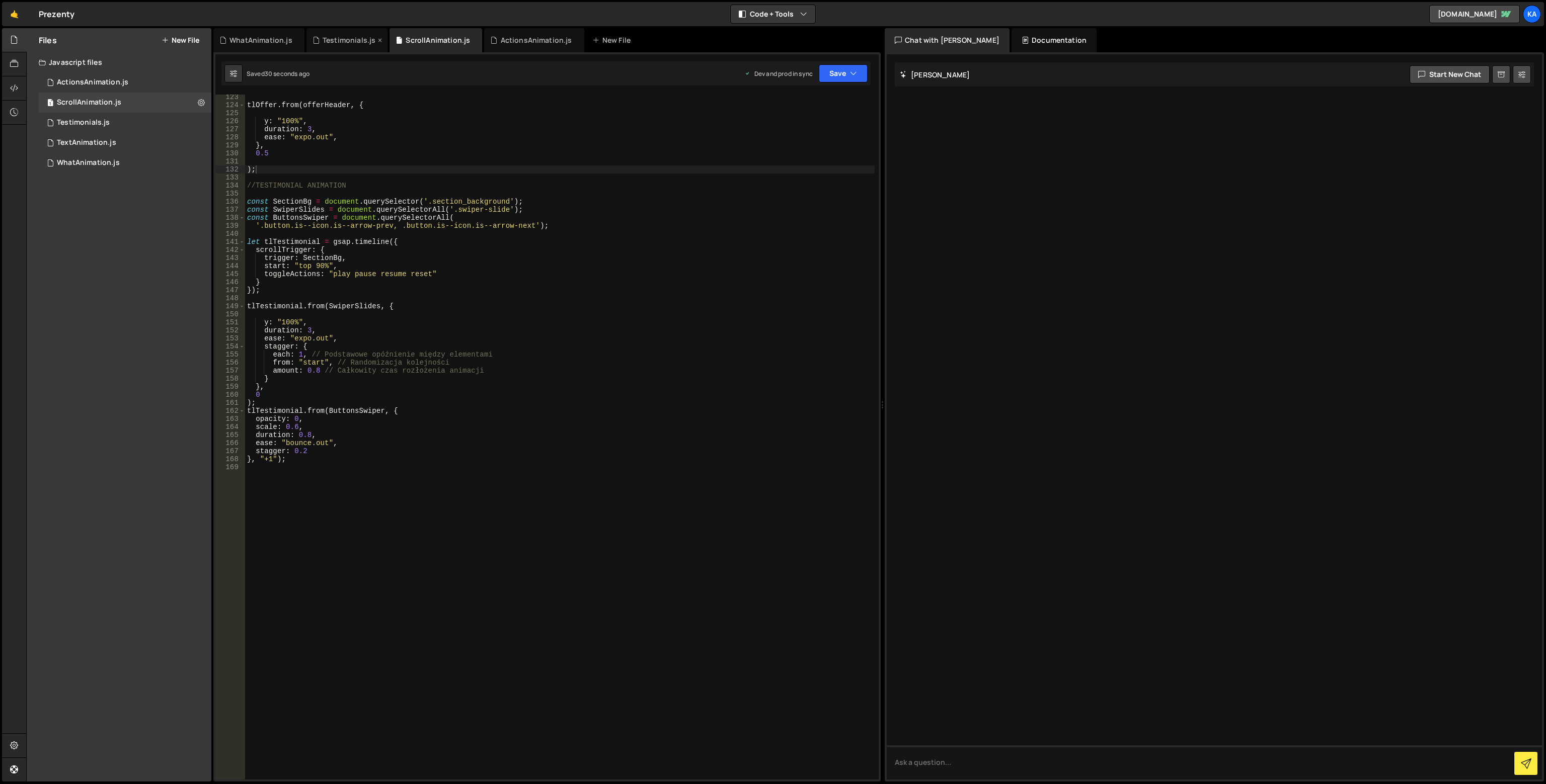
click at [347, 40] on div "Testimonials.js" at bounding box center [349, 40] width 53 height 10
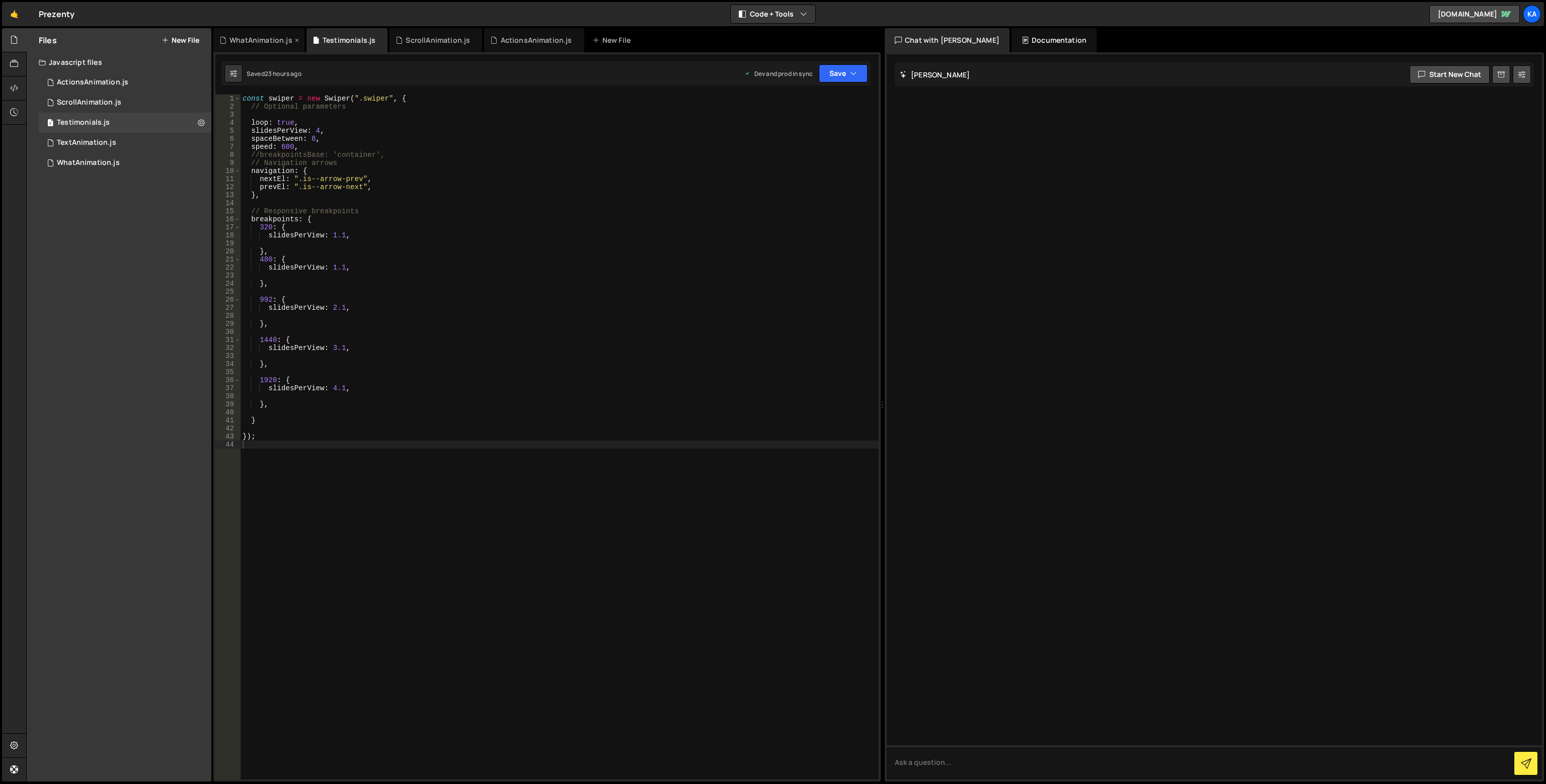
click at [242, 37] on div "WhatAnimation.js" at bounding box center [260, 40] width 63 height 10
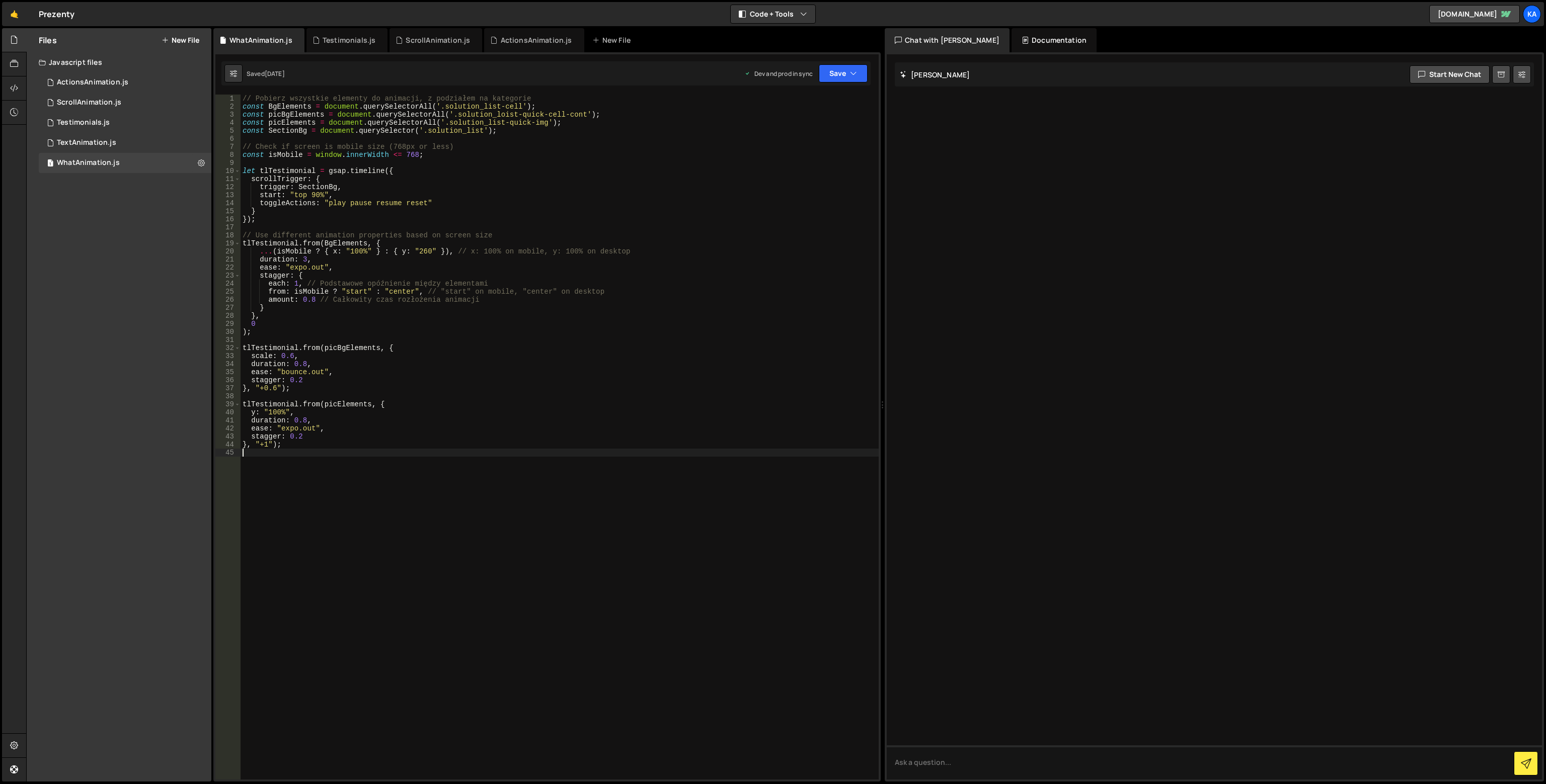
click at [448, 511] on div "// Pobierz wszystkie elementy do animacji, z podziałem na kategorie const BgEle…" at bounding box center [559, 445] width 638 height 701
click at [426, 39] on div "ScrollAnimation.js" at bounding box center [438, 40] width 64 height 10
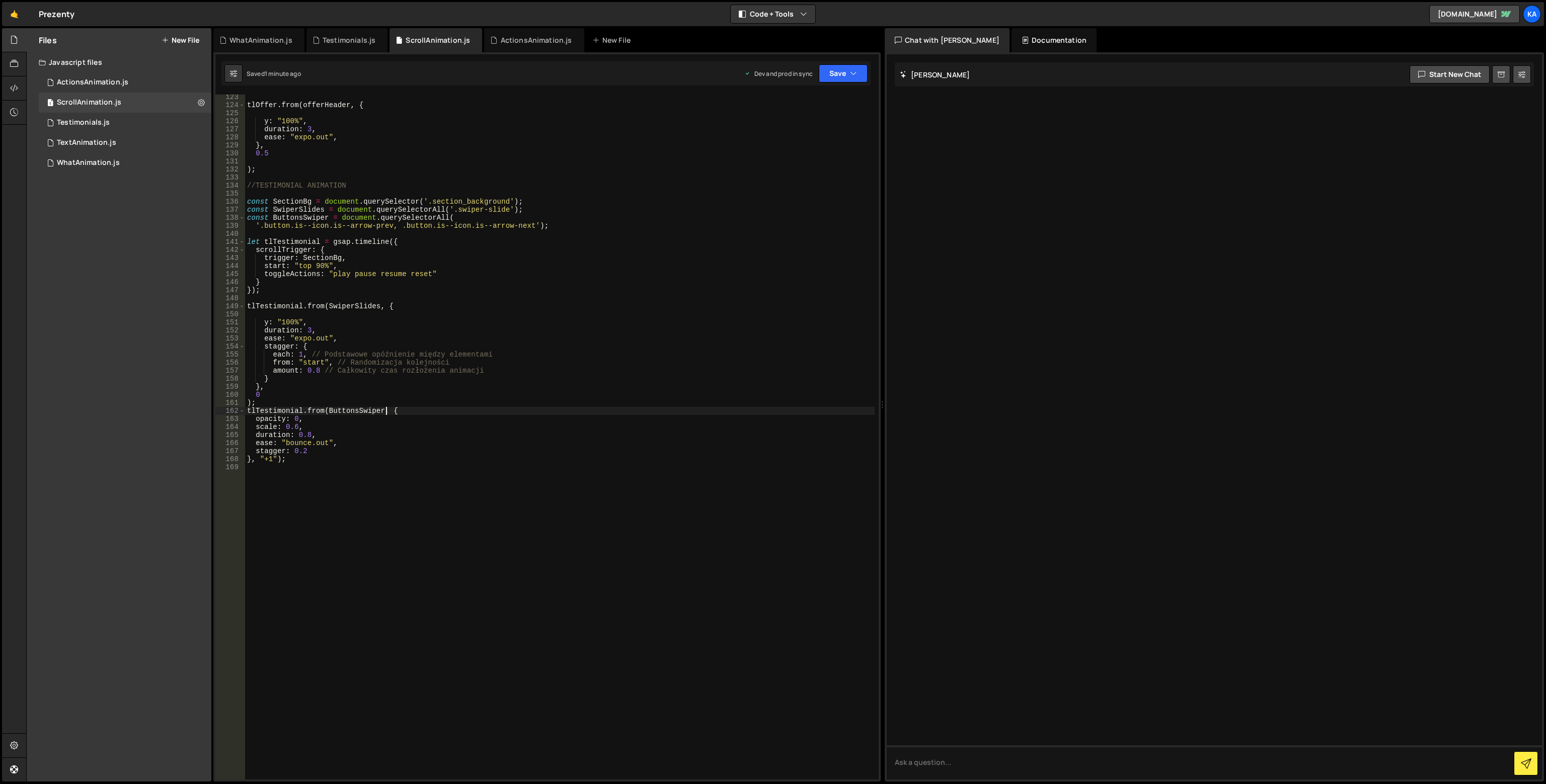
click at [385, 409] on div "tlOffer . from ( offerHeader , { y : "100%" , duration : 3 , ease : "expo.out" …" at bounding box center [559, 443] width 630 height 701
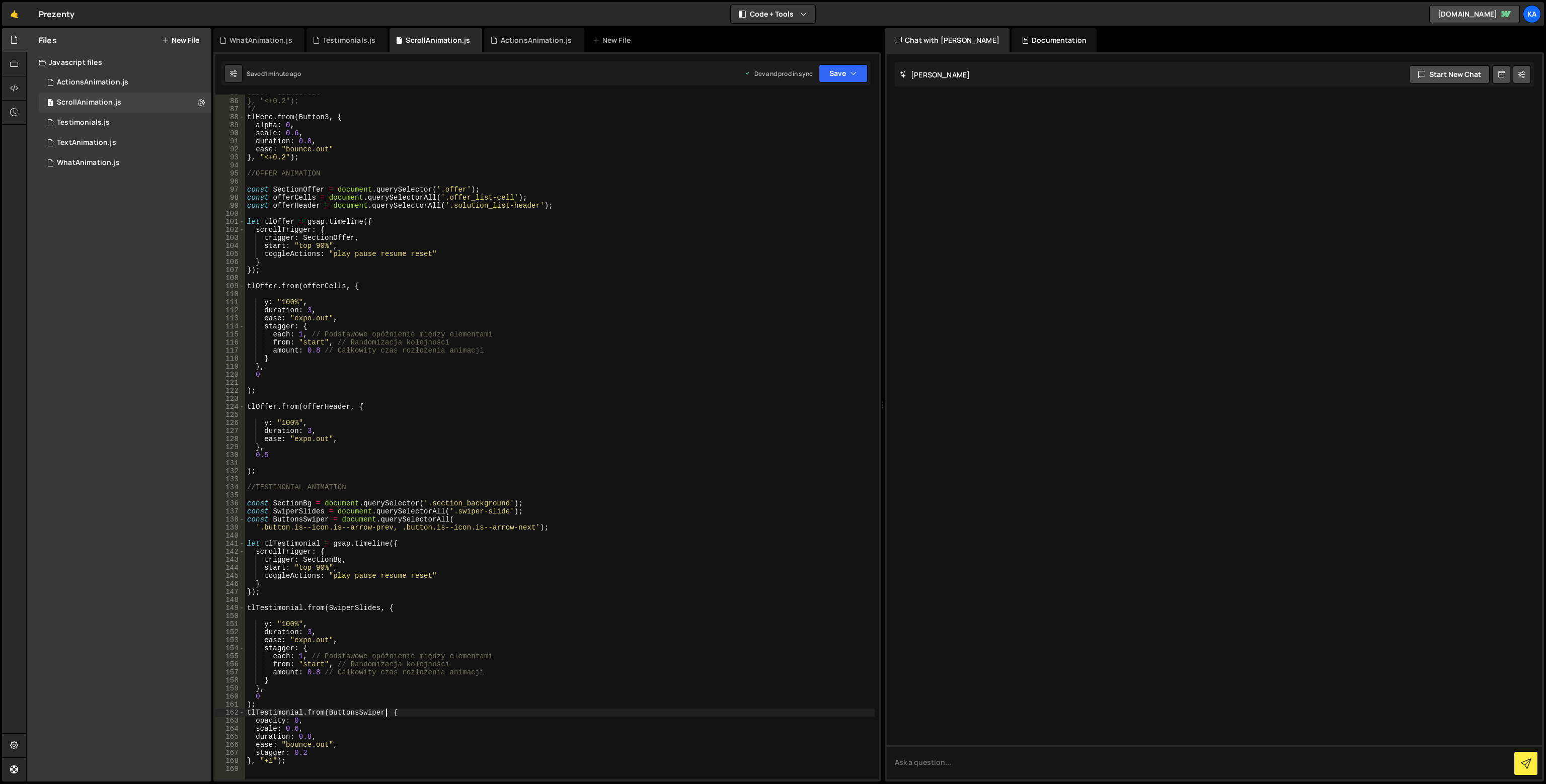
scroll to position [621, 0]
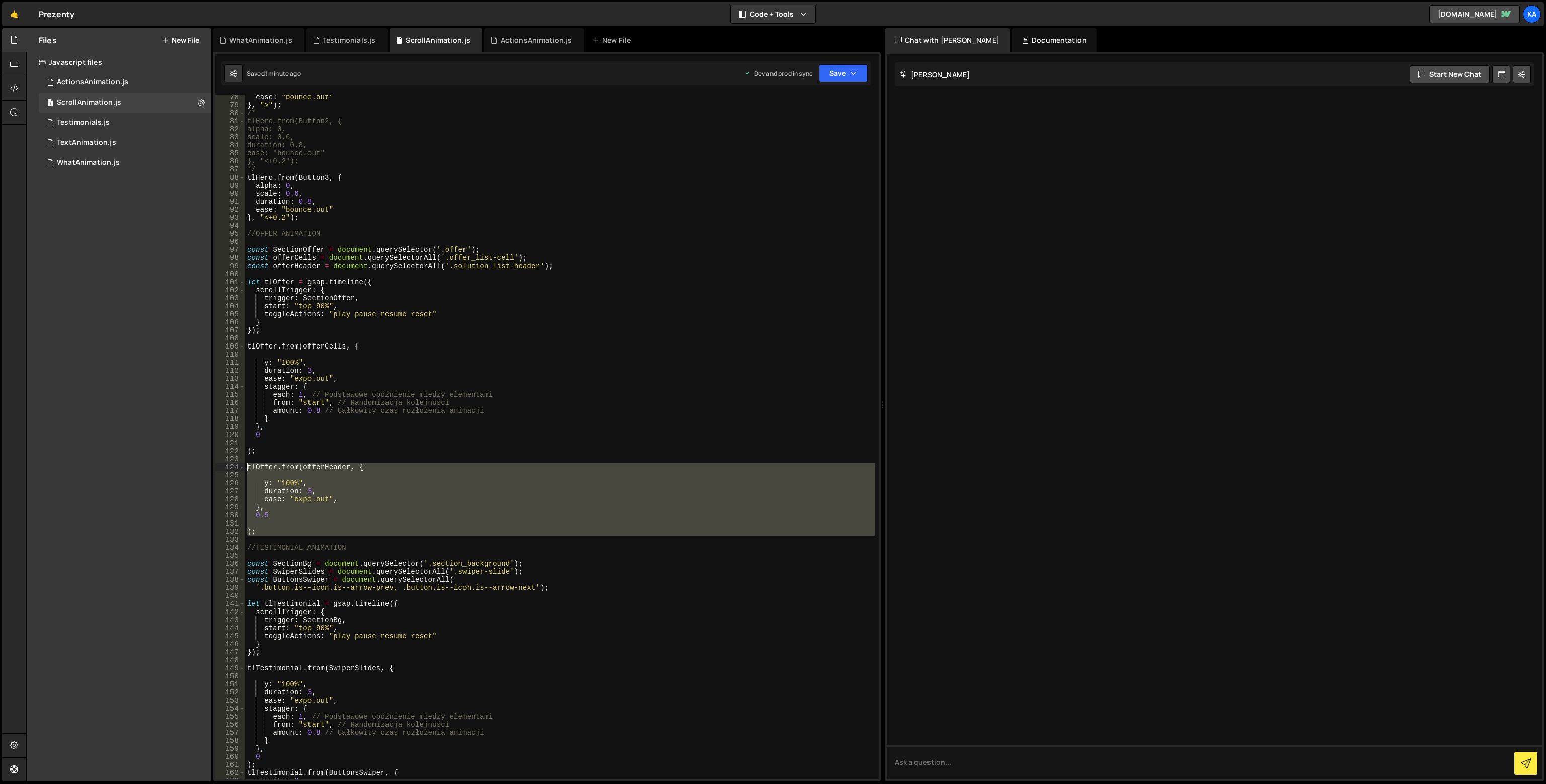
drag, startPoint x: 274, startPoint y: 536, endPoint x: 220, endPoint y: 467, distance: 87.6
click at [220, 467] on div "tlTestimonial.from(ButtonsSwiper, { 78 79 80 81 82 83 84 85 86 87 88 89 90 91 9…" at bounding box center [547, 437] width 663 height 685
type textarea "tlOffer.from(offerHeader, {"
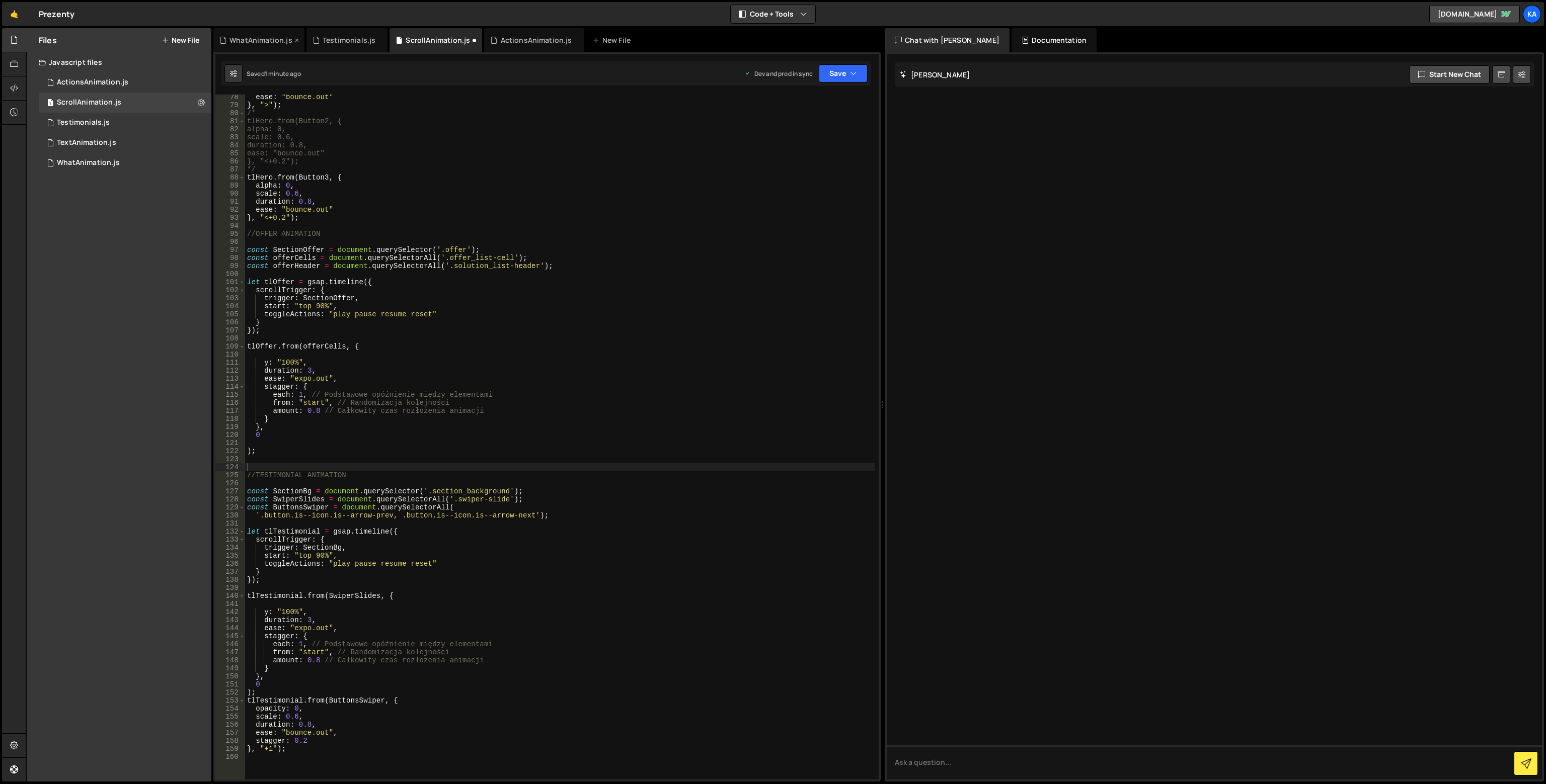
click at [254, 33] on div "WhatAnimation.js" at bounding box center [259, 40] width 91 height 24
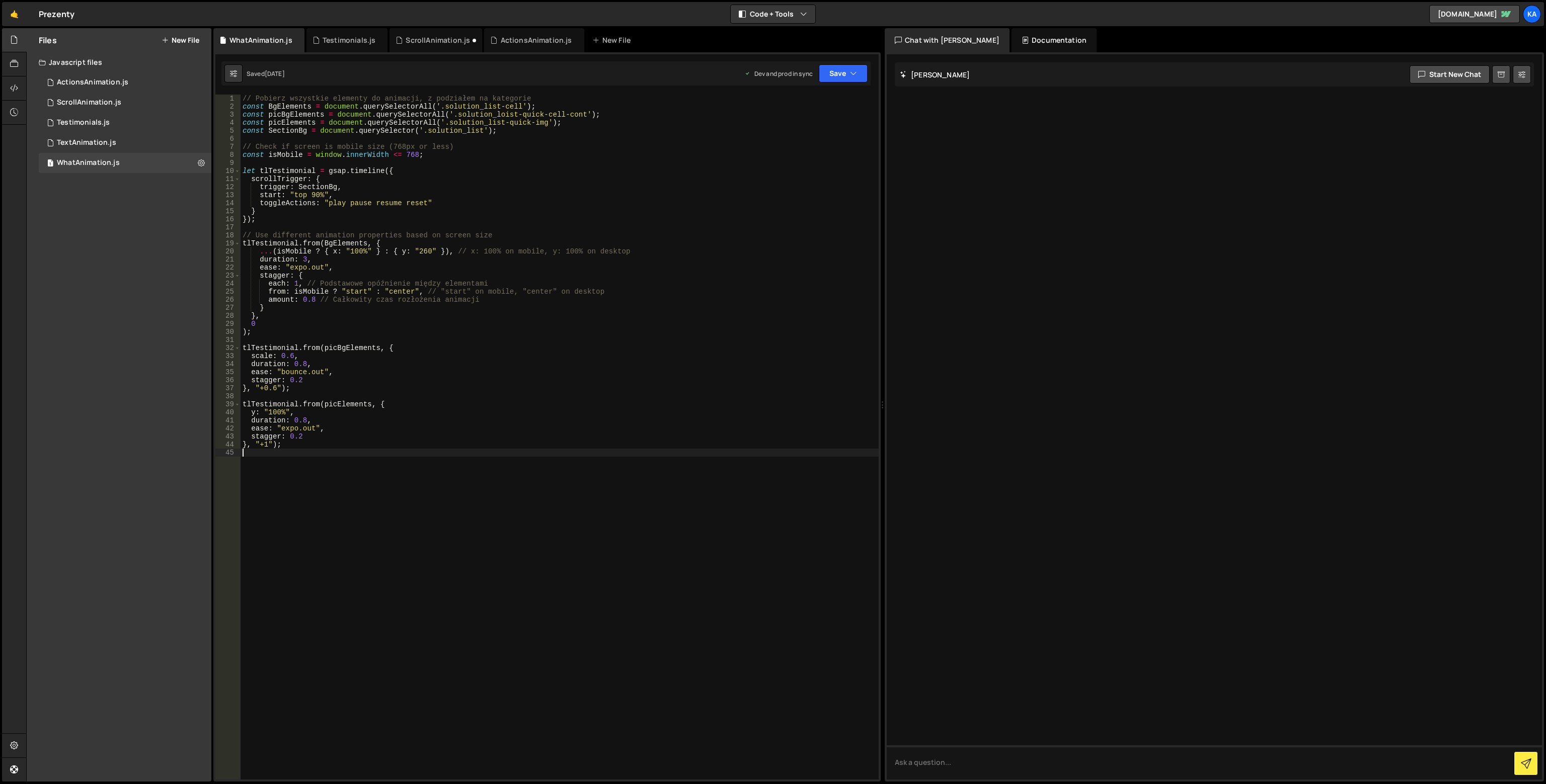
click at [382, 567] on div "// Pobierz wszystkie elementy do animacji, z podziałem na kategorie const BgEle…" at bounding box center [559, 445] width 638 height 701
click at [268, 226] on div "// Pobierz wszystkie elementy do animacji, z podziałem na kategorie const BgEle…" at bounding box center [559, 445] width 638 height 701
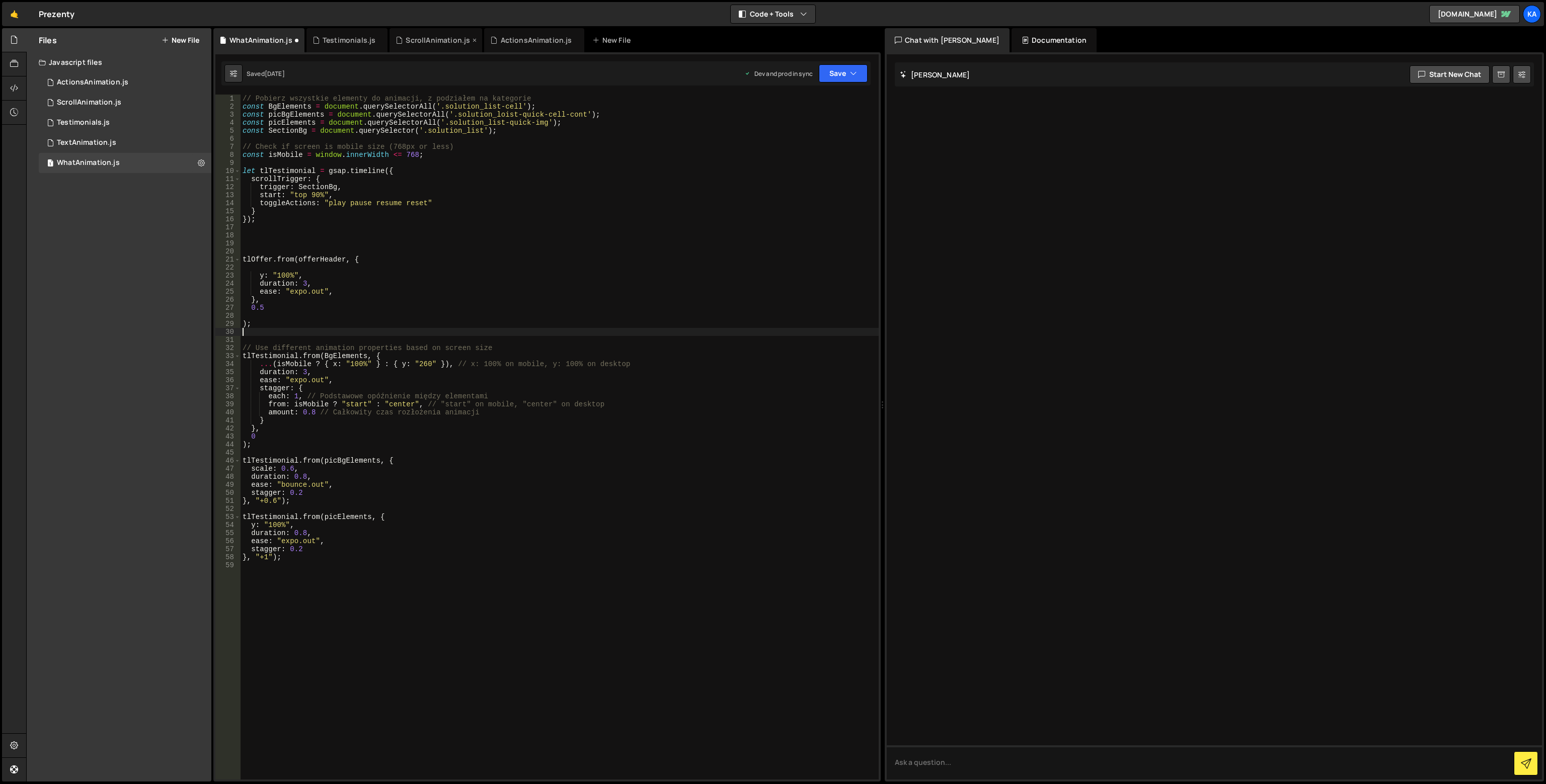
click at [431, 39] on div "ScrollAnimation.js" at bounding box center [438, 40] width 64 height 10
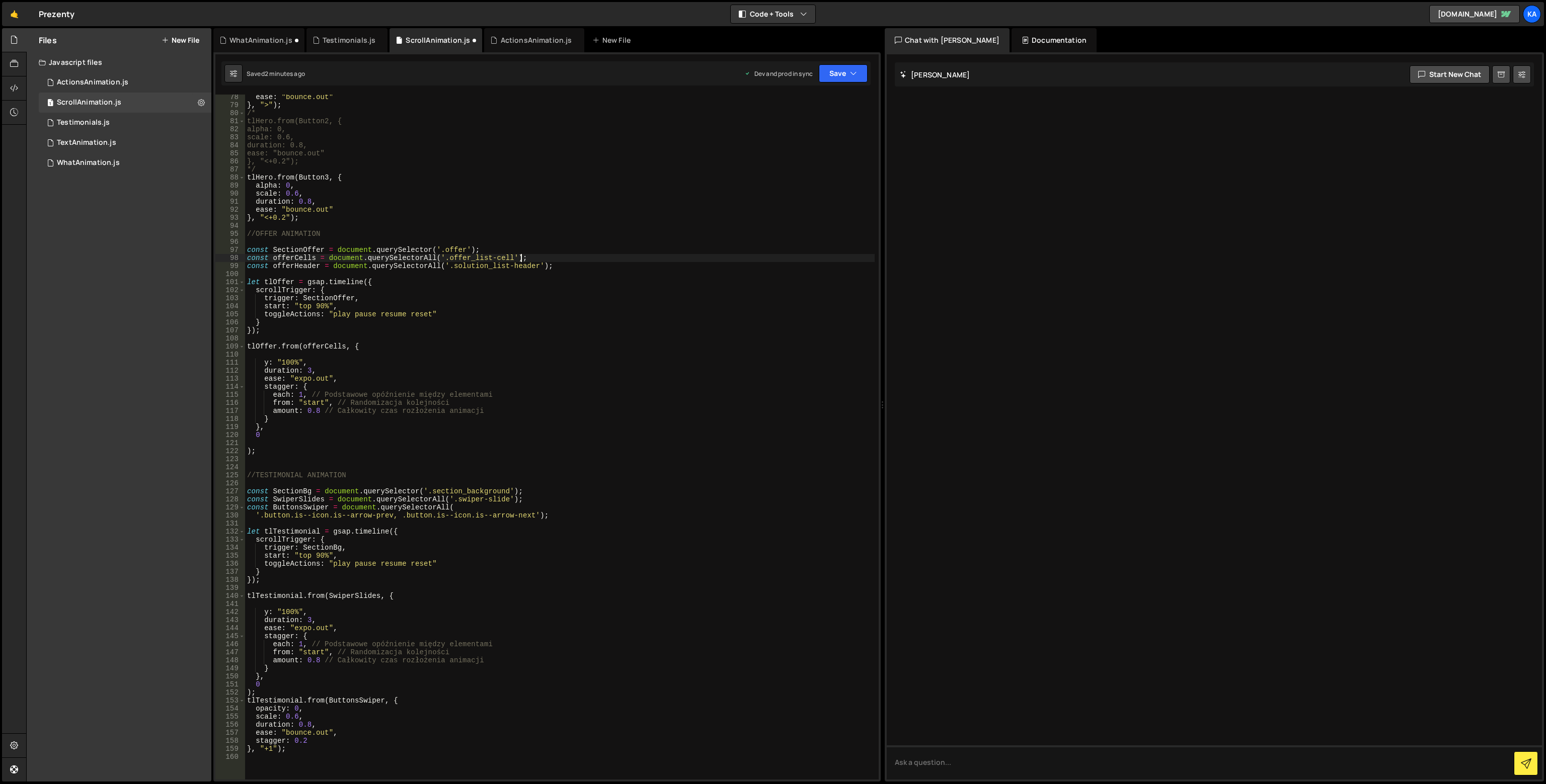
click at [560, 263] on div "ease : "bounce.out" } , ">" ) ; /* tlHero.from(Button2, { alpha: 0, scale: 0.6,…" at bounding box center [559, 443] width 630 height 701
click at [559, 263] on div "ease : "bounce.out" } , ">" ) ; /* tlHero.from(Button2, { alpha: 0, scale: 0.6,…" at bounding box center [559, 437] width 630 height 685
type textarea "const offerHeader = document.querySelectorAll('.solution_list-header');"
drag, startPoint x: 560, startPoint y: 263, endPoint x: 242, endPoint y: 268, distance: 318.0
click at [242, 268] on div "const offerHeader = document.querySelectorAll('.solution_list-header'); 78 79 8…" at bounding box center [547, 437] width 663 height 685
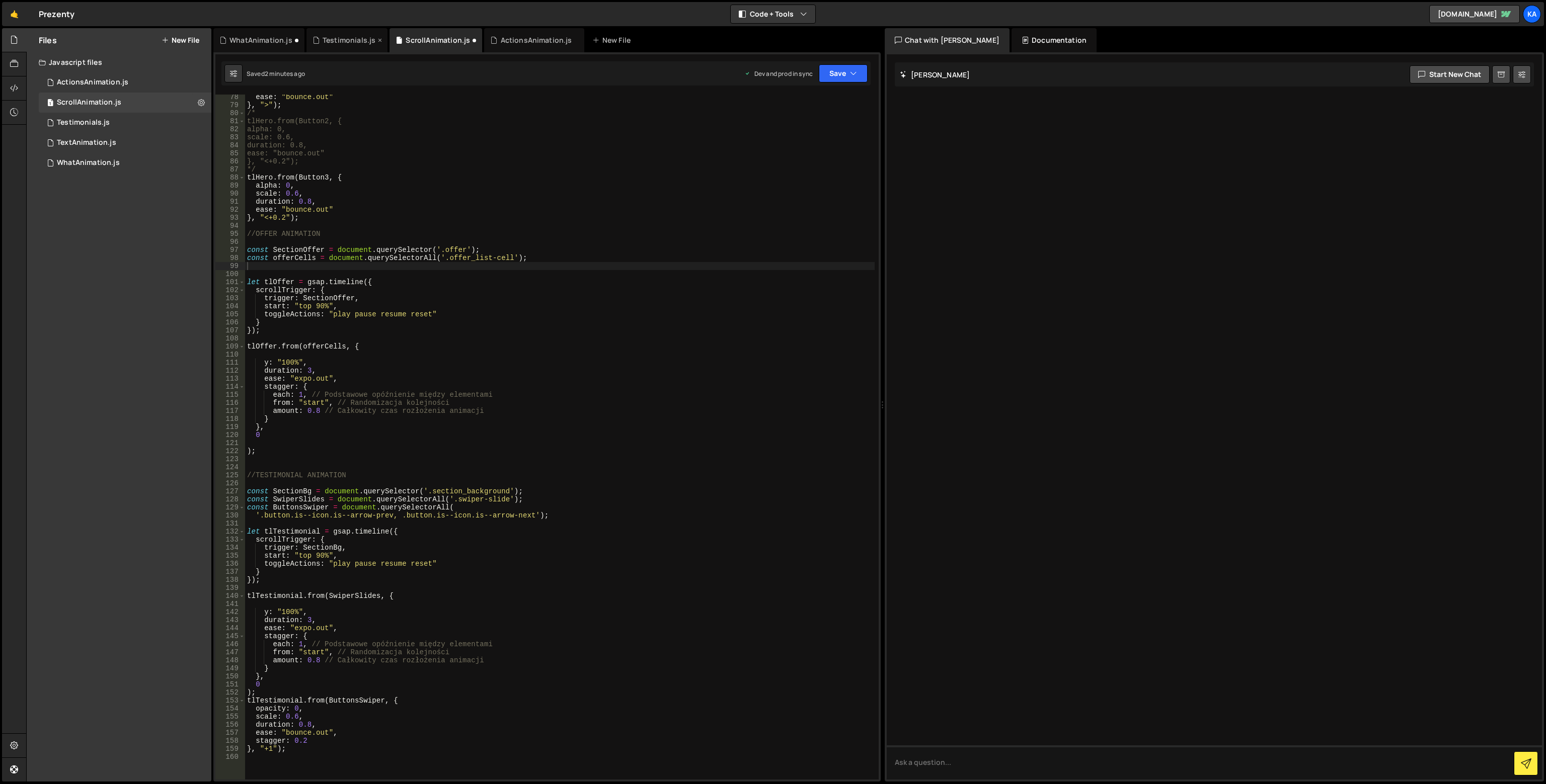
click at [341, 41] on div "Testimonials.js" at bounding box center [349, 40] width 53 height 10
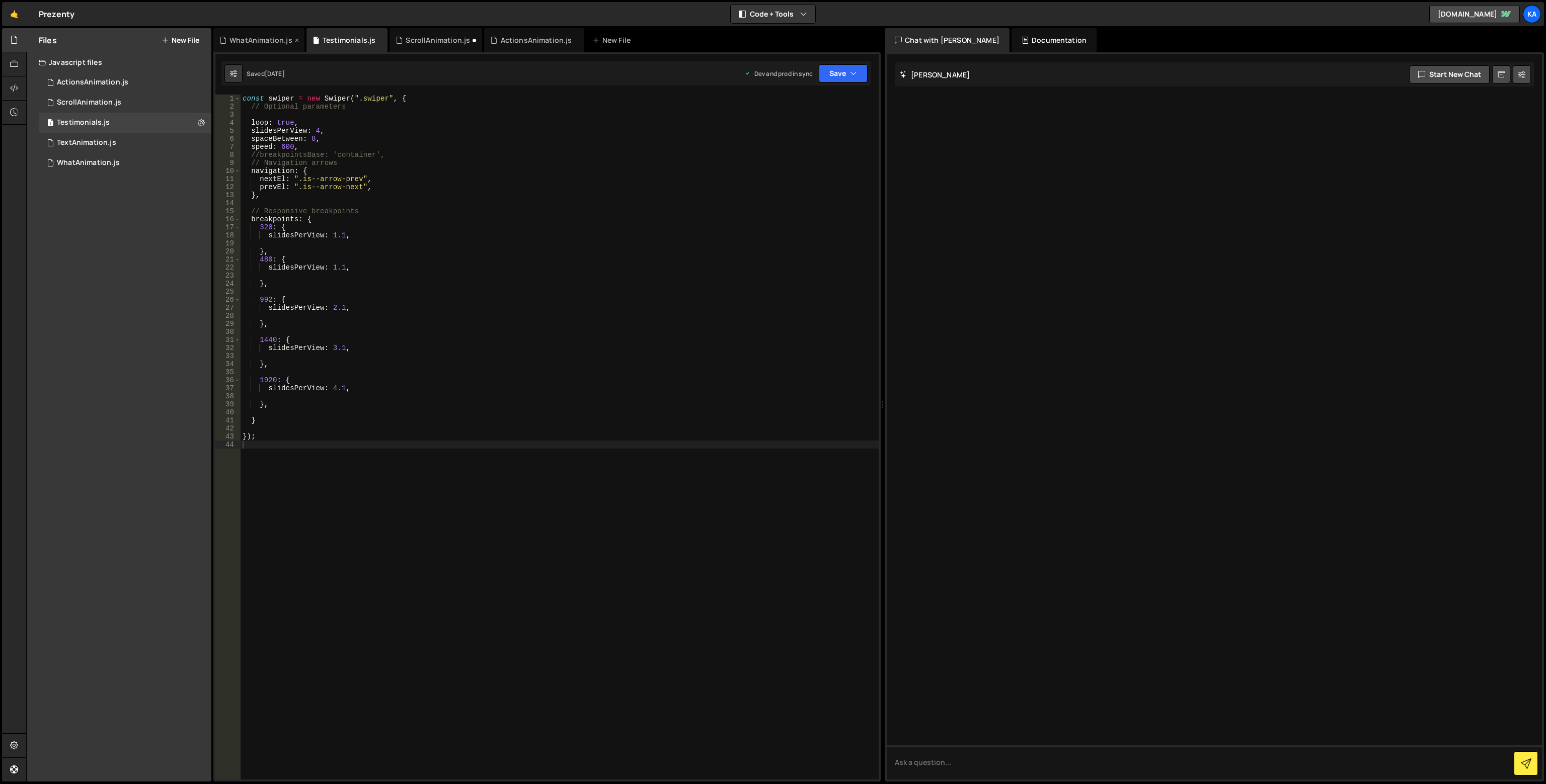
click at [273, 43] on div "WhatAnimation.js" at bounding box center [260, 40] width 63 height 10
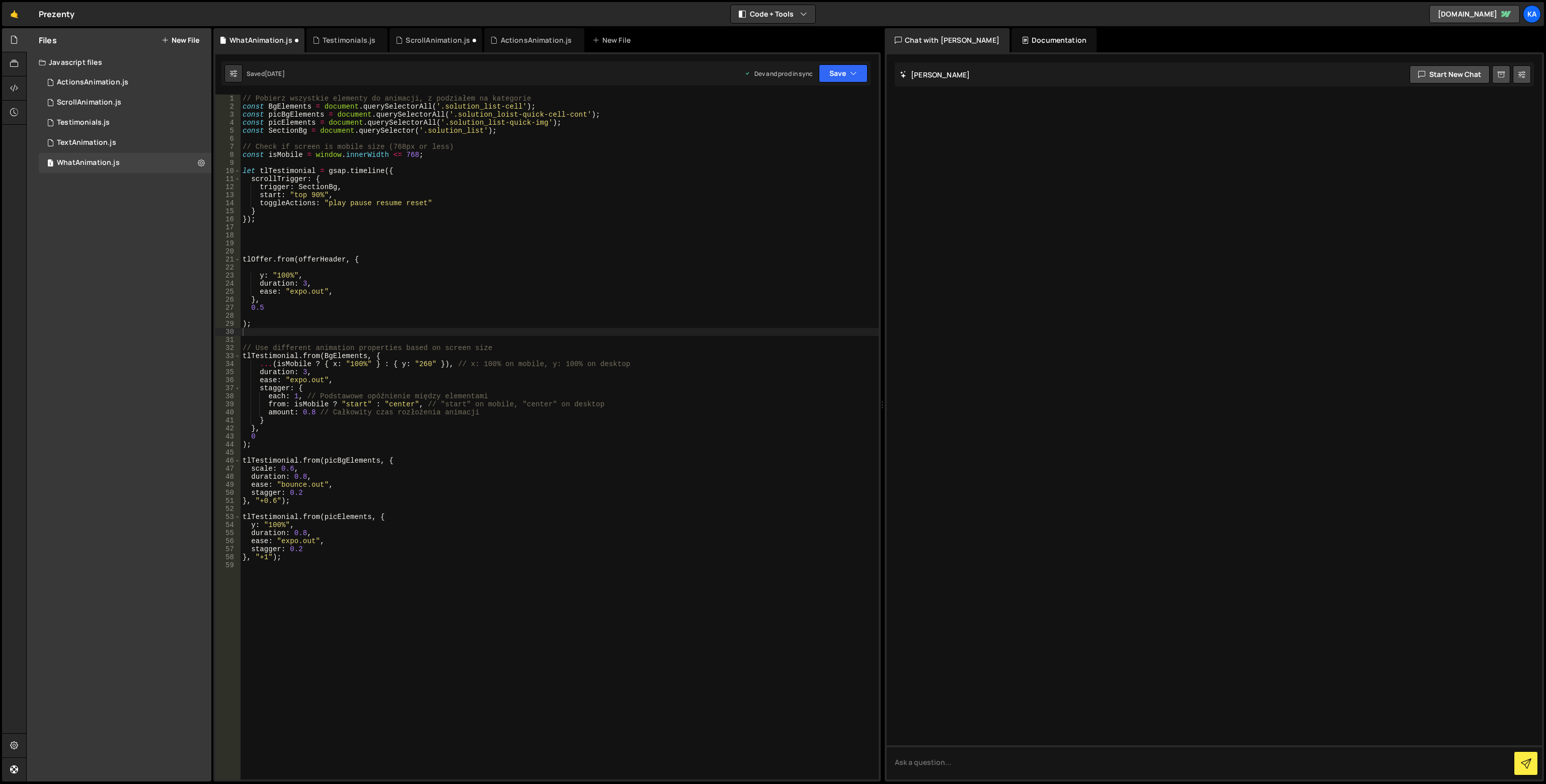
click at [298, 141] on div "// Pobierz wszystkie elementy do animacji, z podziałem na kategorie const BgEle…" at bounding box center [559, 445] width 638 height 701
paste textarea "const offerHeader = document.querySelectorAll('.solution_list-header');"
type textarea "const offerHeader = document.querySelectorAll('.solution_list-header');"
click at [253, 244] on div "// Pobierz wszystkie elementy do animacji, z podziałem na kategorie const BgEle…" at bounding box center [559, 445] width 638 height 701
click at [290, 176] on div "// Pobierz wszystkie elementy do animacji, z podziałem na kategorie const BgEle…" at bounding box center [559, 445] width 638 height 701
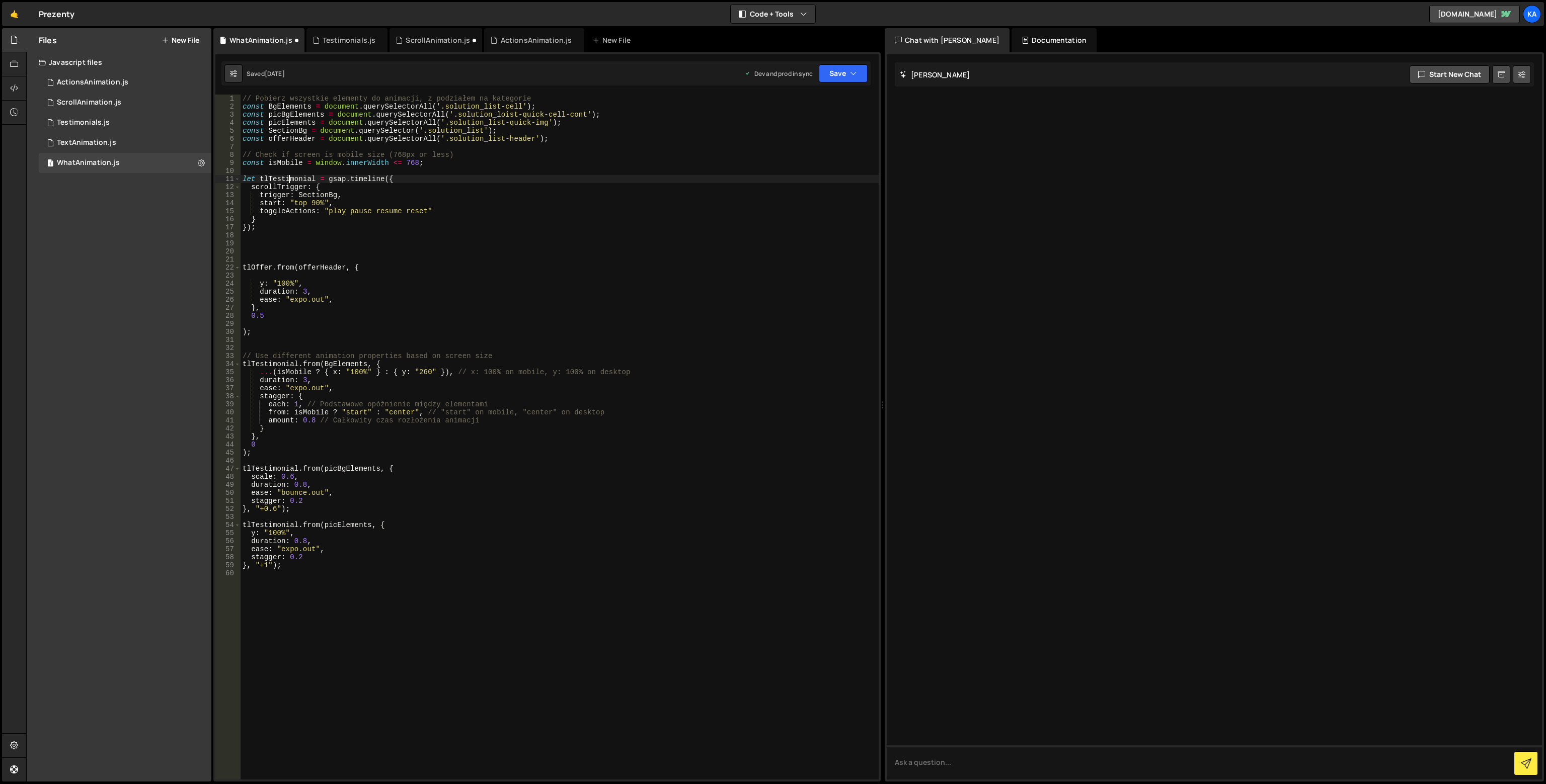
type textarea "let tlTestimonial = gsap.timeline({"
click at [290, 176] on div "// Pobierz wszystkie elementy do animacji, z podziałem na kategorie const BgEle…" at bounding box center [559, 445] width 638 height 701
click at [252, 263] on div "// Pobierz wszystkie elementy do animacji, z podziałem na kategorie const BgEle…" at bounding box center [559, 445] width 638 height 701
click at [251, 266] on div "// Pobierz wszystkie elementy do animacji, z podziałem na kategorie const BgEle…" at bounding box center [559, 445] width 638 height 701
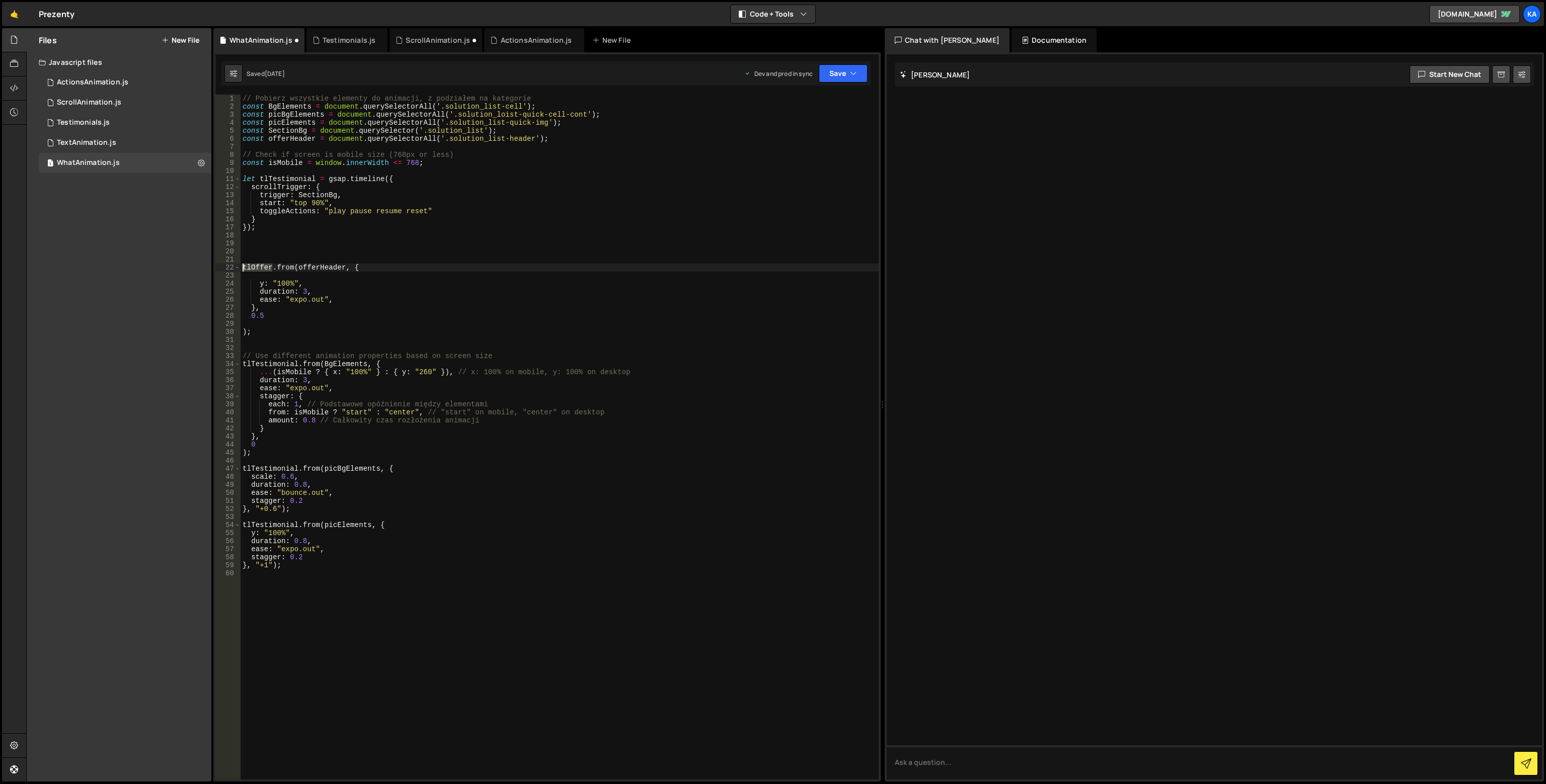
click at [251, 266] on div "// Pobierz wszystkie elementy do animacji, z podziałem na kategorie const BgEle…" at bounding box center [559, 445] width 638 height 701
paste textarea "Testimonial"
type textarea "tlTestimonial.from(offerHeader, {"
click at [277, 251] on div "// Pobierz wszystkie elementy do animacji, z podziałem na kategorie const BgEle…" at bounding box center [559, 445] width 638 height 701
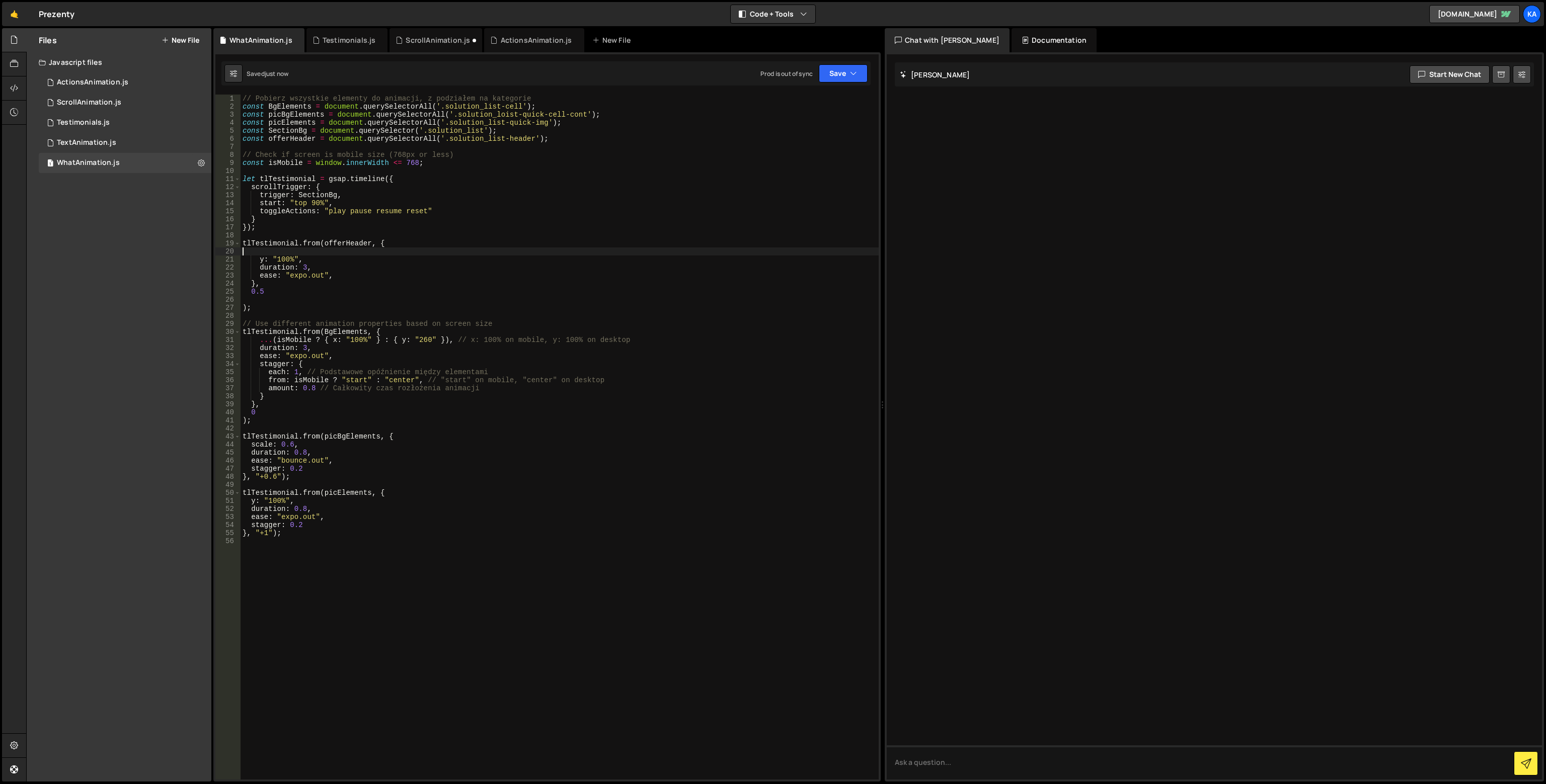
click at [265, 295] on div "// Pobierz wszystkie elementy do animacji, z podziałem na kategorie const BgEle…" at bounding box center [559, 445] width 638 height 701
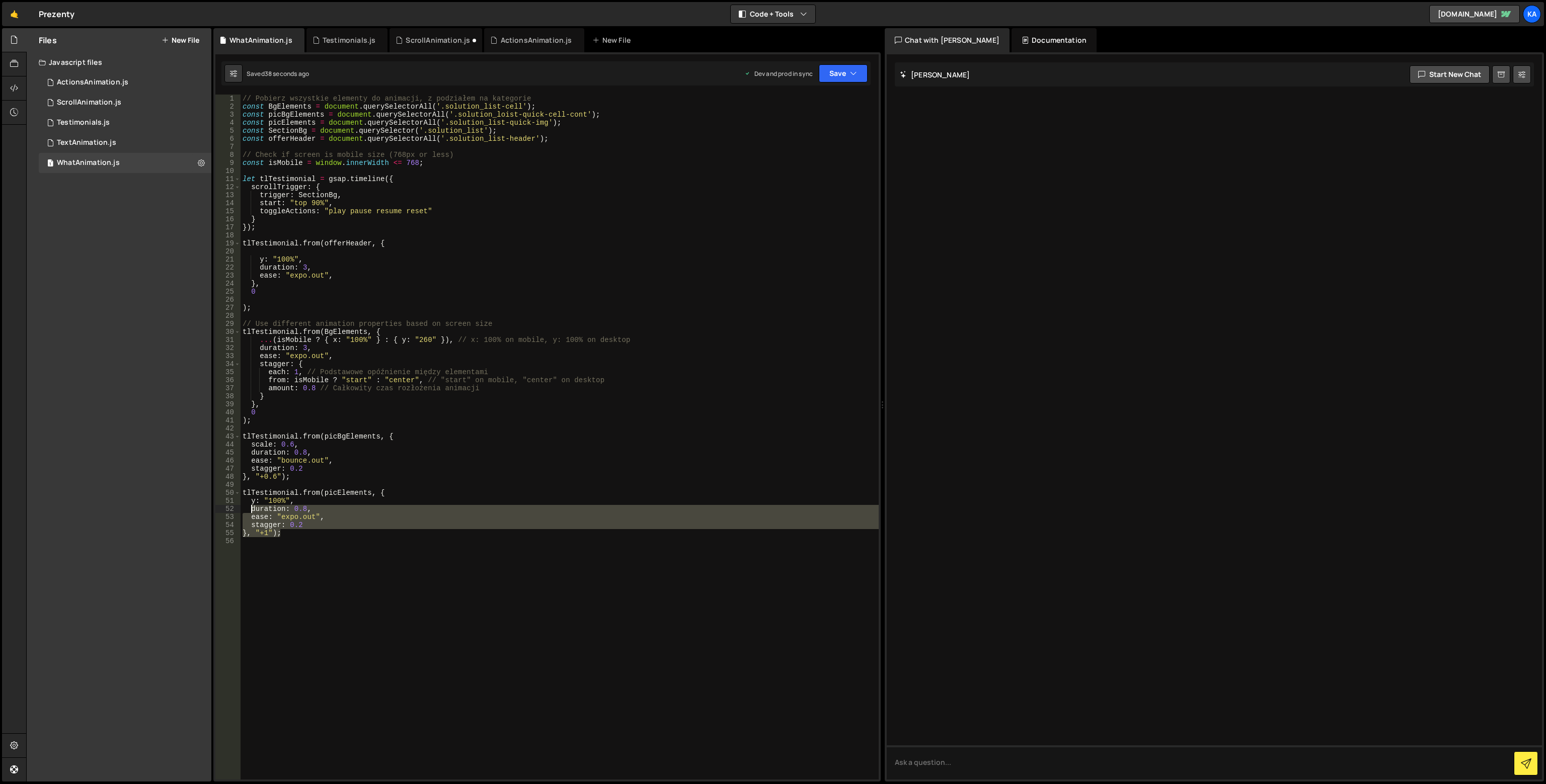
drag, startPoint x: 310, startPoint y: 534, endPoint x: 253, endPoint y: 509, distance: 62.2
click at [253, 509] on div "// Pobierz wszystkie elementy do animacji, z podziałem na kategorie const BgEle…" at bounding box center [559, 445] width 638 height 701
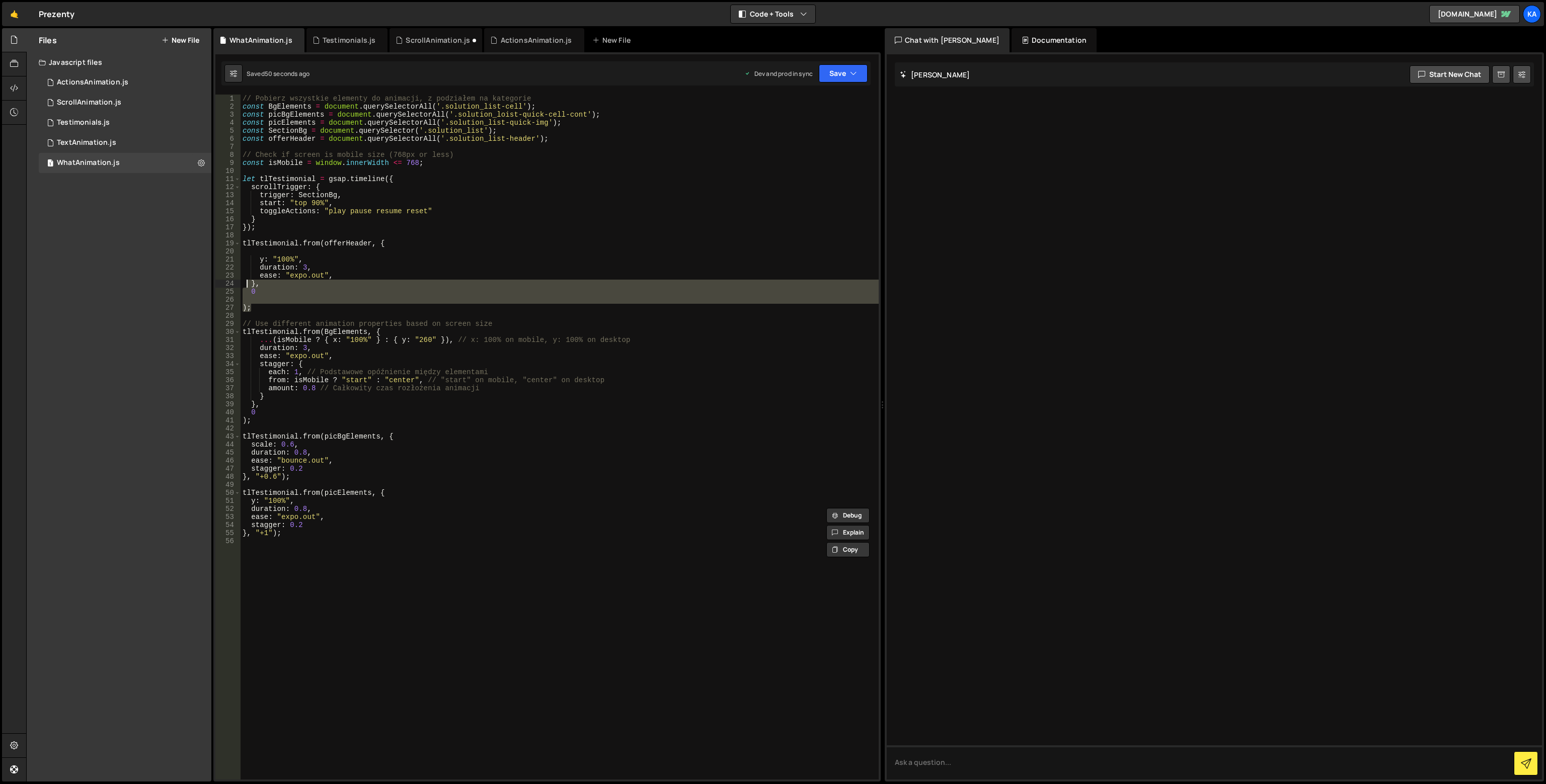
drag, startPoint x: 256, startPoint y: 311, endPoint x: 247, endPoint y: 281, distance: 31.3
click at [247, 281] on div "// Pobierz wszystkie elementy do animacji, z podziałem na kategorie const BgEle…" at bounding box center [559, 445] width 638 height 701
paste textarea "}, "+1");"
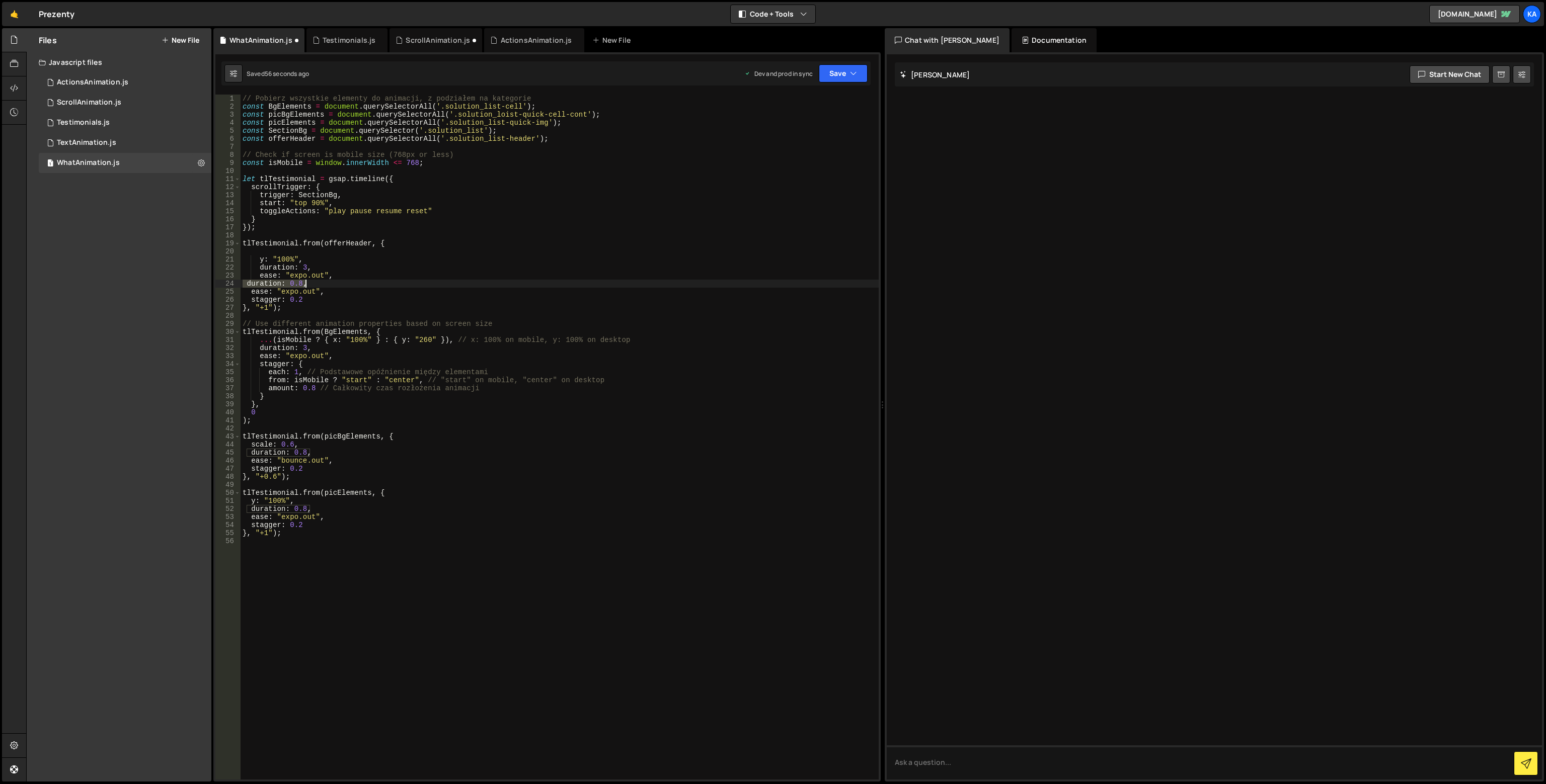
drag, startPoint x: 242, startPoint y: 283, endPoint x: 312, endPoint y: 284, distance: 70.0
click at [312, 284] on div "// Pobierz wszystkie elementy do animacji, z podziałem na kategorie const BgEle…" at bounding box center [559, 445] width 638 height 701
drag, startPoint x: 335, startPoint y: 266, endPoint x: 335, endPoint y: 277, distance: 11.0
click at [335, 268] on div "// Pobierz wszystkie elementy do animacji, z podziałem na kategorie const BgEle…" at bounding box center [559, 445] width 638 height 701
drag, startPoint x: 334, startPoint y: 278, endPoint x: 248, endPoint y: 267, distance: 86.7
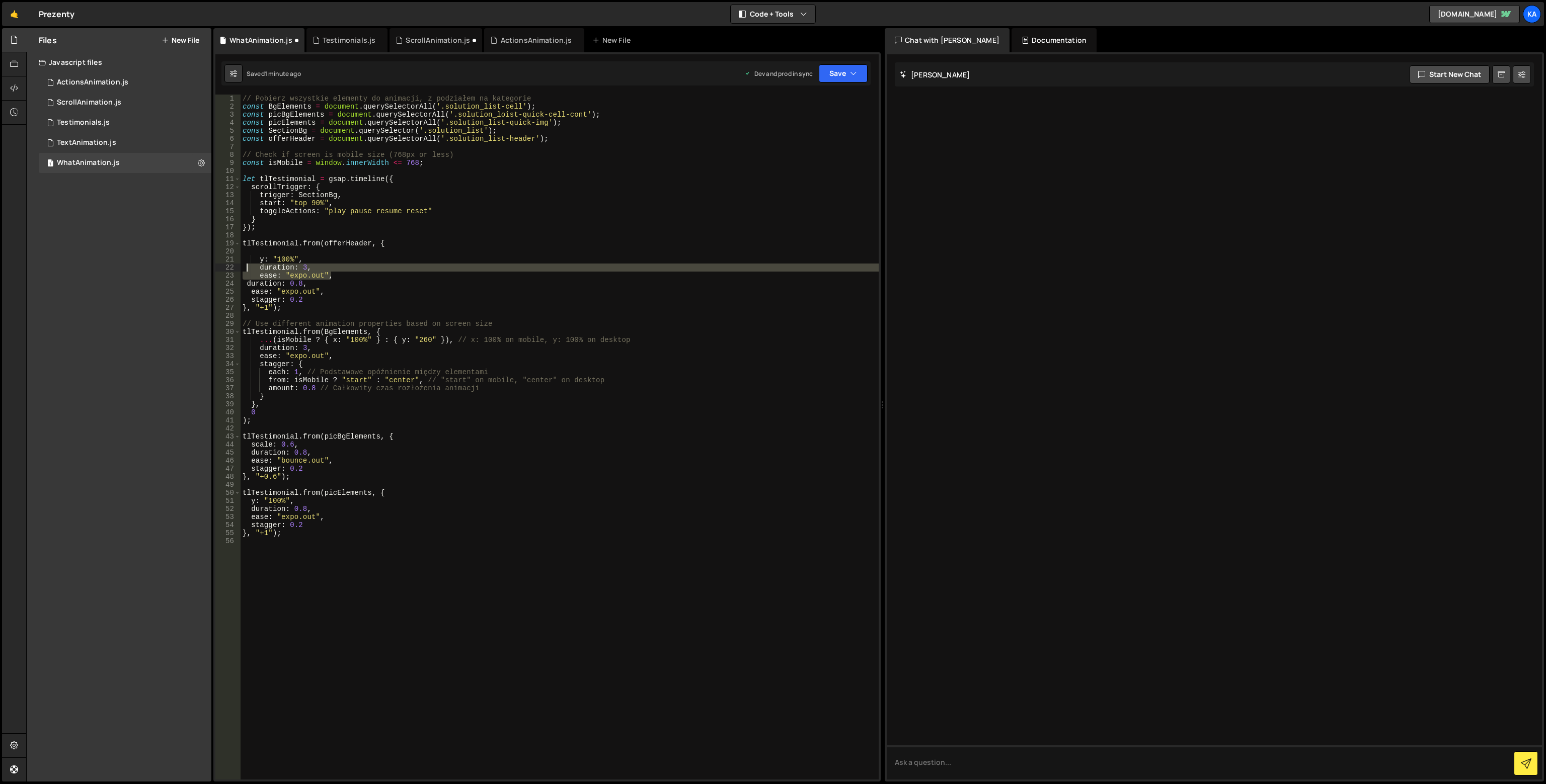
click at [248, 267] on div "// Pobierz wszystkie elementy do animacji, z podziałem na kategorie const BgEle…" at bounding box center [559, 445] width 638 height 701
type textarea "duration: 3, ease: "expo.out","
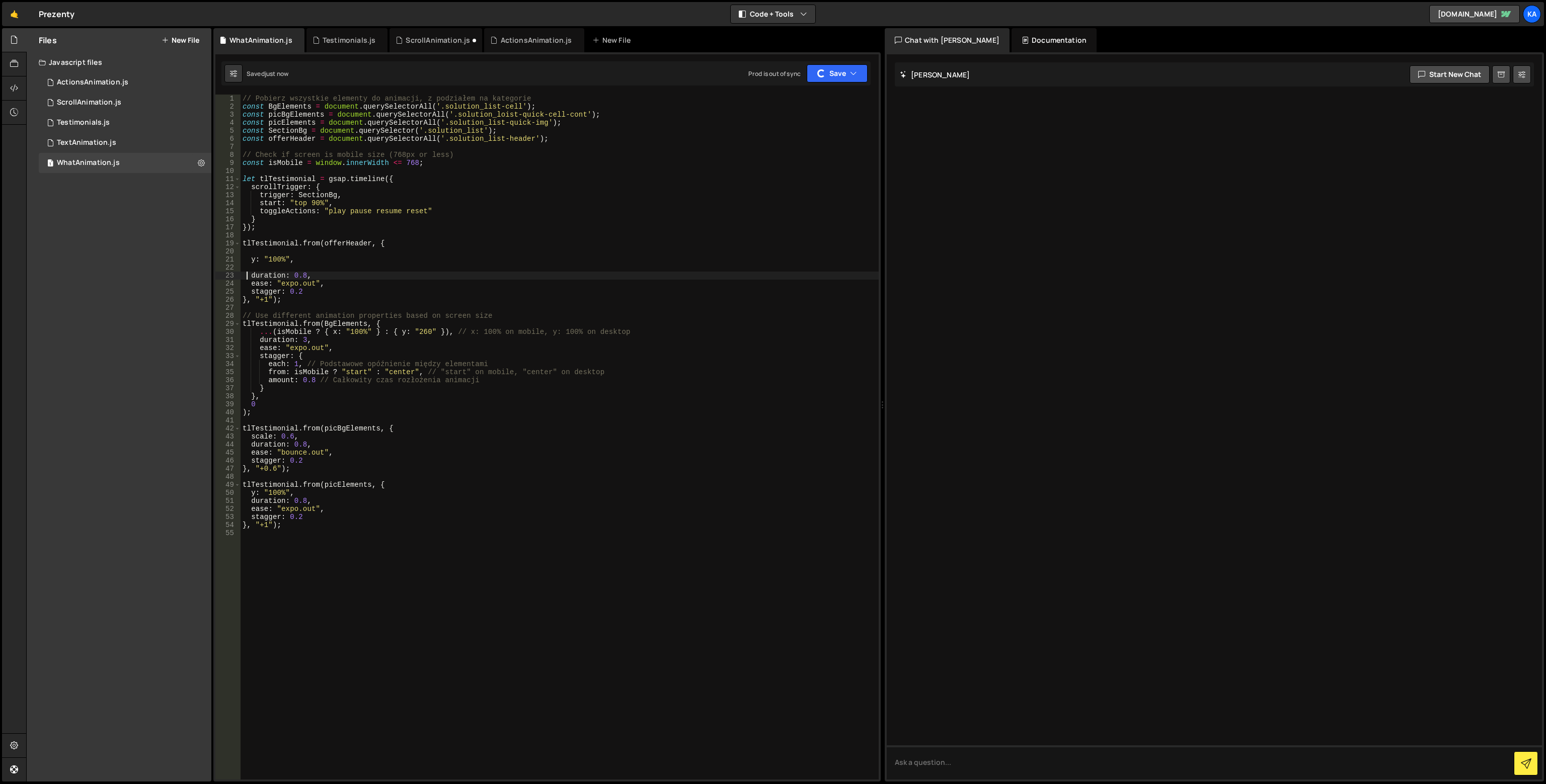
click at [248, 279] on div "// Pobierz wszystkie elementy do animacji, z podziałem na kategorie const BgEle…" at bounding box center [559, 445] width 638 height 701
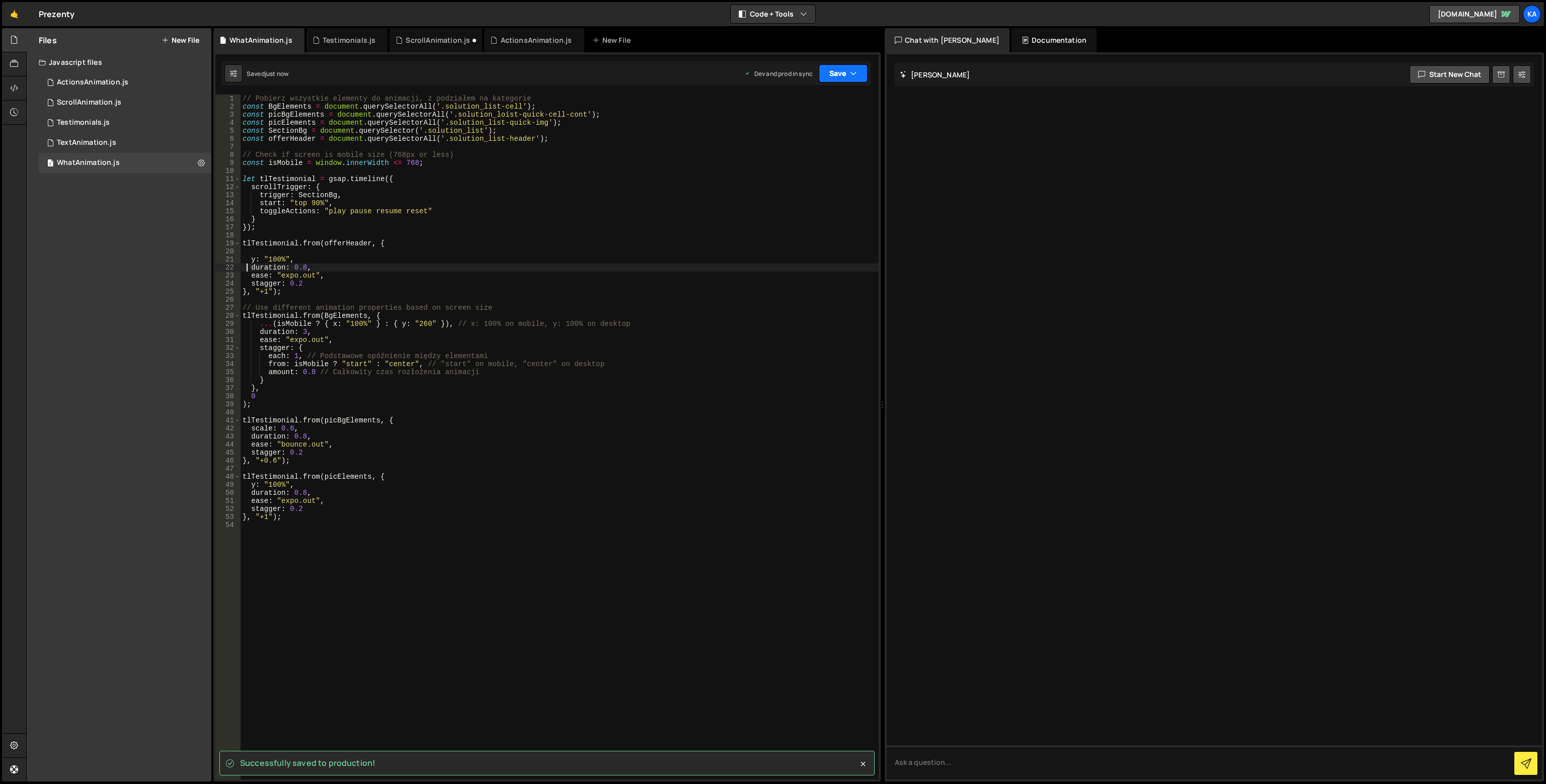
type textarea "duration: 0.8,"
click at [843, 68] on button "Save" at bounding box center [843, 73] width 49 height 18
click at [825, 134] on div "Save to Production S" at bounding box center [810, 131] width 104 height 10
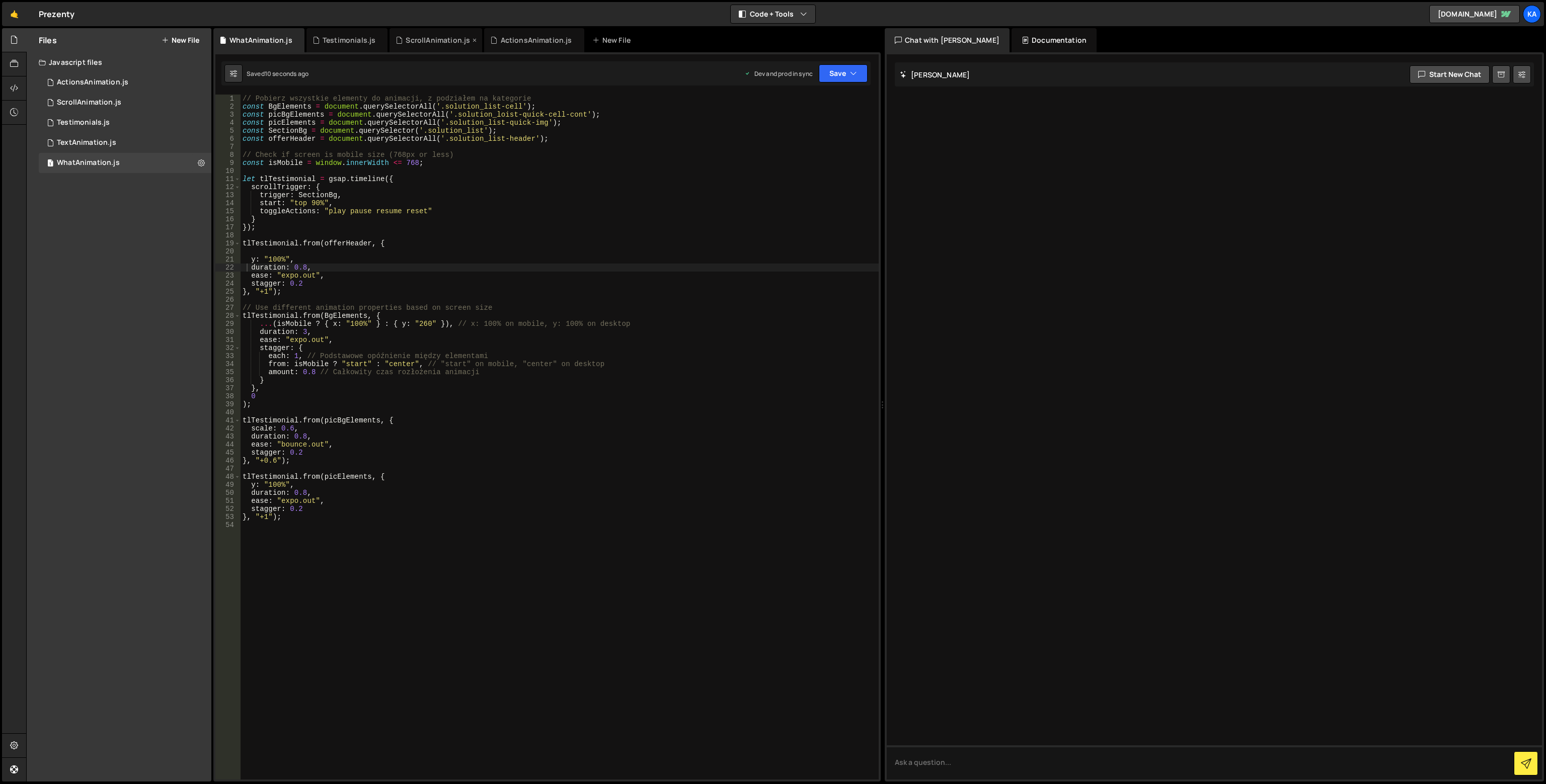
click at [435, 38] on div "ScrollAnimation.js" at bounding box center [438, 40] width 64 height 10
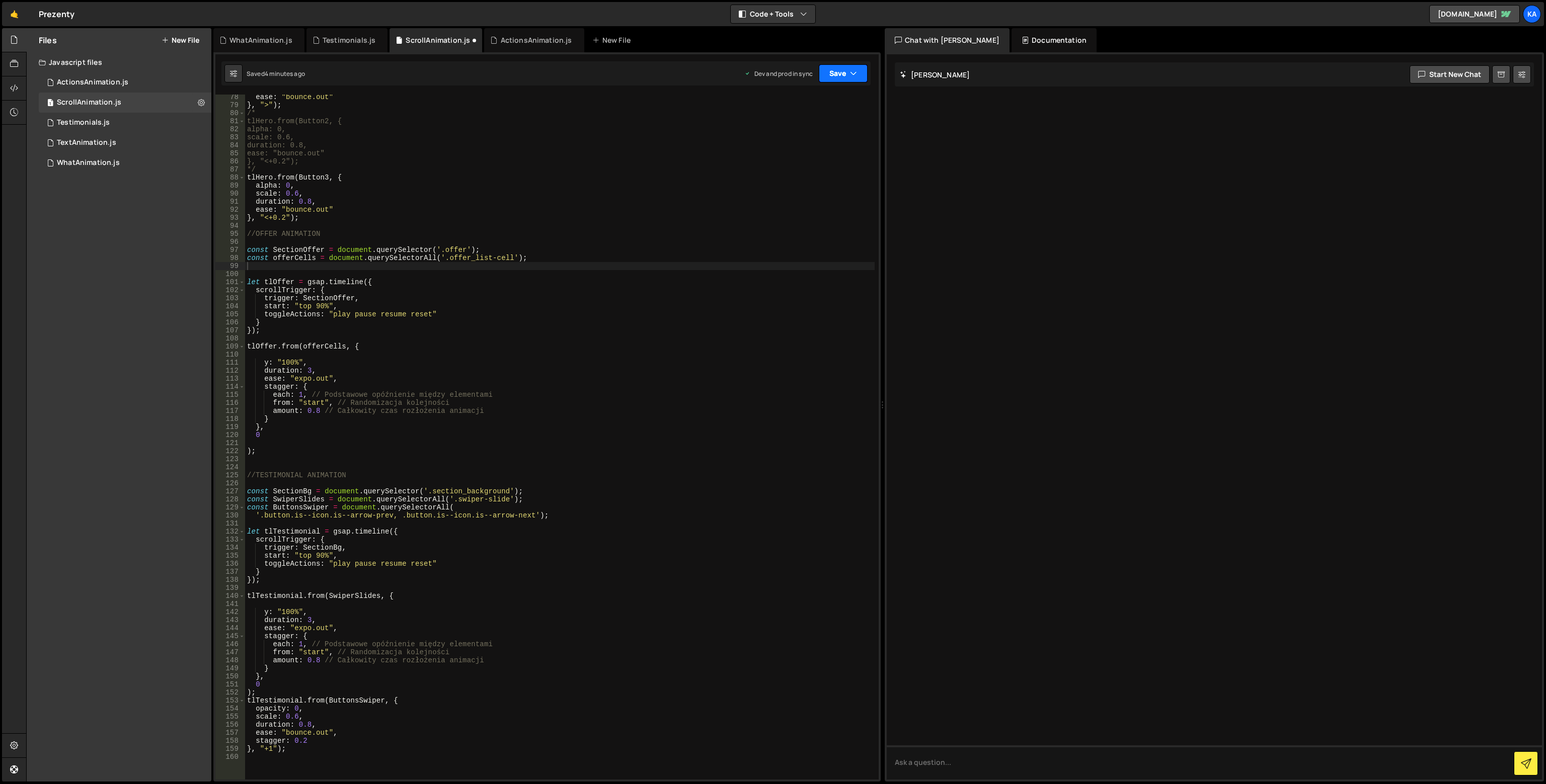
click at [850, 74] on icon "button" at bounding box center [853, 73] width 7 height 10
click at [813, 131] on div "Save to Production S" at bounding box center [810, 131] width 104 height 10
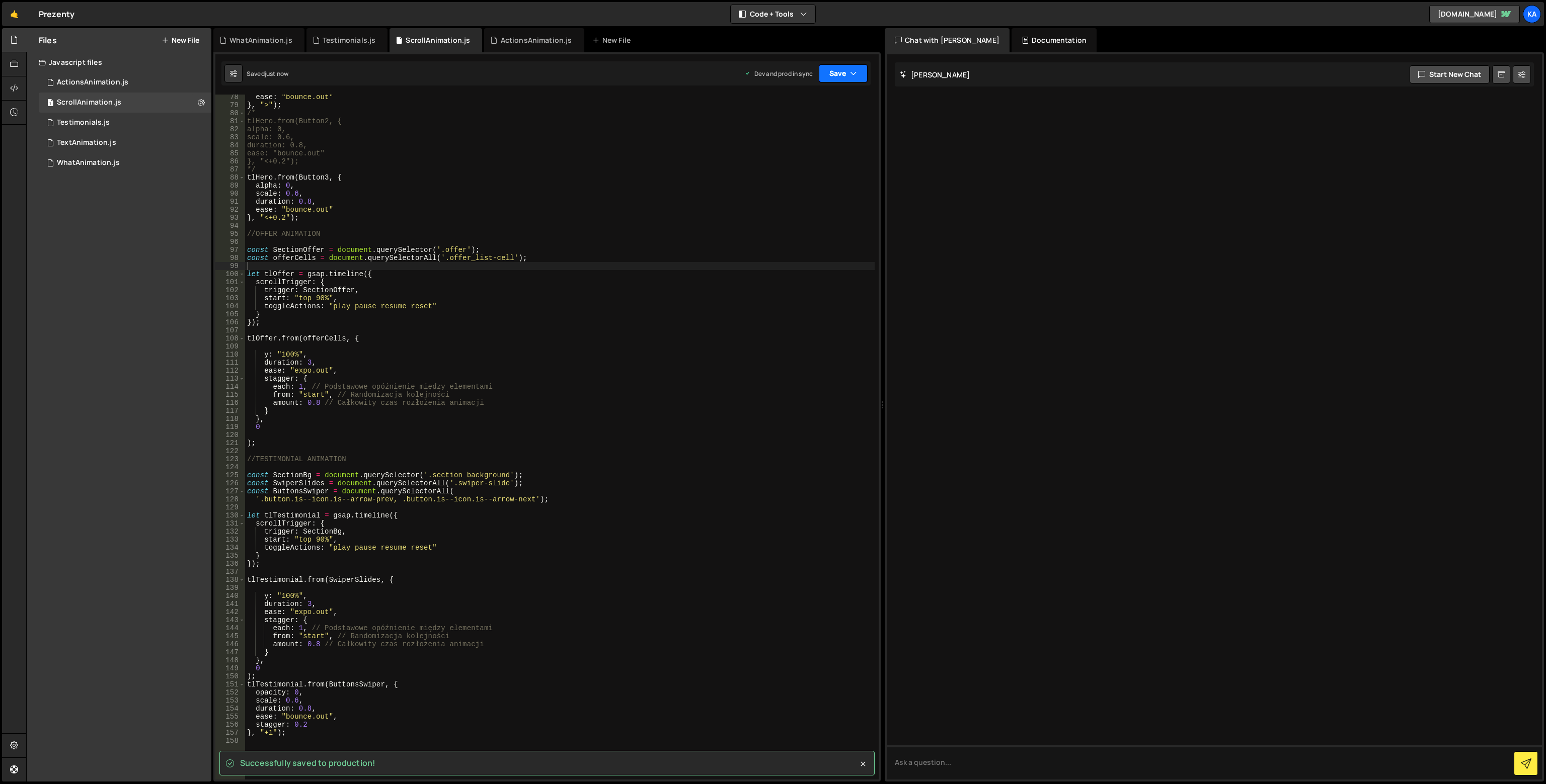
click at [834, 74] on button "Save" at bounding box center [843, 73] width 49 height 18
click at [822, 108] on div "Saved just now" at bounding box center [810, 109] width 104 height 12
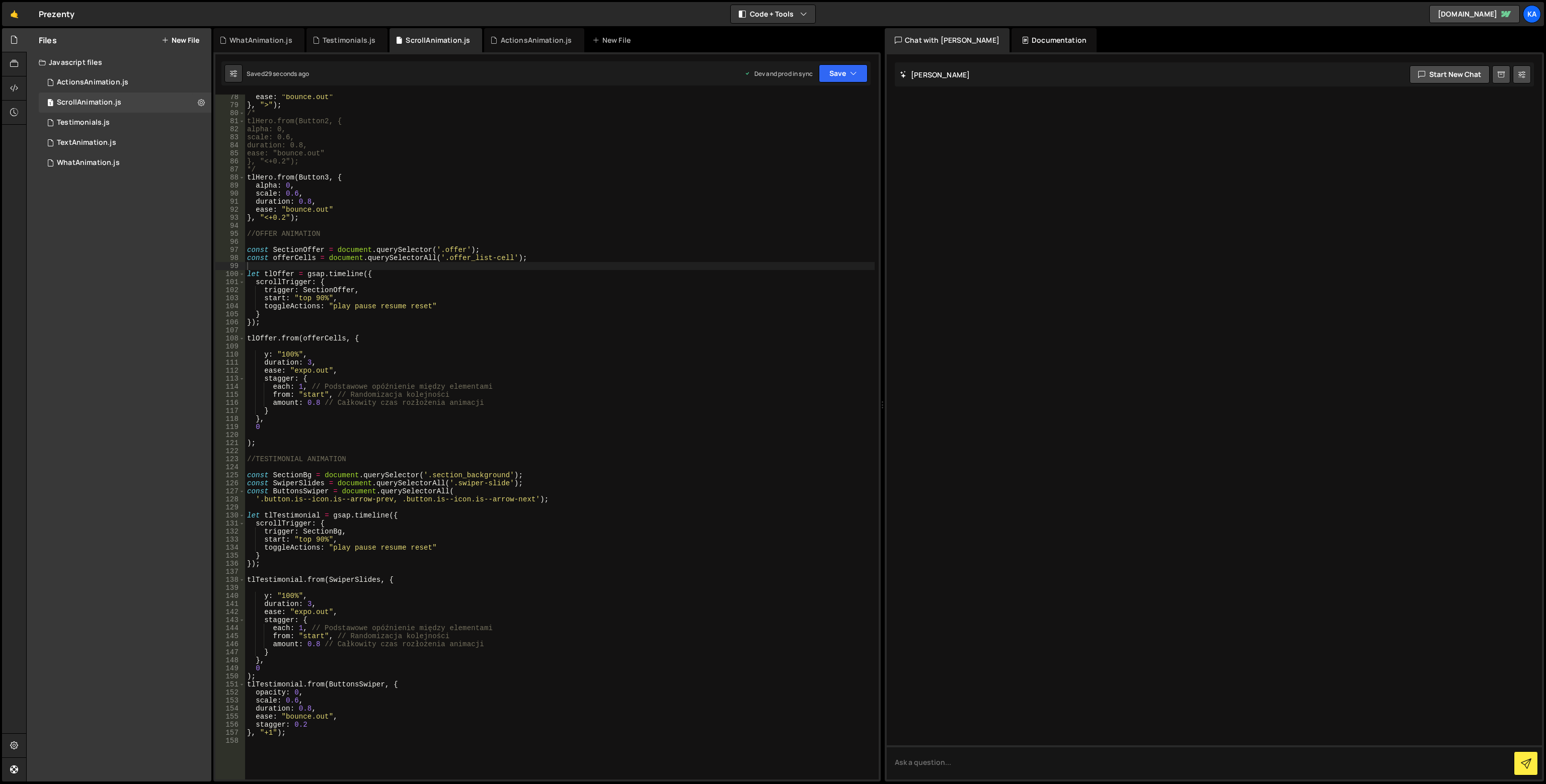
click at [284, 355] on div "ease : "bounce.out" } , ">" ) ; /* tlHero.from(Button2, { alpha: 0, scale: 0.6,…" at bounding box center [559, 443] width 630 height 701
click at [298, 358] on div "ease : "bounce.out" } , ">" ) ; /* tlHero.from(Button2, { alpha: 0, scale: 0.6,…" at bounding box center [559, 443] width 630 height 701
click at [832, 81] on button "Save" at bounding box center [843, 73] width 49 height 18
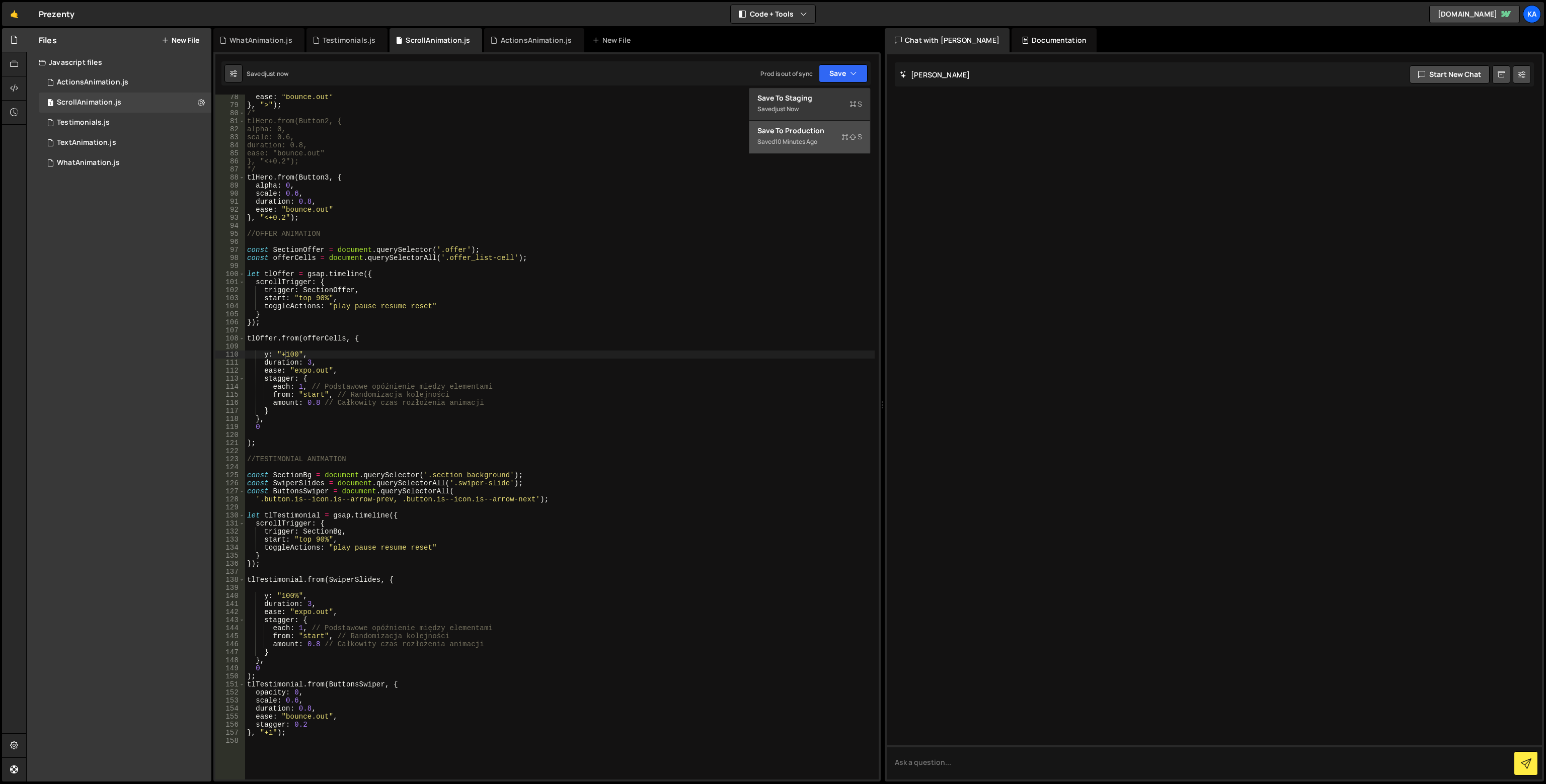
click at [823, 140] on div "Saved 10 minutes ago" at bounding box center [810, 142] width 104 height 12
click at [286, 356] on div "ease : "bounce.out" } , ">" ) ; /* tlHero.from(Button2, { alpha: 0, scale: 0.6,…" at bounding box center [559, 443] width 630 height 701
type textarea "y: "+200","
click at [276, 41] on div "WhatAnimation.js" at bounding box center [260, 40] width 63 height 10
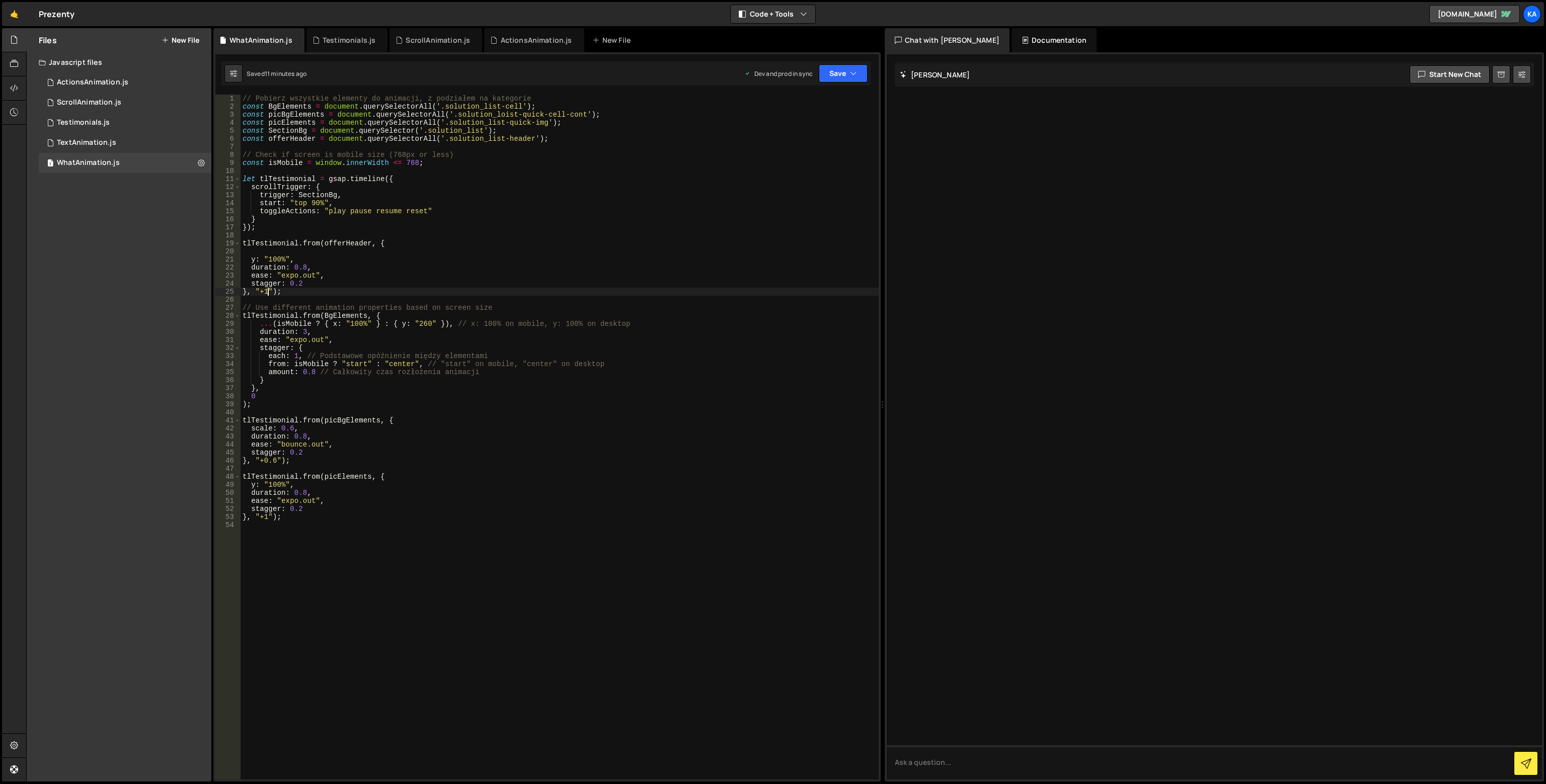
click at [269, 292] on div "// Pobierz wszystkie elementy do animacji, z podziałem na kategorie const BgEle…" at bounding box center [559, 445] width 638 height 701
click at [271, 292] on div "// Pobierz wszystkie elementy do animacji, z podziałem na kategorie const BgEle…" at bounding box center [559, 445] width 638 height 701
click at [283, 262] on div "// Pobierz wszystkie elementy do animacji, z podziałem na kategorie const BgEle…" at bounding box center [559, 445] width 638 height 701
type textarea "y: "100","
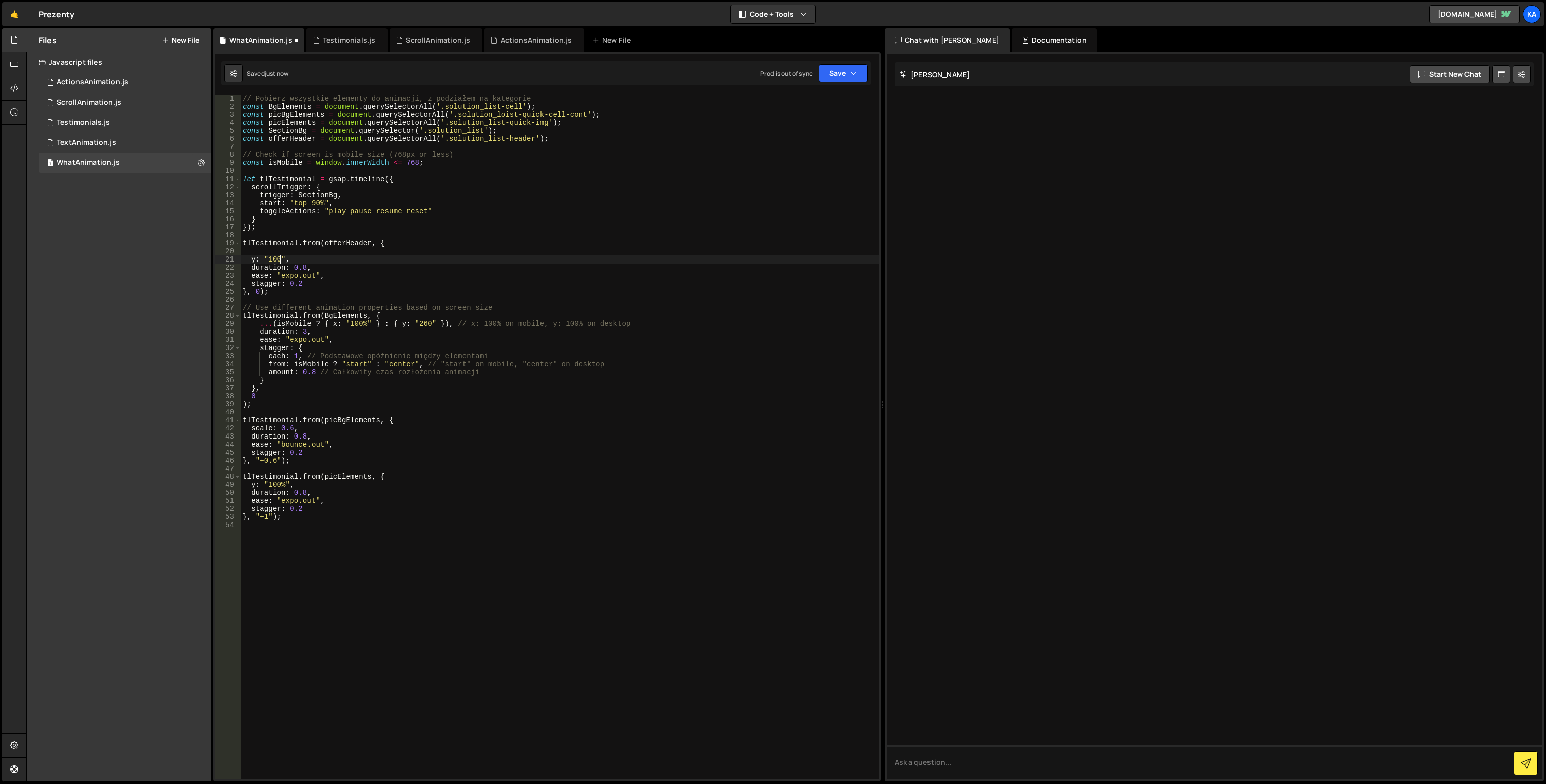
click at [266, 255] on div "// Pobierz wszystkie elementy do animacji, z podziałem na kategorie const BgEle…" at bounding box center [559, 445] width 638 height 701
click at [266, 265] on div "// Pobierz wszystkie elementy do animacji, z podziałem na kategorie const BgEle…" at bounding box center [559, 445] width 638 height 701
click at [267, 264] on div "// Pobierz wszystkie elementy do animacji, z podziałem na kategorie const BgEle…" at bounding box center [559, 445] width 638 height 701
click at [267, 262] on div "// Pobierz wszystkie elementy do animacji, z podziałem na kategorie const BgEle…" at bounding box center [559, 445] width 638 height 701
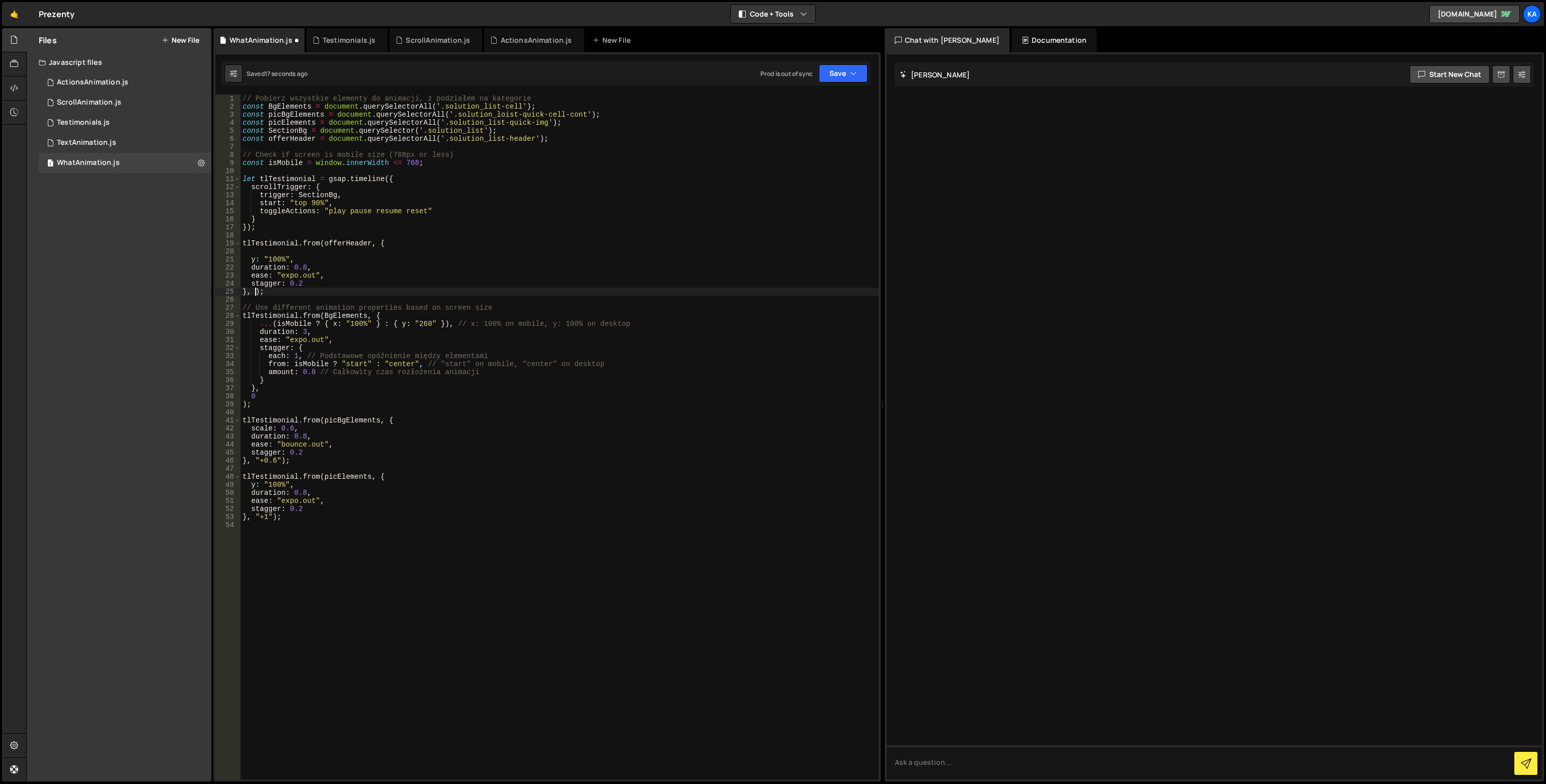
scroll to position [0, 1]
drag, startPoint x: 284, startPoint y: 259, endPoint x: 269, endPoint y: 257, distance: 15.1
click at [269, 257] on div "// Pobierz wszystkie elementy do animacji, z podziałem na kategorie const BgEle…" at bounding box center [559, 445] width 638 height 701
click at [302, 283] on div "// Pobierz wszystkie elementy do animacji, z podziałem na kategorie const BgEle…" at bounding box center [559, 445] width 638 height 701
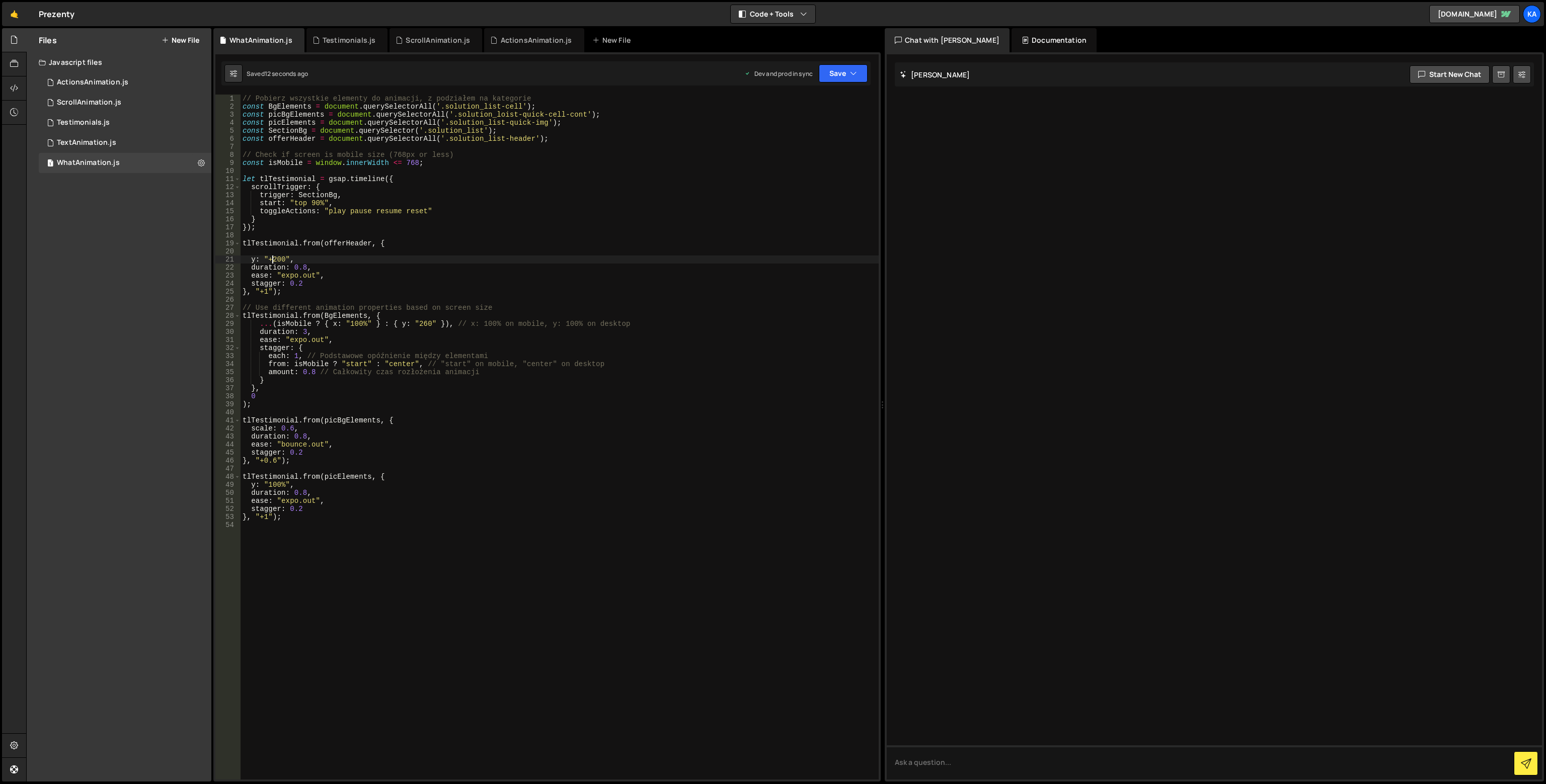
type textarea "stagger: 0.2"
click at [253, 281] on div "// Pobierz wszystkie elementy do animacji, z podziałem na kategorie const BgEle…" at bounding box center [559, 445] width 638 height 701
click at [295, 287] on div "// Pobierz wszystkie elementy do animacji, z podziałem na kategorie const BgEle…" at bounding box center [559, 437] width 638 height 685
click at [305, 284] on div "// Pobierz wszystkie elementy do animacji, z podziałem na kategorie const BgEle…" at bounding box center [559, 445] width 638 height 701
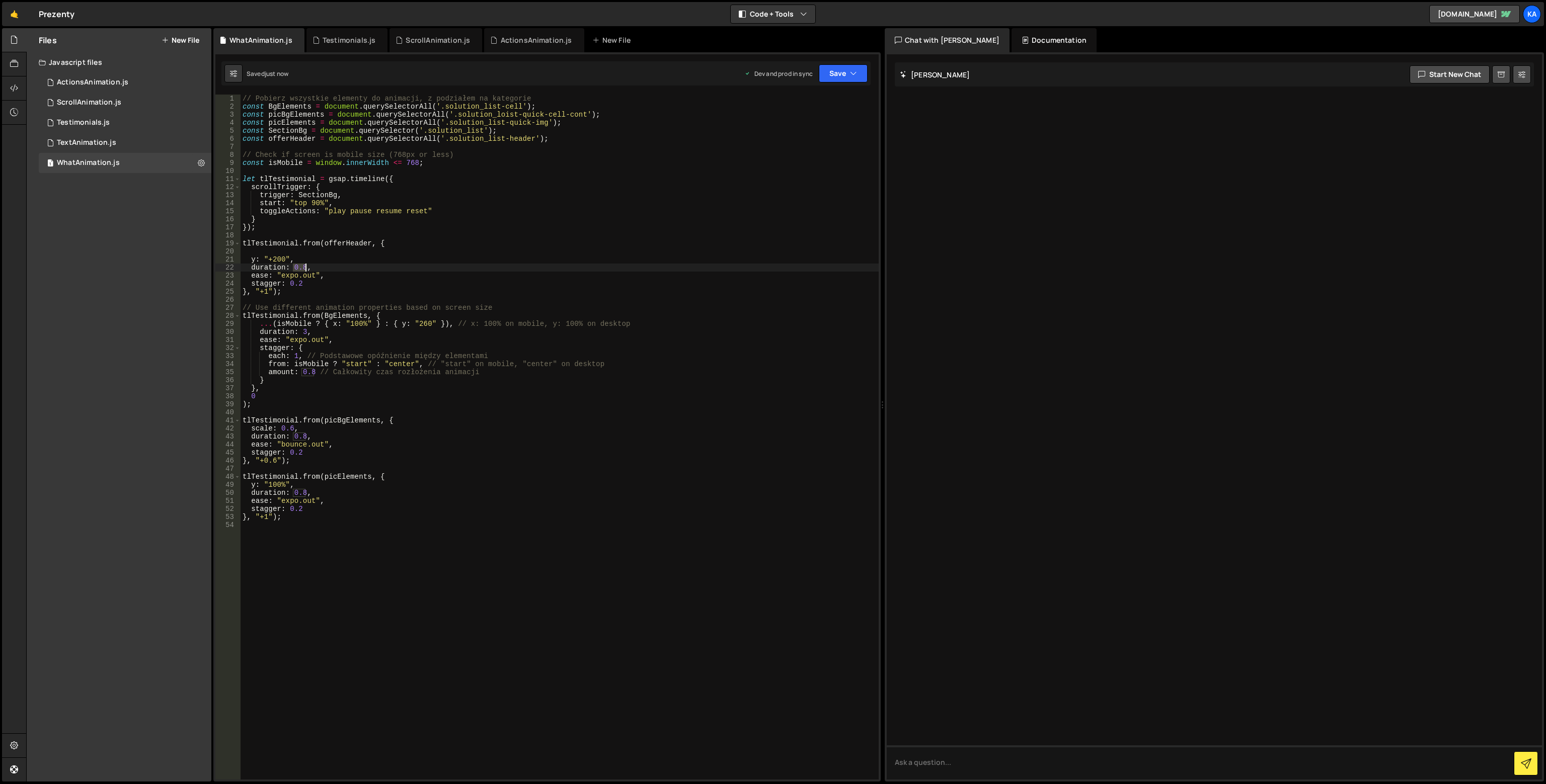
drag, startPoint x: 292, startPoint y: 265, endPoint x: 305, endPoint y: 263, distance: 13.2
click at [305, 263] on div "// Pobierz wszystkie elementy do animacji, z podziałem na kategorie const BgEle…" at bounding box center [559, 445] width 638 height 701
click at [263, 295] on div "// Pobierz wszystkie elementy do animacji, z podziałem na kategorie const BgEle…" at bounding box center [559, 445] width 638 height 701
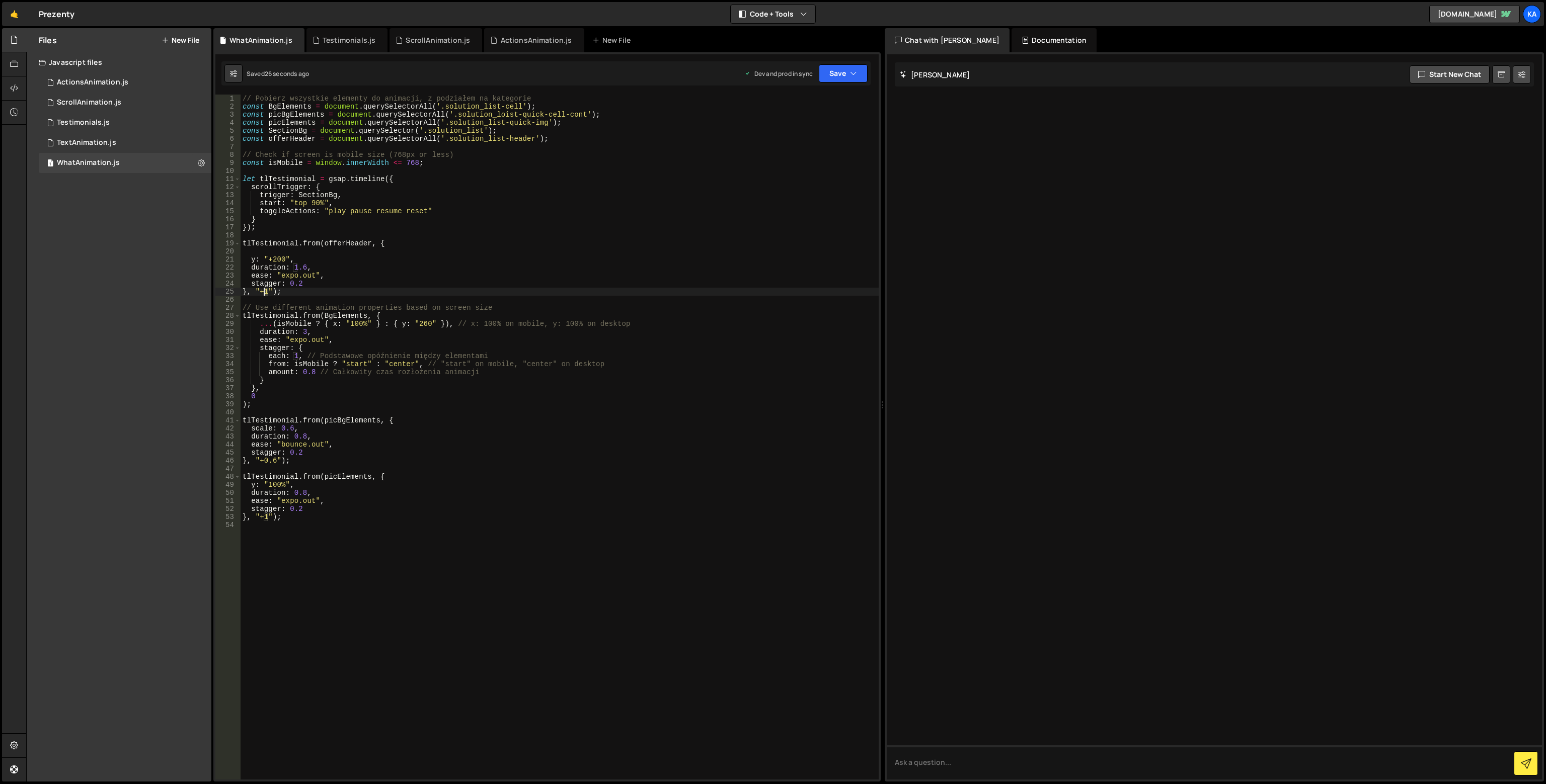
click at [265, 293] on div "// Pobierz wszystkie elementy do animacji, z podziałem na kategorie const BgEle…" at bounding box center [559, 445] width 638 height 701
click at [304, 266] on div "// Pobierz wszystkie elementy do animacji, z podziałem na kategorie const BgEle…" at bounding box center [559, 445] width 638 height 701
click at [406, 211] on div "// Pobierz wszystkie elementy do animacji, z podziałem na kategorie const BgEle…" at bounding box center [559, 445] width 638 height 701
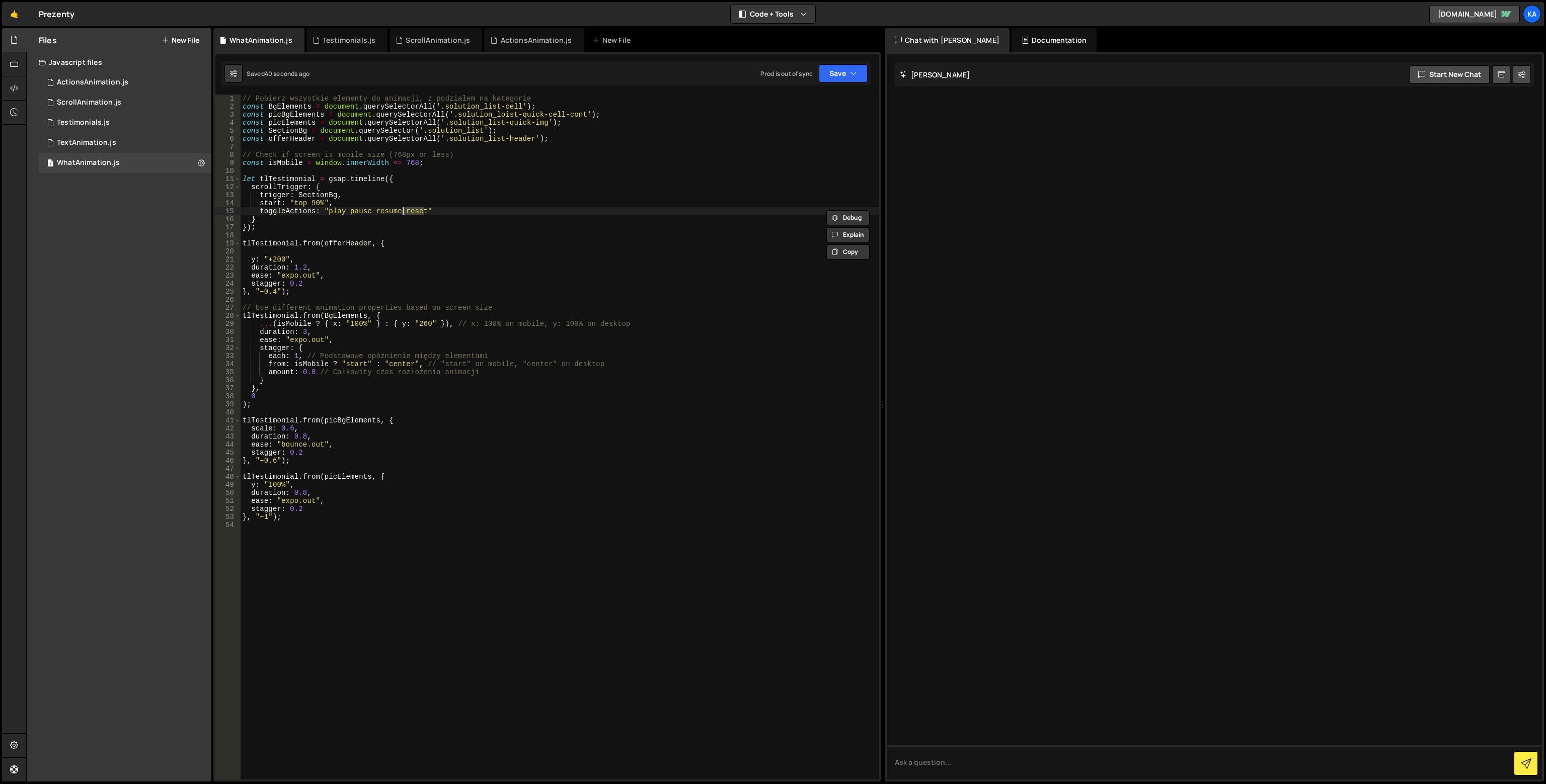
click at [262, 209] on div "// Pobierz wszystkie elementy do animacji, z podziałem na kategorie const BgEle…" at bounding box center [559, 445] width 638 height 701
click at [413, 204] on div "// Pobierz wszystkie elementy do animacji, z podziałem na kategorie const BgEle…" at bounding box center [559, 445] width 638 height 701
click at [414, 212] on div "// Pobierz wszystkie elementy do animacji, z podziałem na kategorie const BgEle…" at bounding box center [559, 445] width 638 height 701
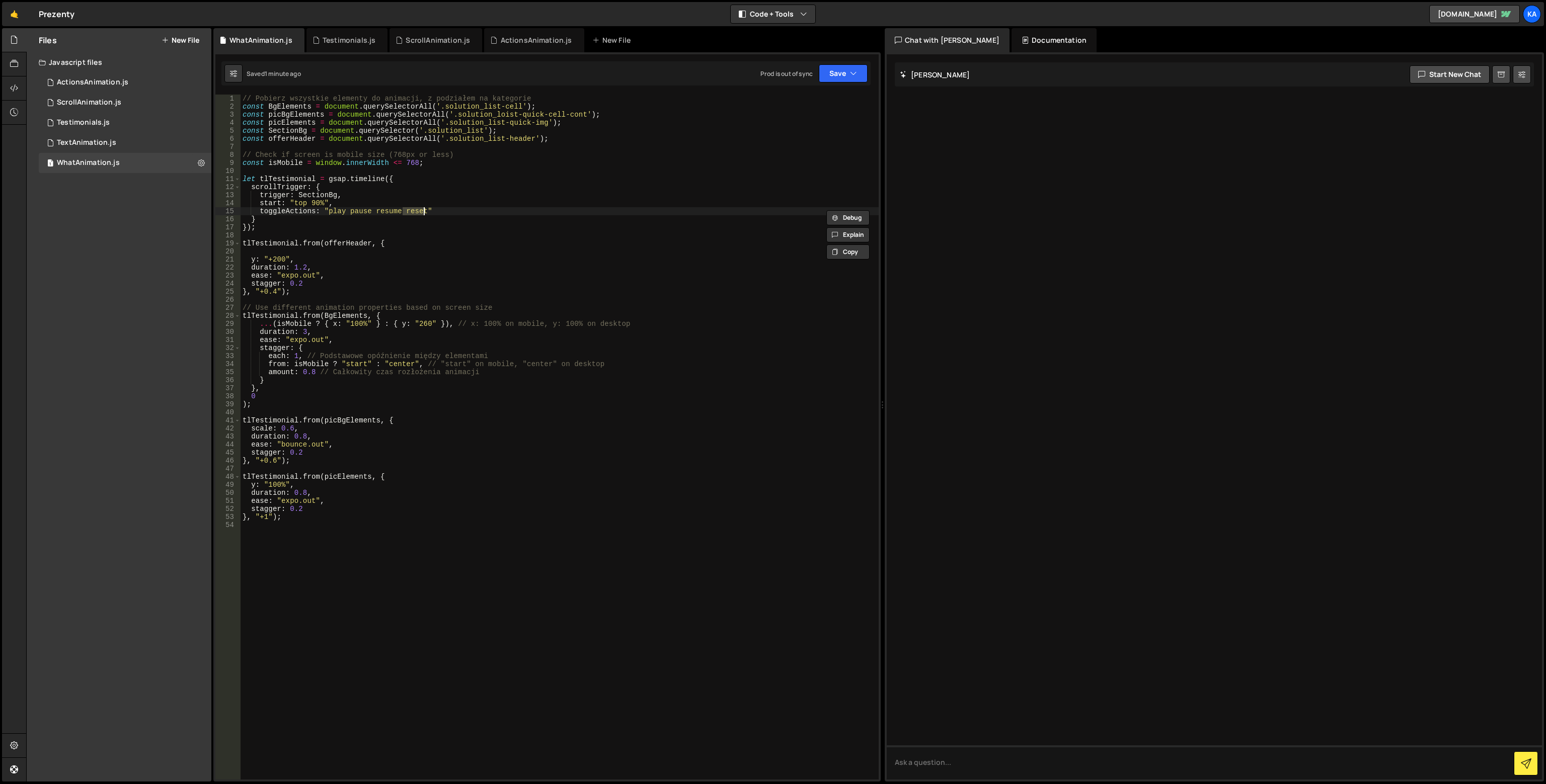
paste textarea "verse"
type textarea "toggleActions: "play pause resume reverse""
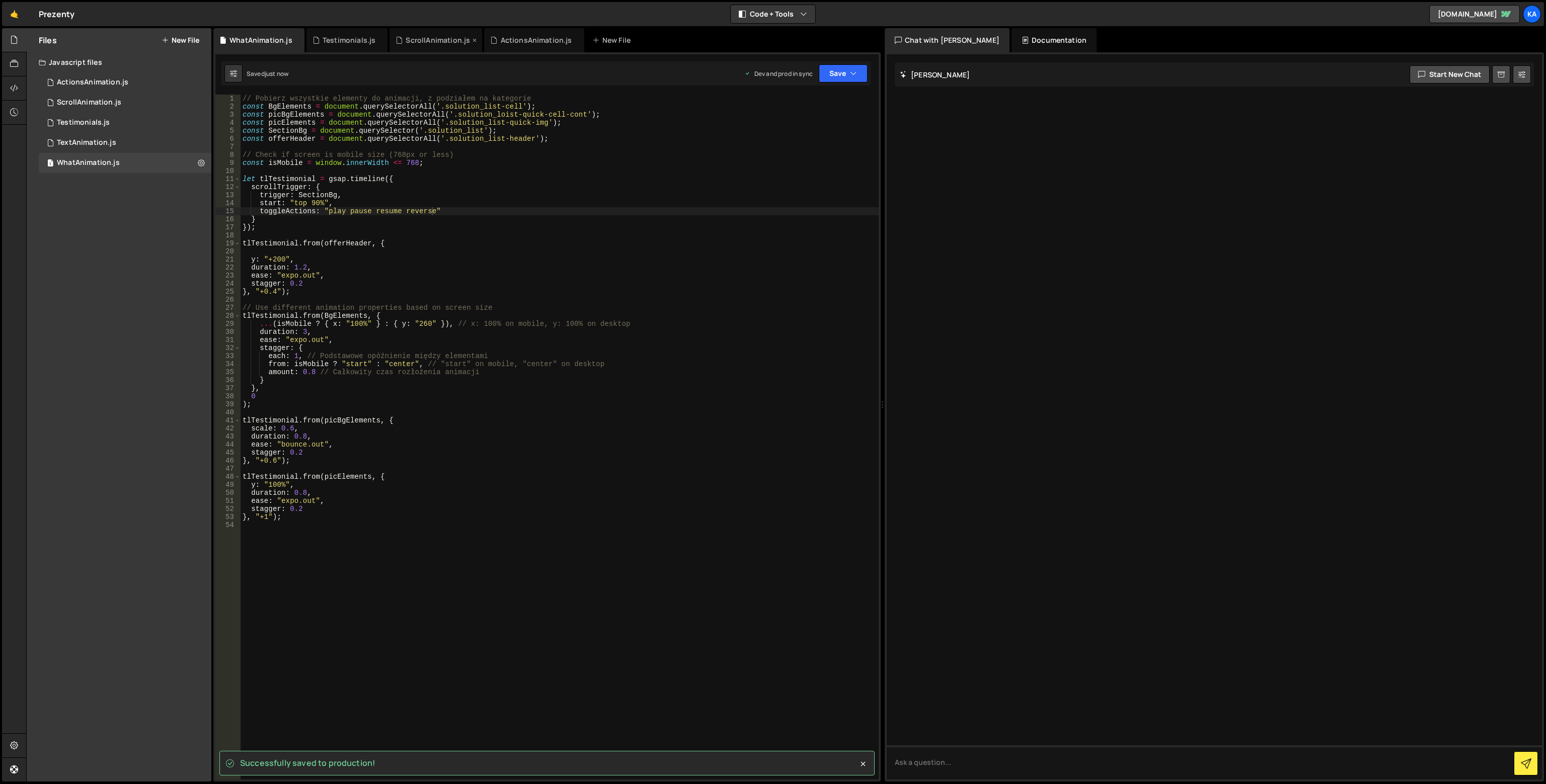
click at [417, 37] on div "ScrollAnimation.js" at bounding box center [438, 40] width 64 height 10
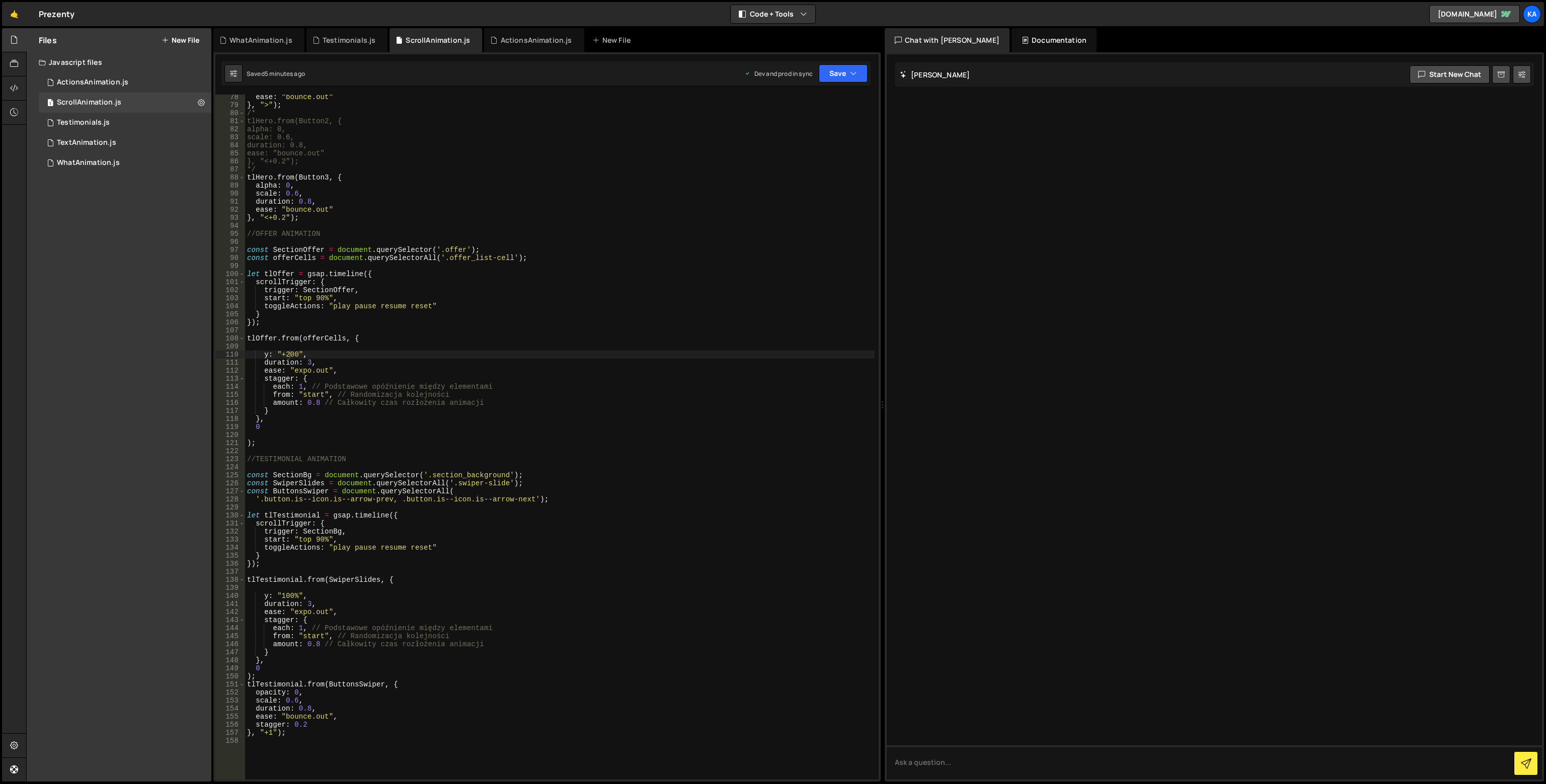
click at [409, 306] on div "ease : "bounce.out" } , ">" ) ; /* tlHero.from(Button2, { alpha: 0, scale: 0.6,…" at bounding box center [559, 443] width 630 height 701
paste textarea "verse"
type textarea "toggleActions: "play pause resume reverse""
